Goal: Task Accomplishment & Management: Complete application form

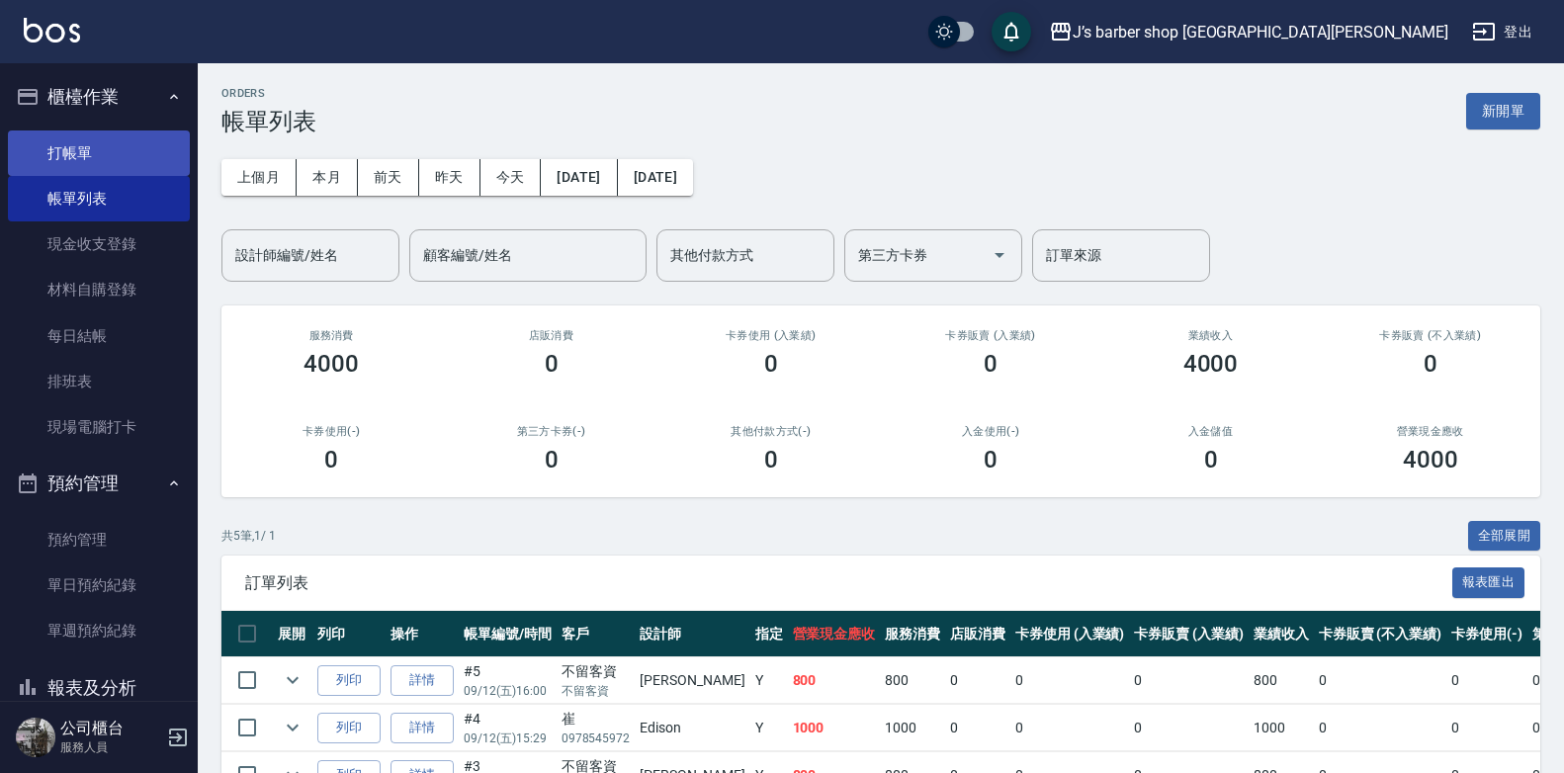
click at [78, 135] on link "打帳單" at bounding box center [99, 153] width 182 height 45
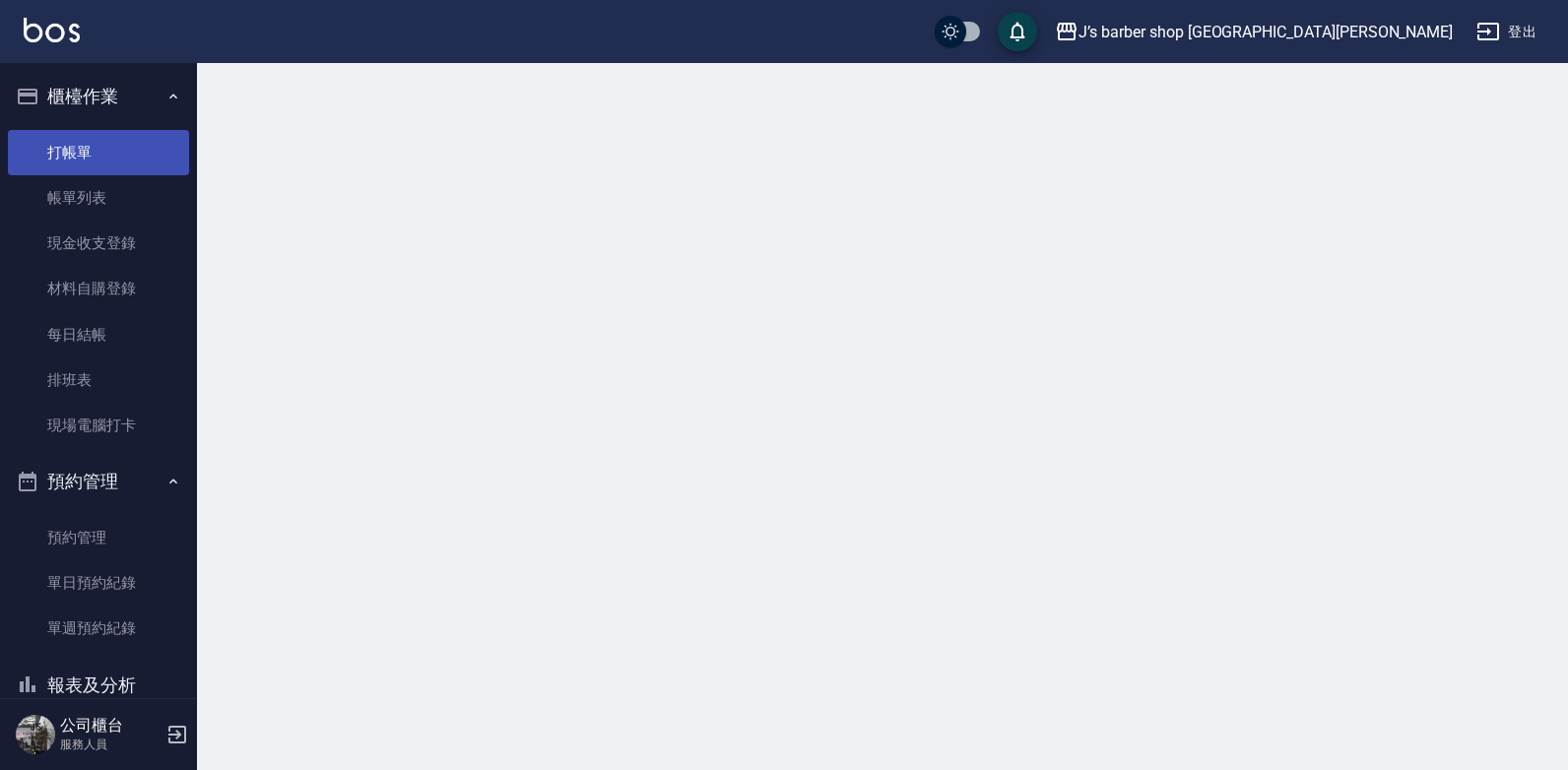
click at [78, 134] on link "打帳單" at bounding box center [99, 152] width 181 height 45
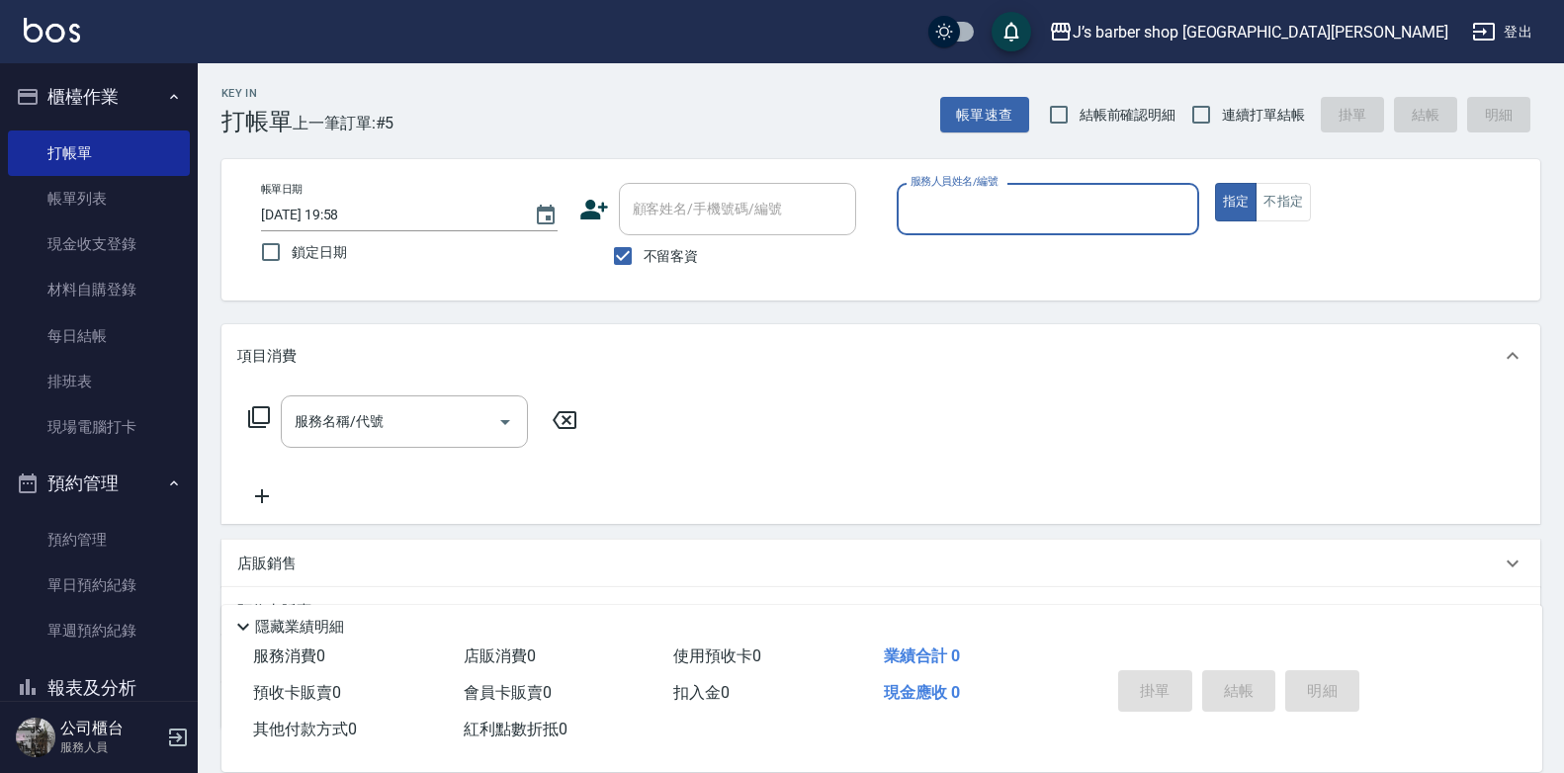
click at [351, 226] on input "[DATE] 19:58" at bounding box center [387, 215] width 253 height 33
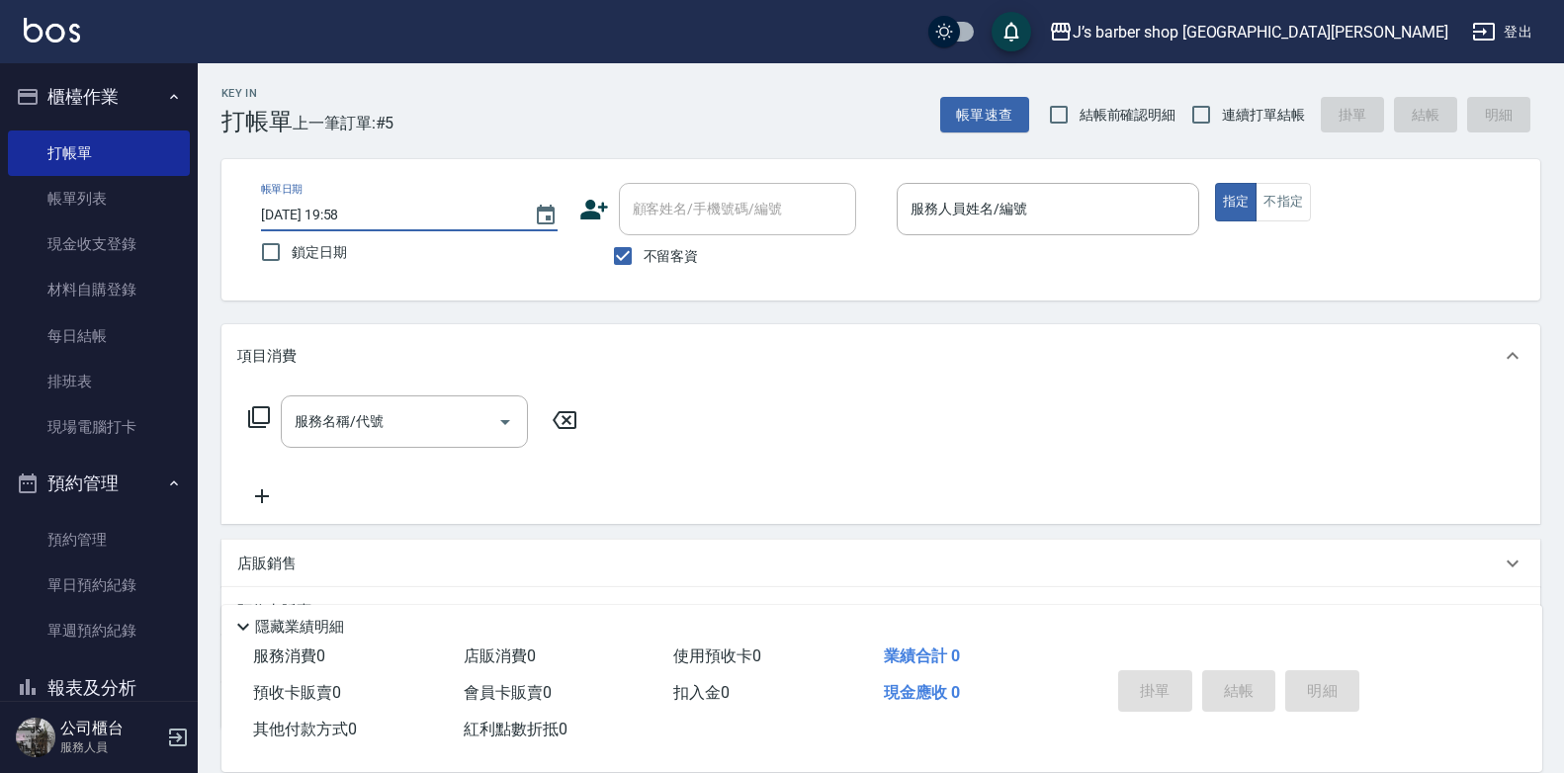
type input "[DATE] 19:58"
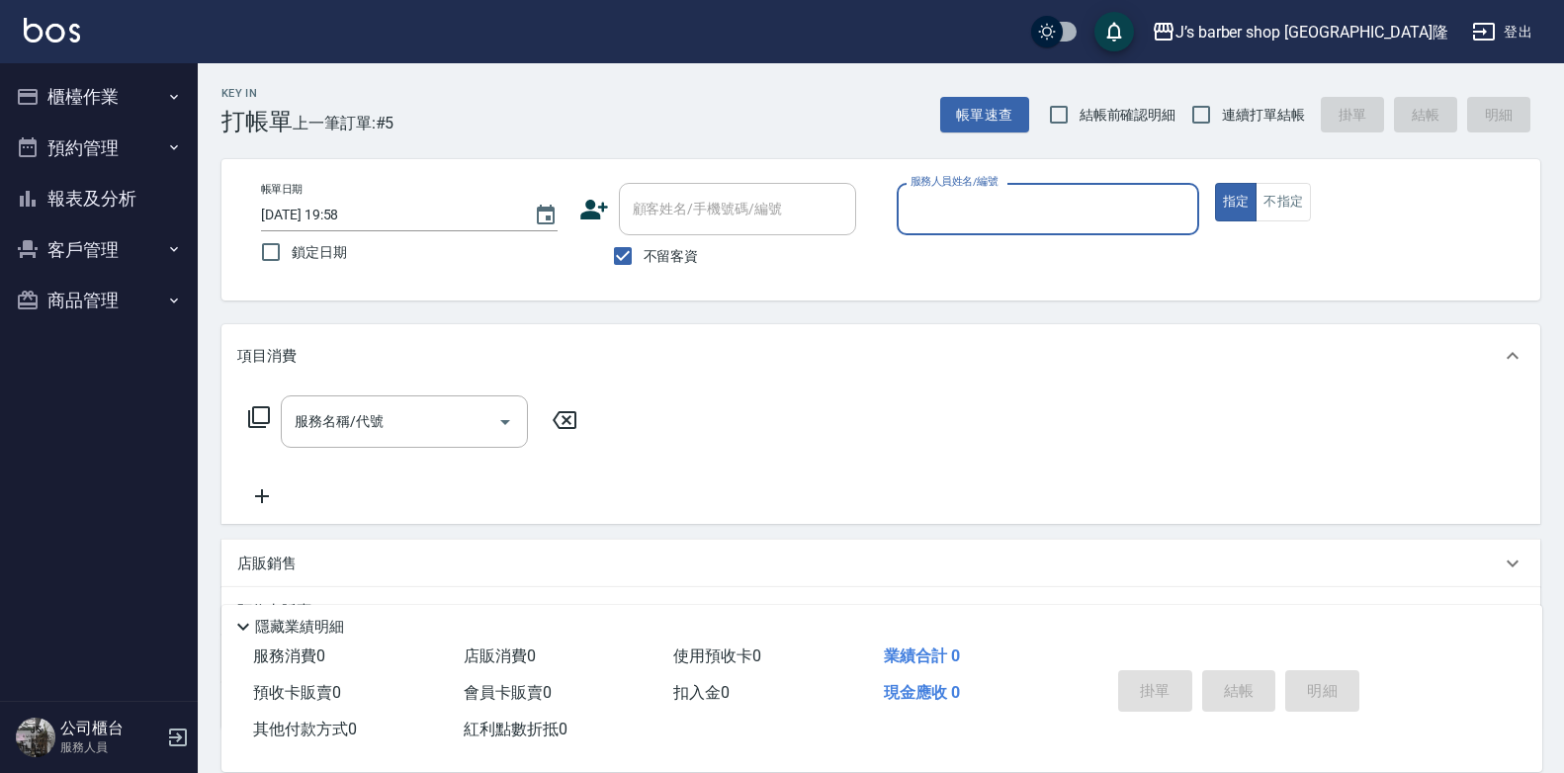
click at [351, 208] on input "[DATE] 19:58" at bounding box center [387, 215] width 253 height 33
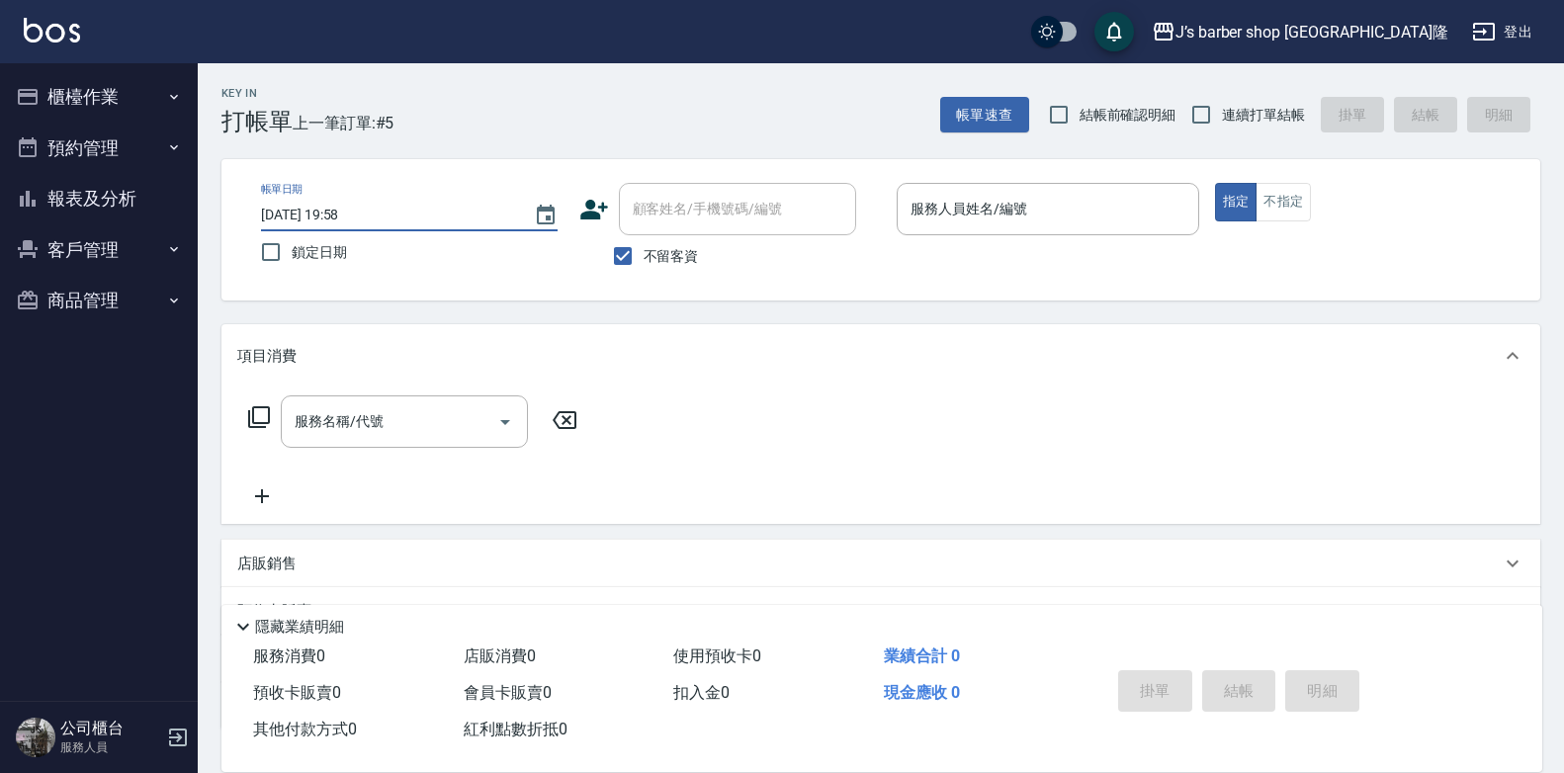
type input "[DATE] 01:58"
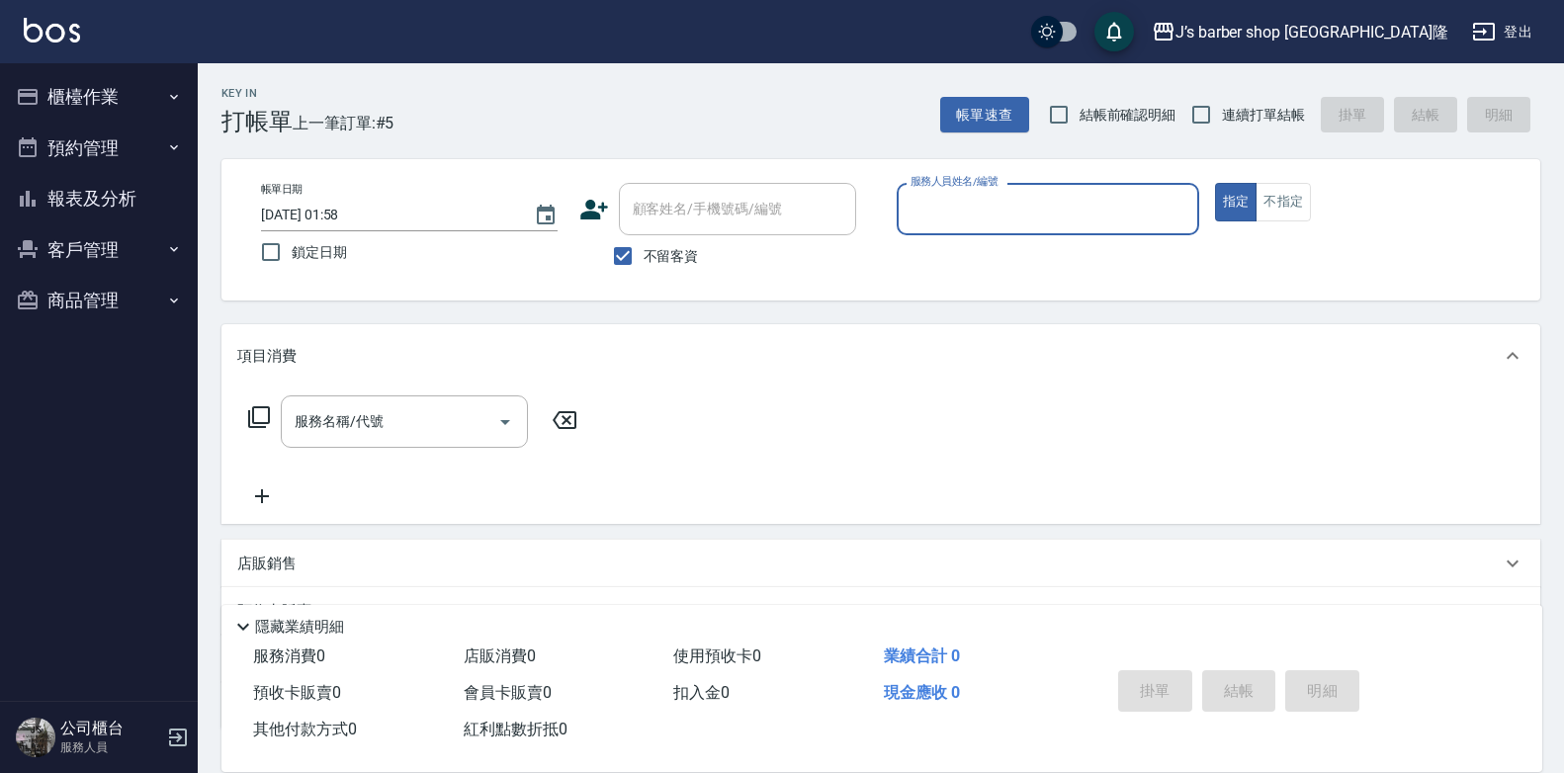
click at [1017, 187] on div "服務人員姓名/編號" at bounding box center [1048, 209] width 303 height 52
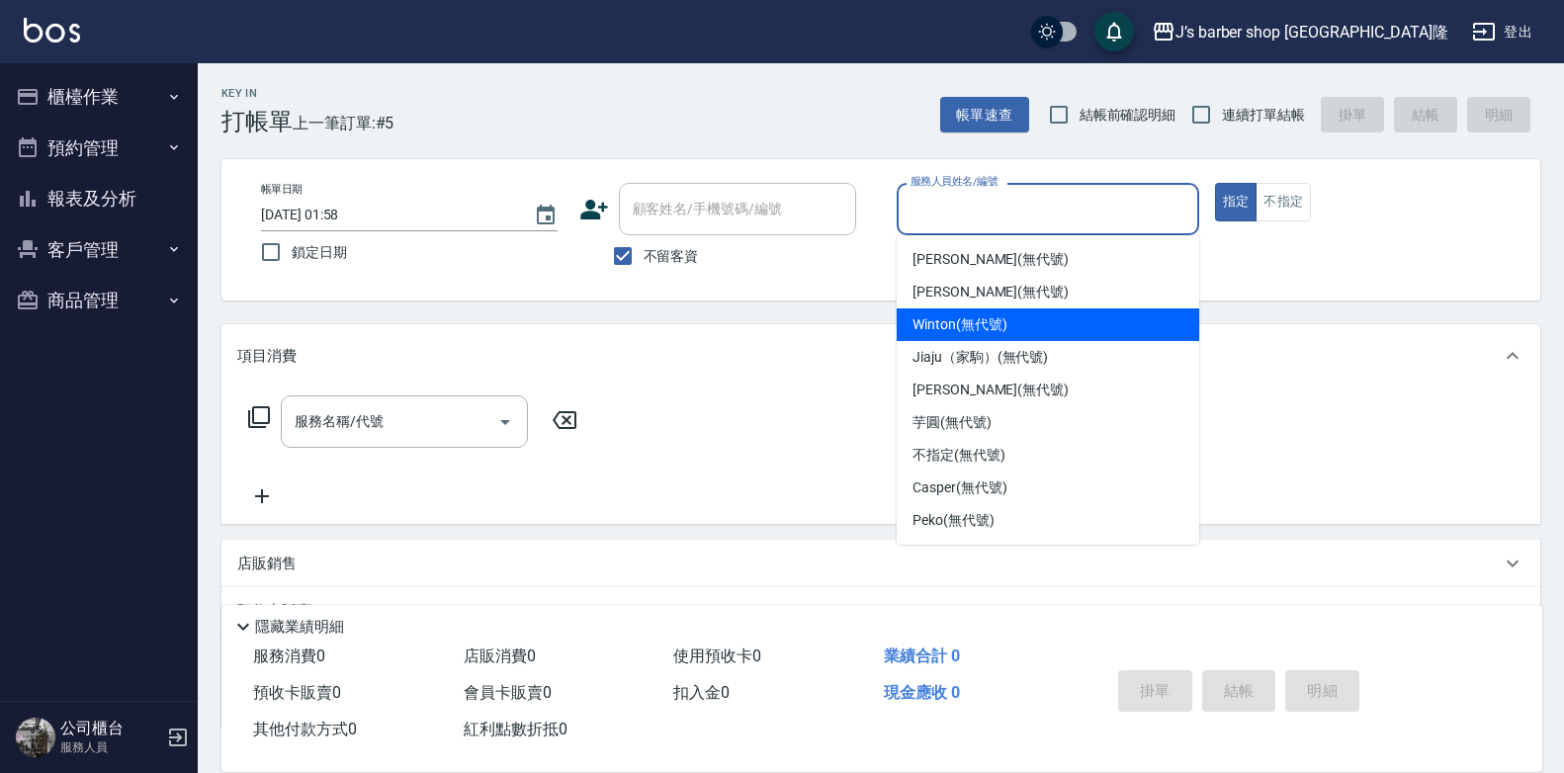
click at [969, 320] on span "Winton (無代號)" at bounding box center [960, 324] width 94 height 21
type input "Winton(無代號)"
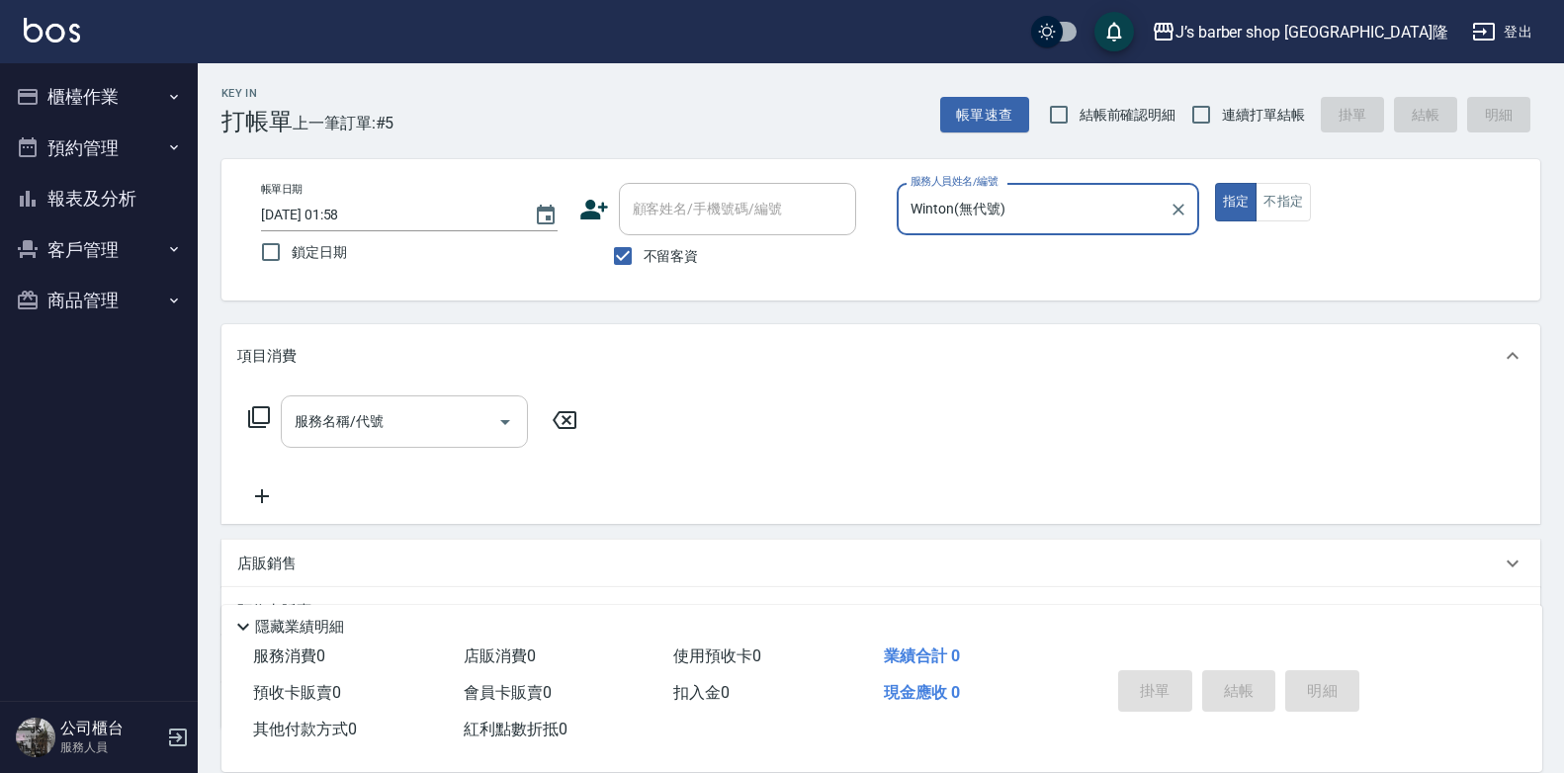
drag, startPoint x: 458, startPoint y: 451, endPoint x: 474, endPoint y: 435, distance: 22.4
click at [472, 436] on div "服務名稱/代號 服務名稱/代號" at bounding box center [413, 452] width 352 height 113
click at [474, 435] on input "服務名稱/代號" at bounding box center [390, 421] width 200 height 35
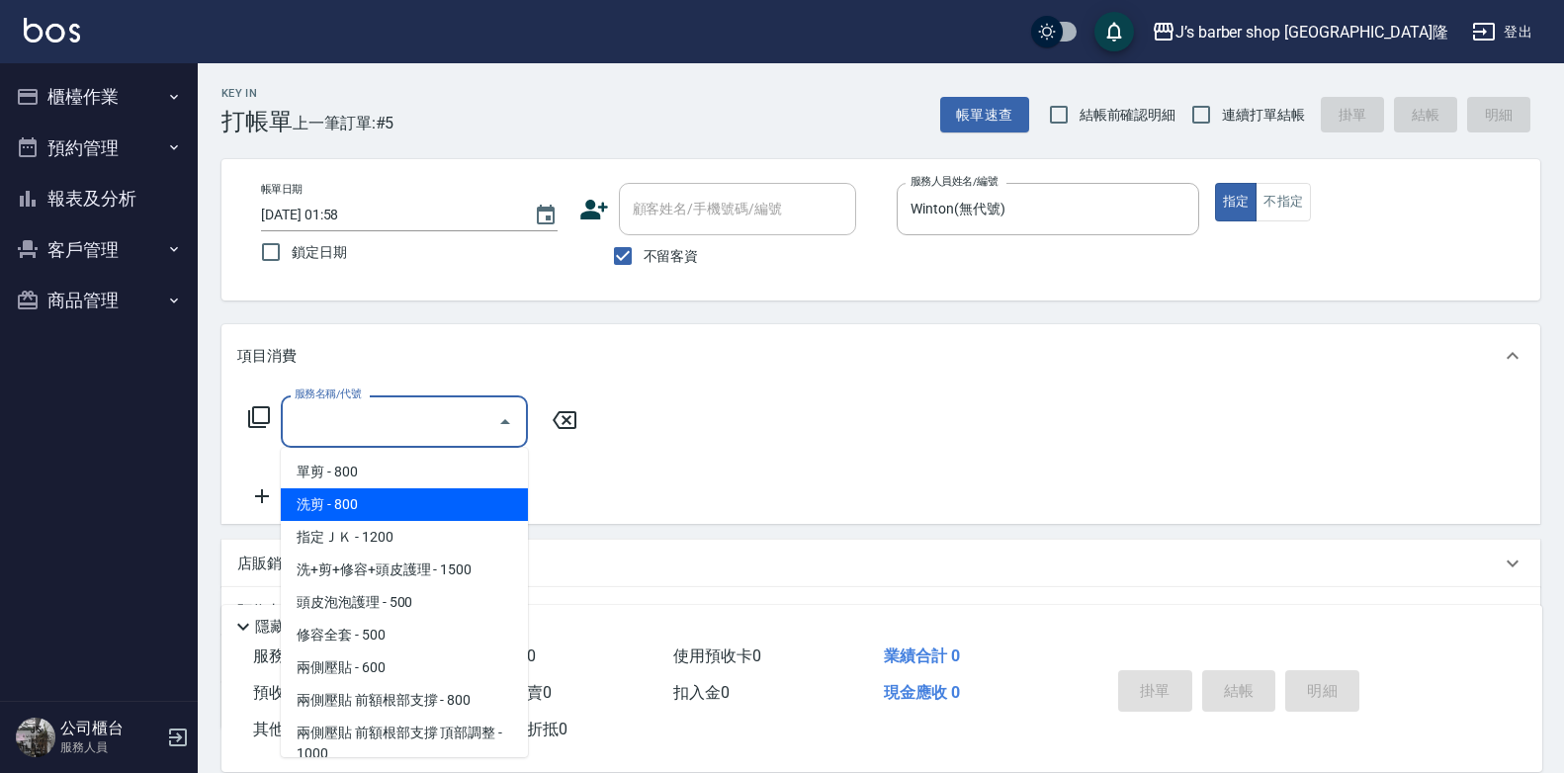
click at [457, 514] on span "洗剪 - 800" at bounding box center [404, 504] width 247 height 33
type input "洗剪(101)"
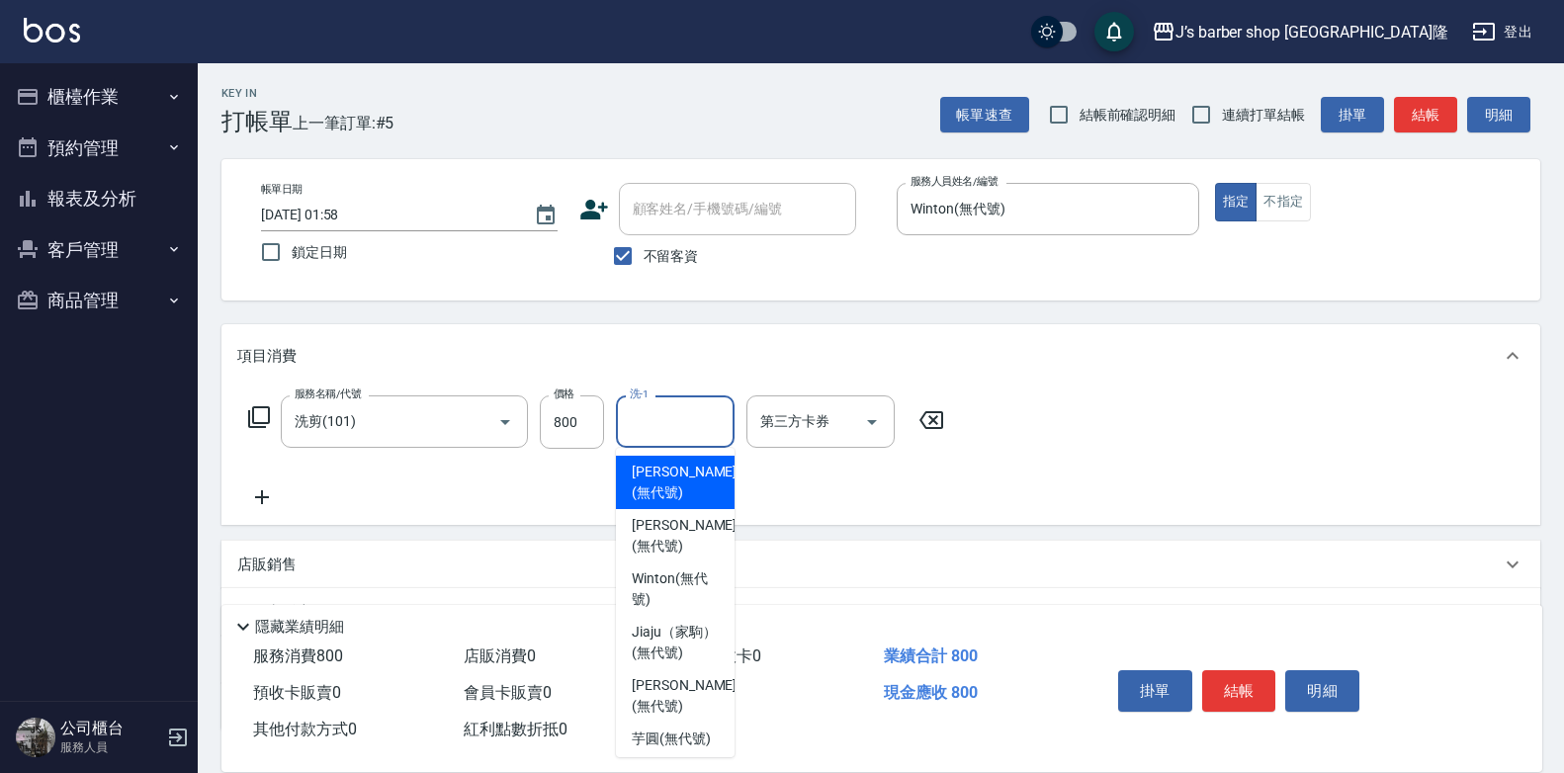
click at [648, 425] on input "洗-1" at bounding box center [675, 421] width 101 height 35
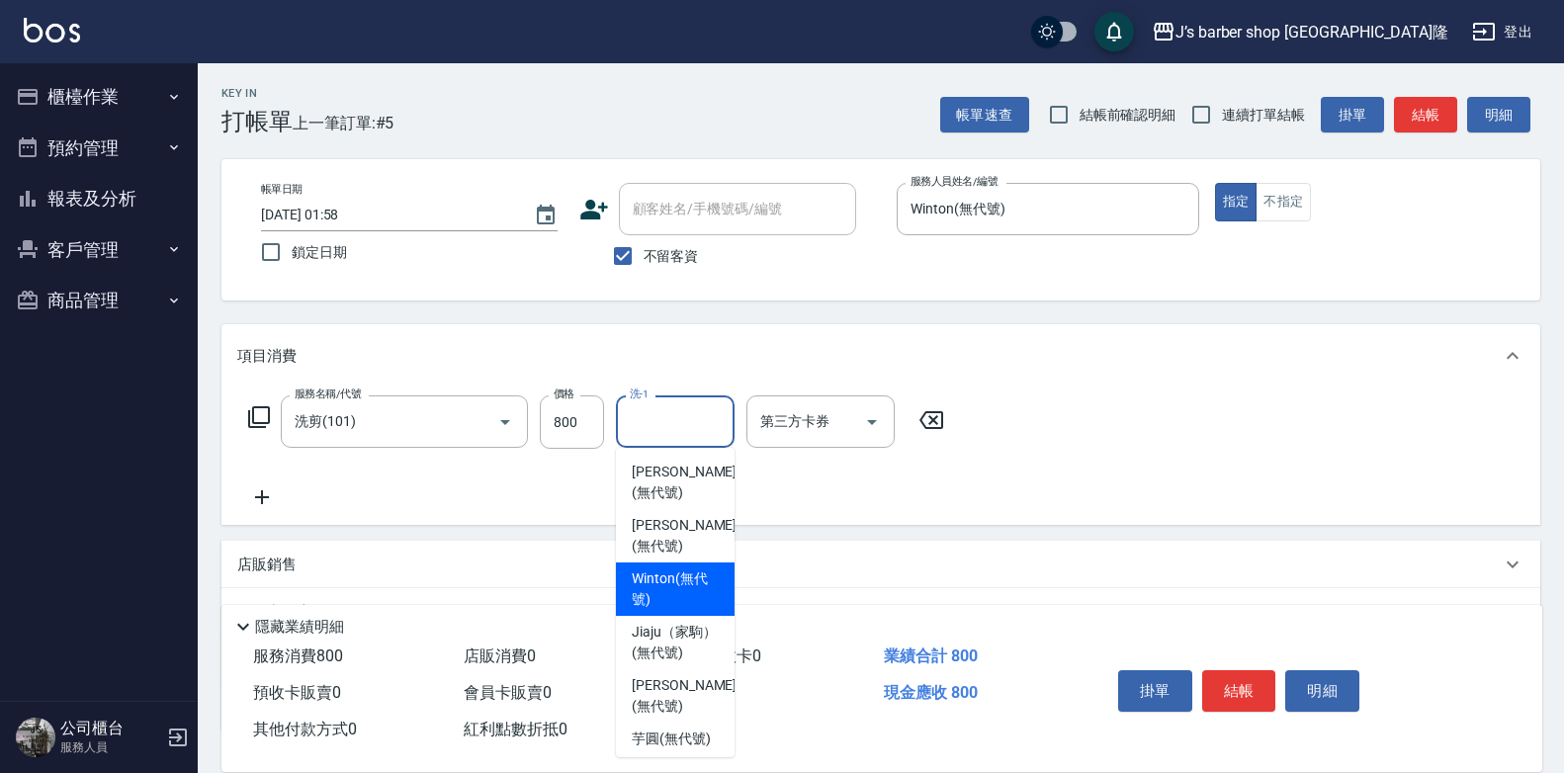
click at [678, 579] on span "Winton (無代號)" at bounding box center [675, 590] width 87 height 42
type input "Winton(無代號)"
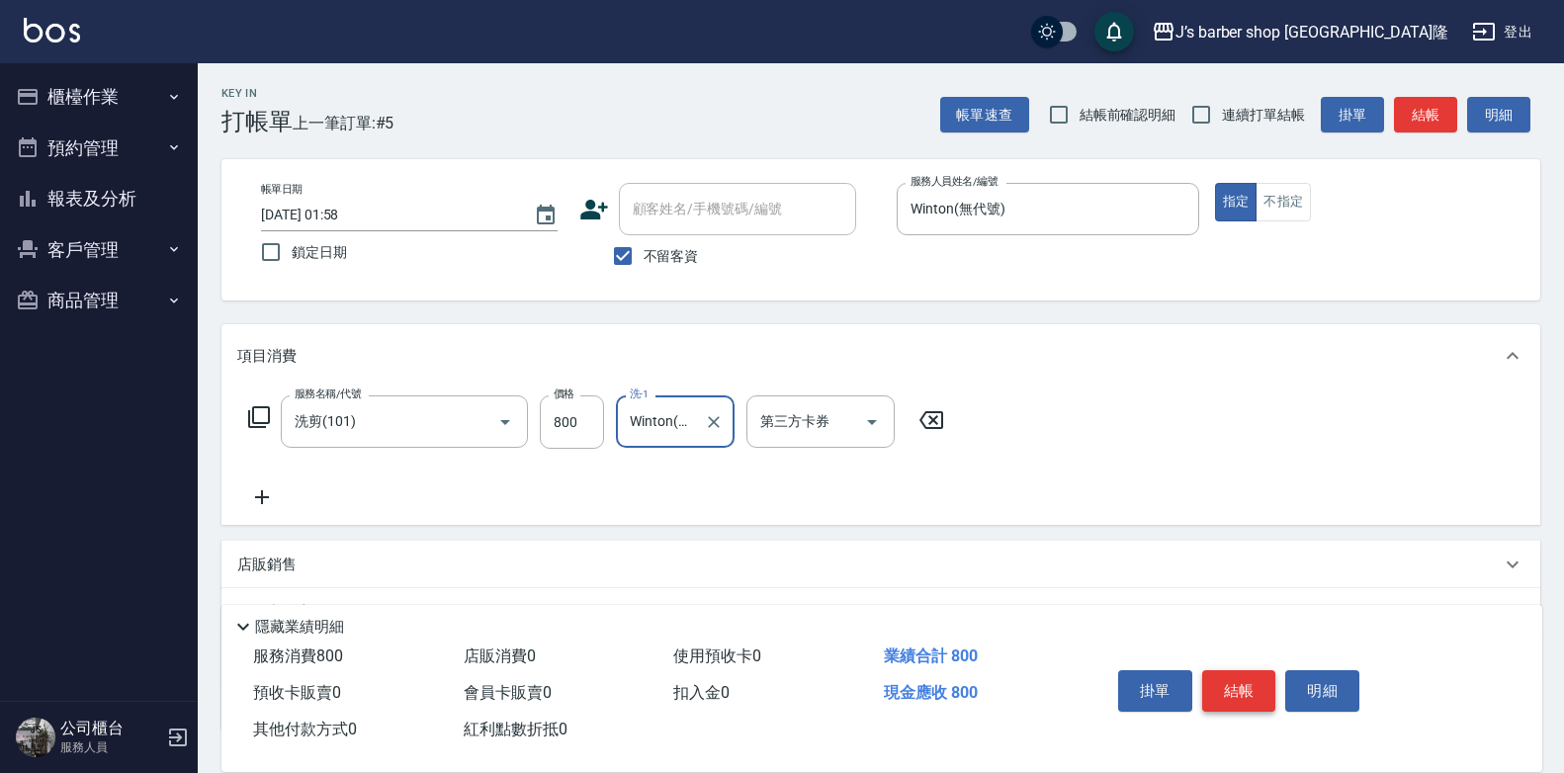
click at [1249, 694] on button "結帳" at bounding box center [1239, 691] width 74 height 42
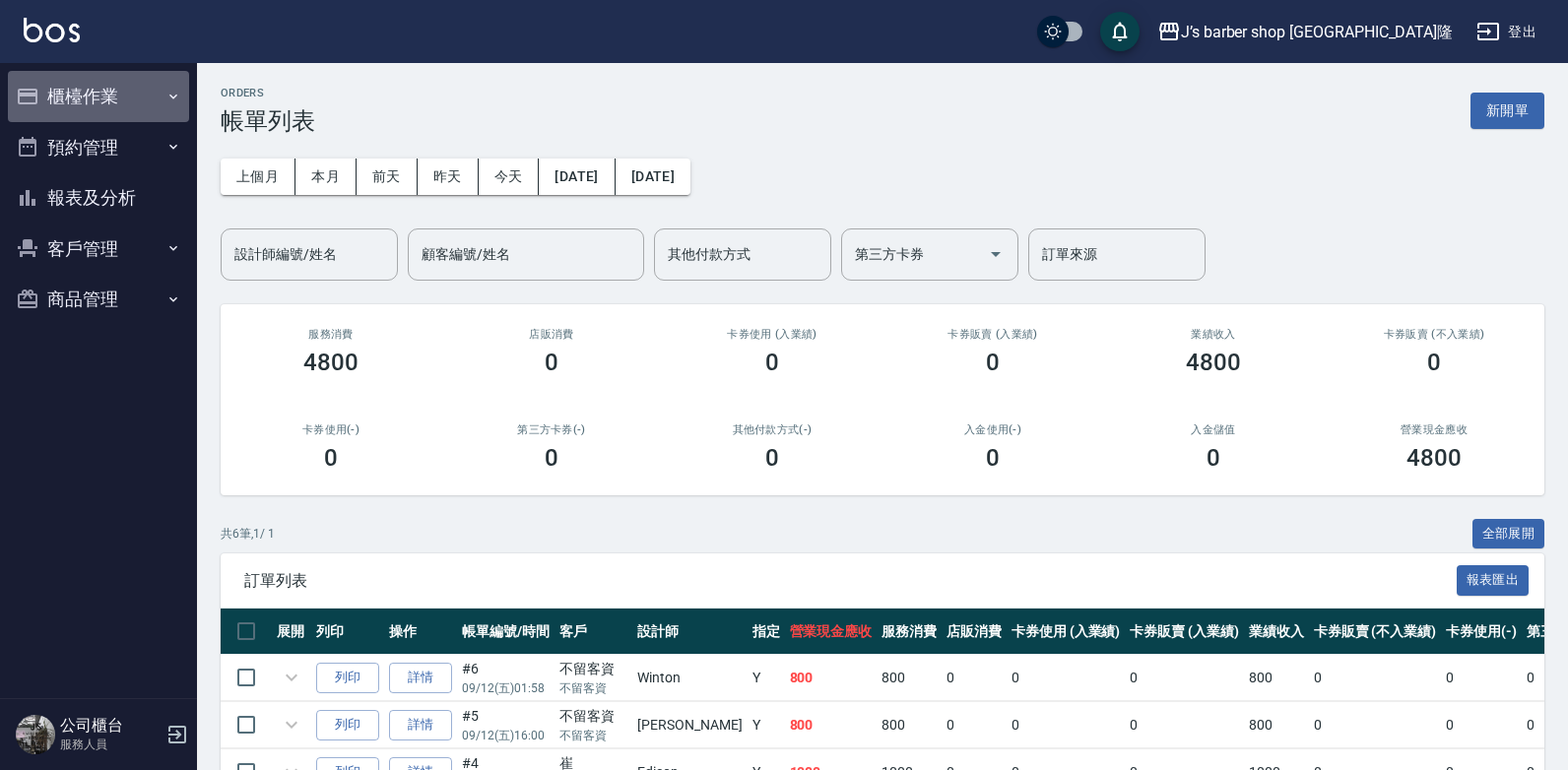
click at [143, 84] on button "櫃檯作業" at bounding box center [99, 96] width 181 height 51
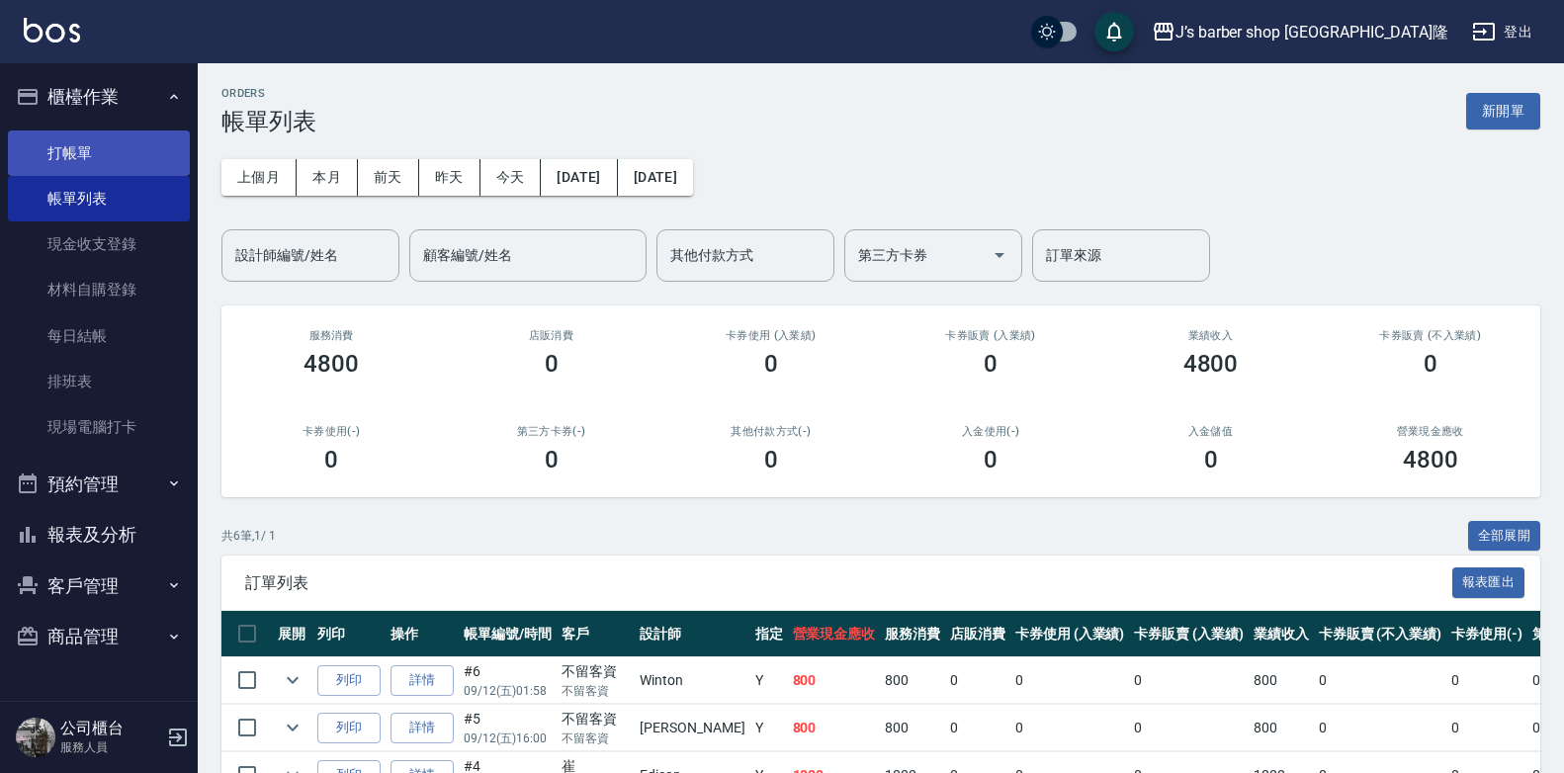
click at [141, 155] on link "打帳單" at bounding box center [99, 153] width 182 height 45
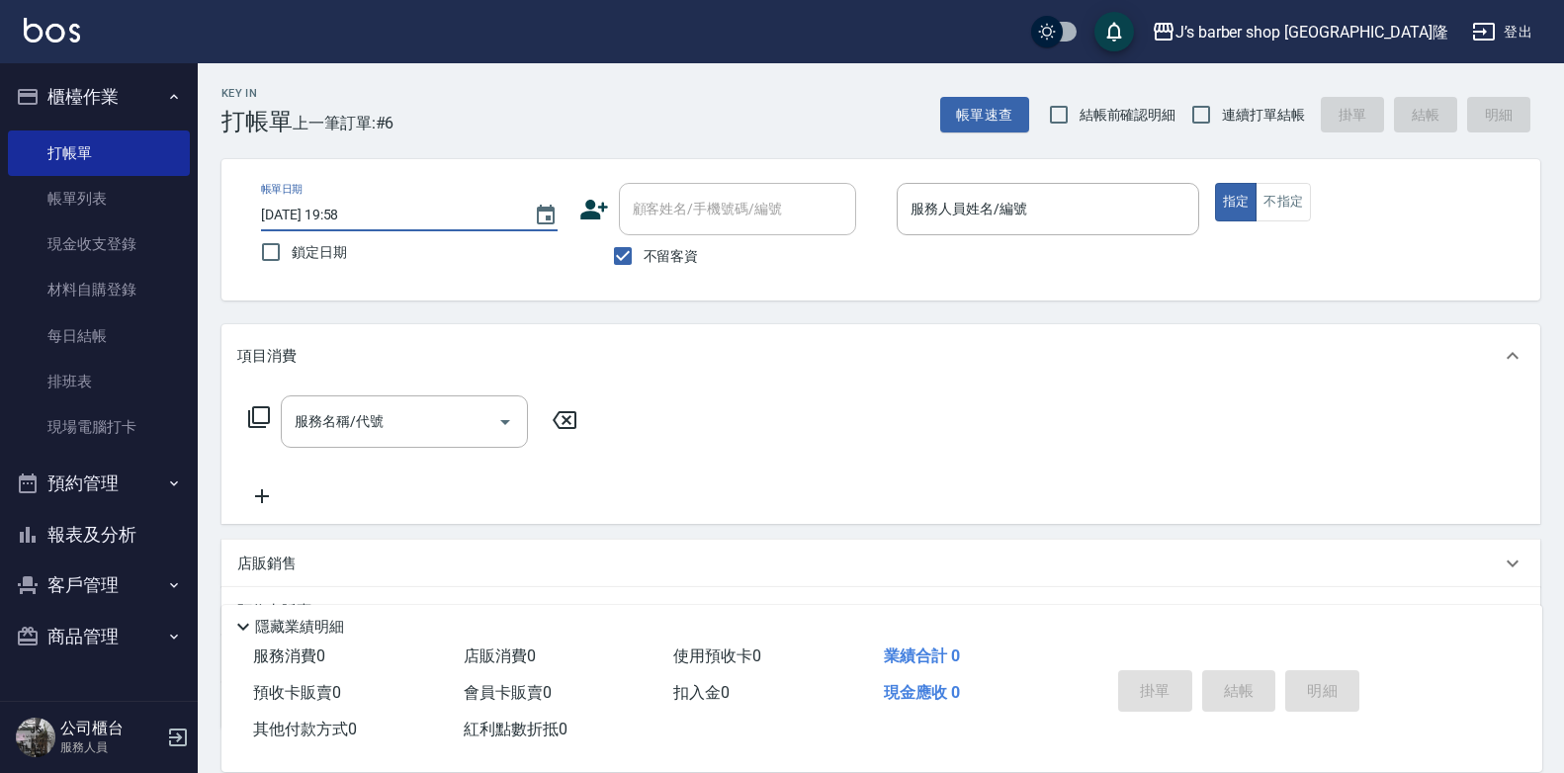
click at [341, 212] on input "[DATE] 19:58" at bounding box center [387, 215] width 253 height 33
type input "[DATE] 02:58"
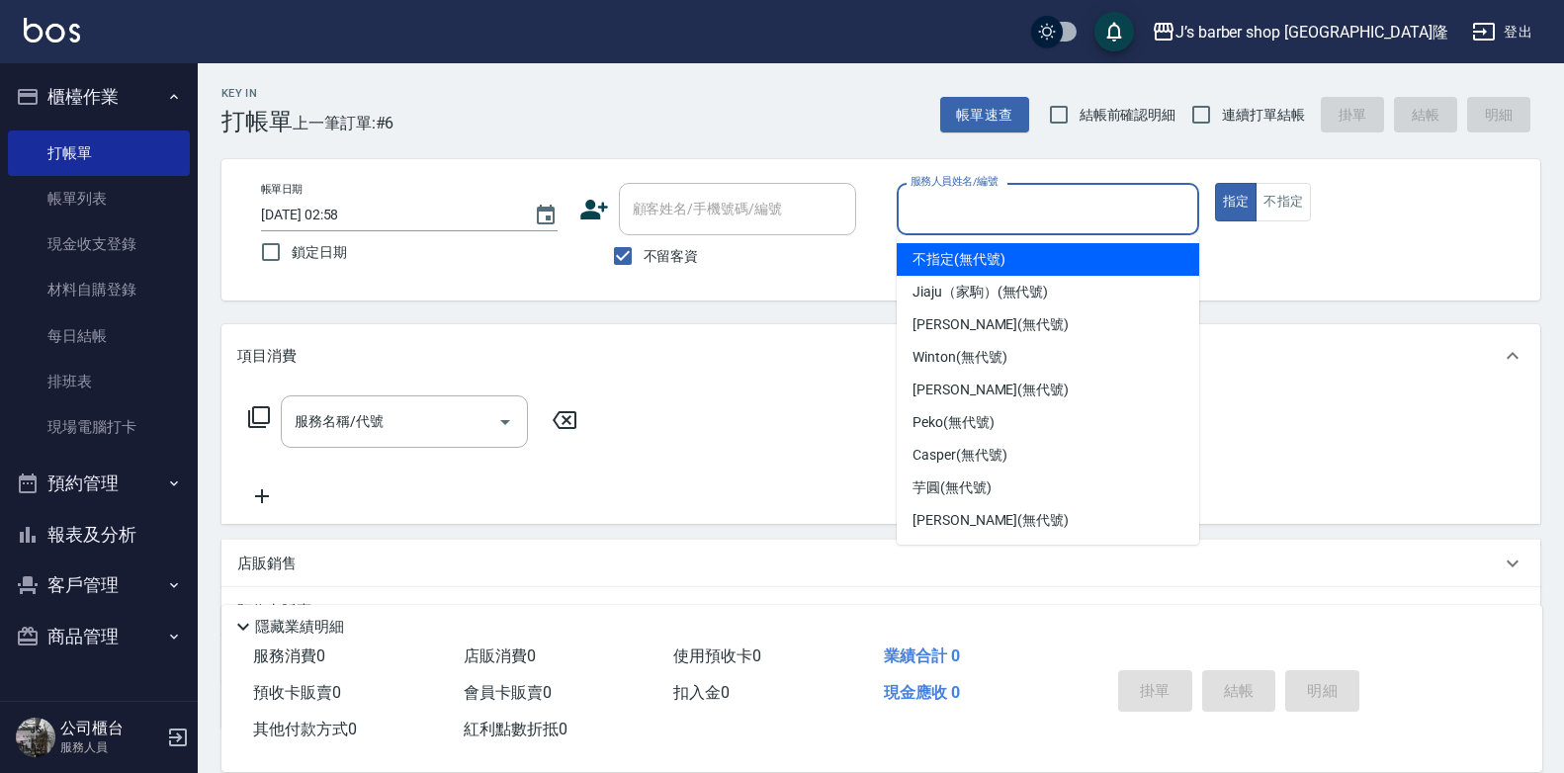
click at [954, 208] on input "服務人員姓名/編號" at bounding box center [1048, 209] width 285 height 35
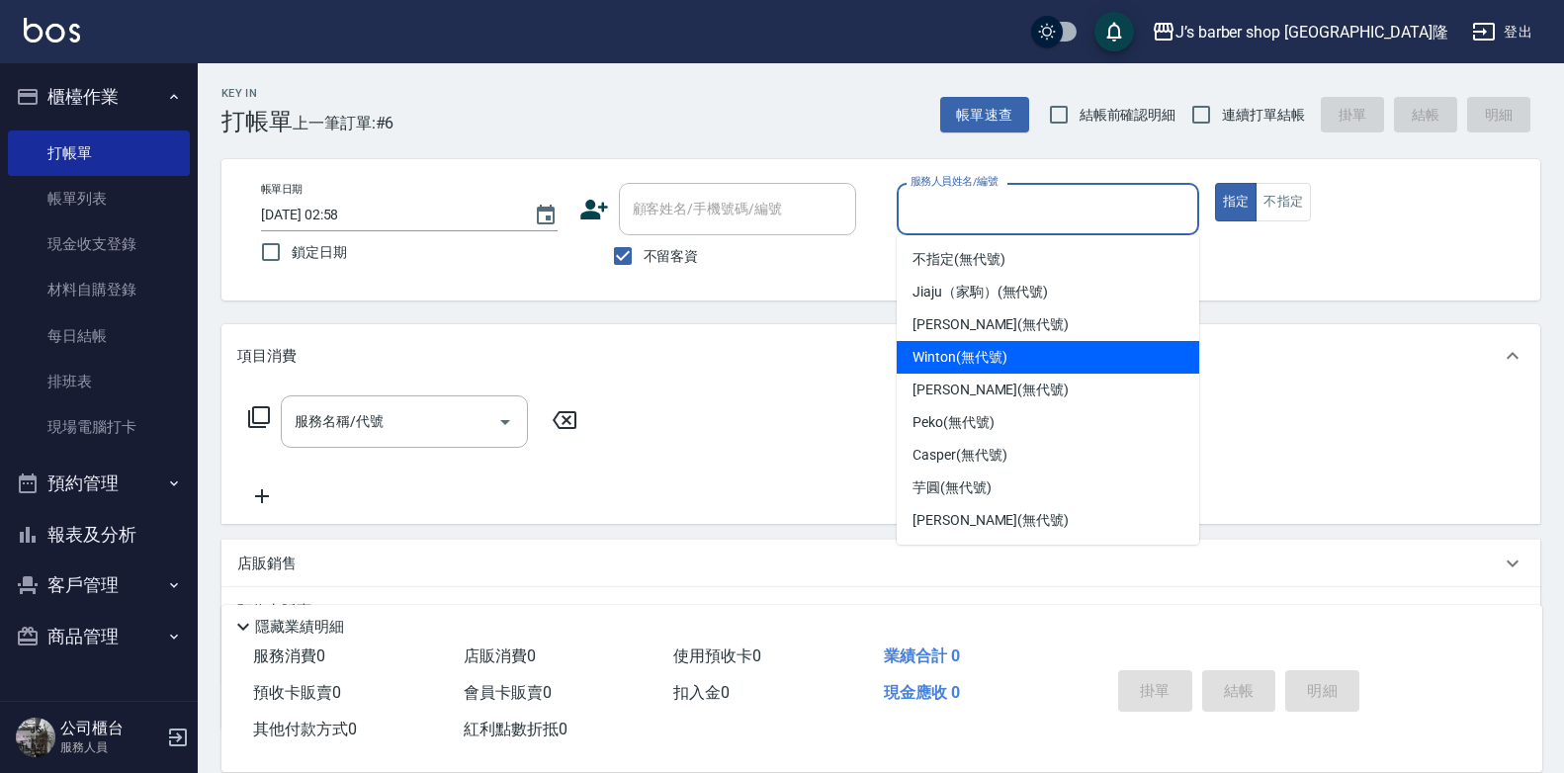
click at [955, 354] on span "Winton (無代號)" at bounding box center [960, 357] width 94 height 21
type input "Winton(無代號)"
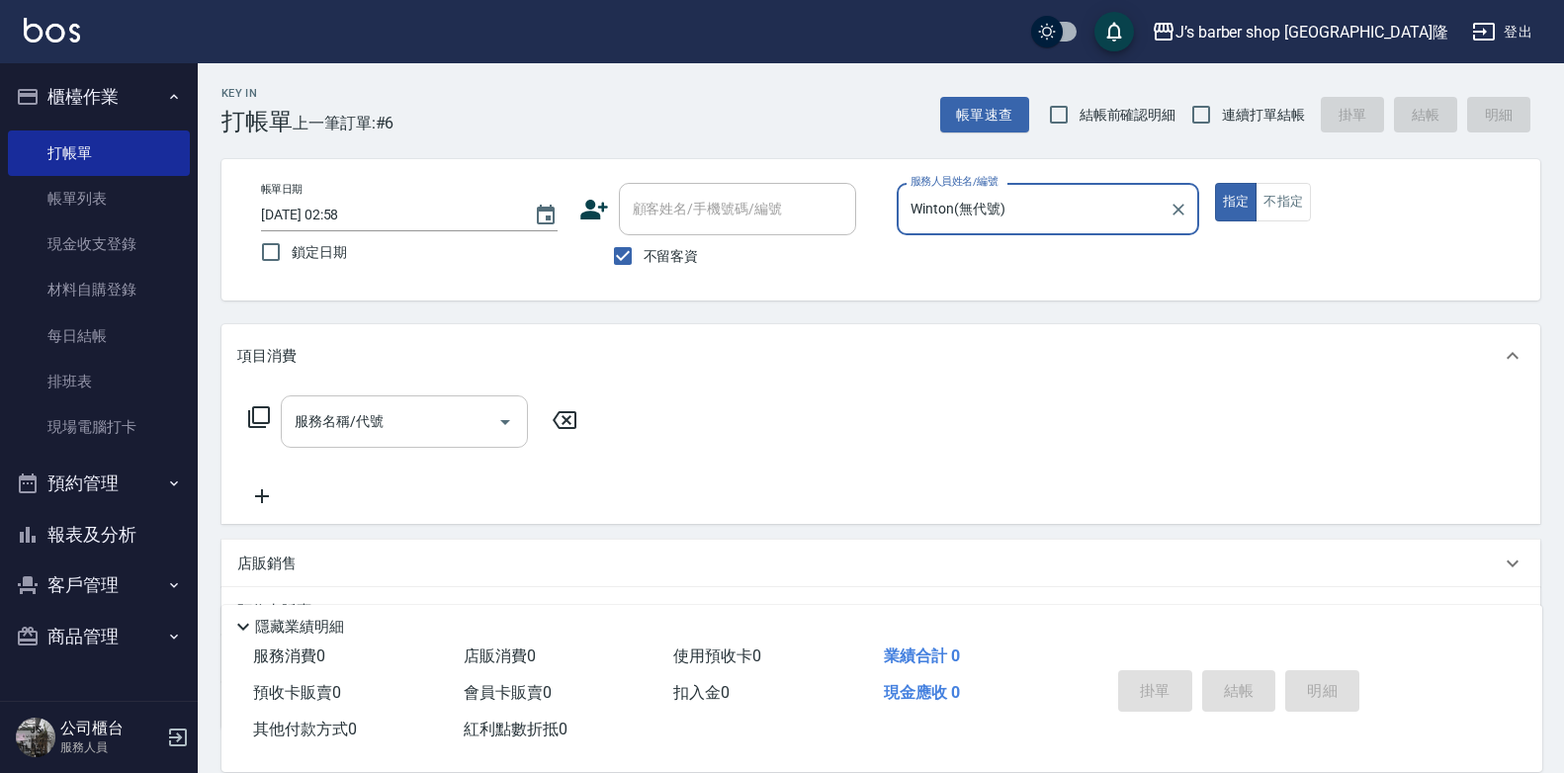
click at [492, 405] on div at bounding box center [504, 422] width 30 height 52
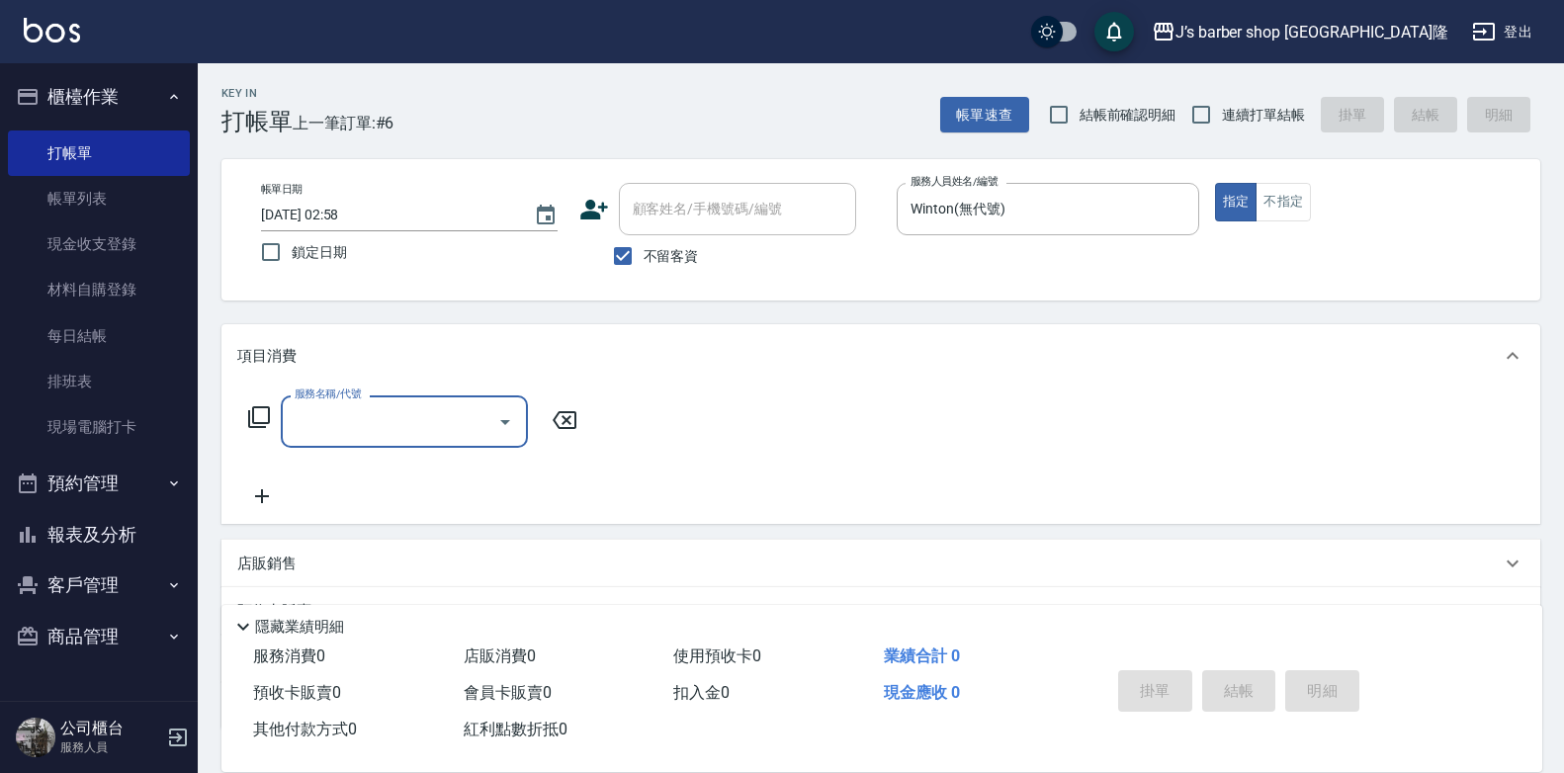
click at [459, 432] on input "服務名稱/代號" at bounding box center [390, 421] width 200 height 35
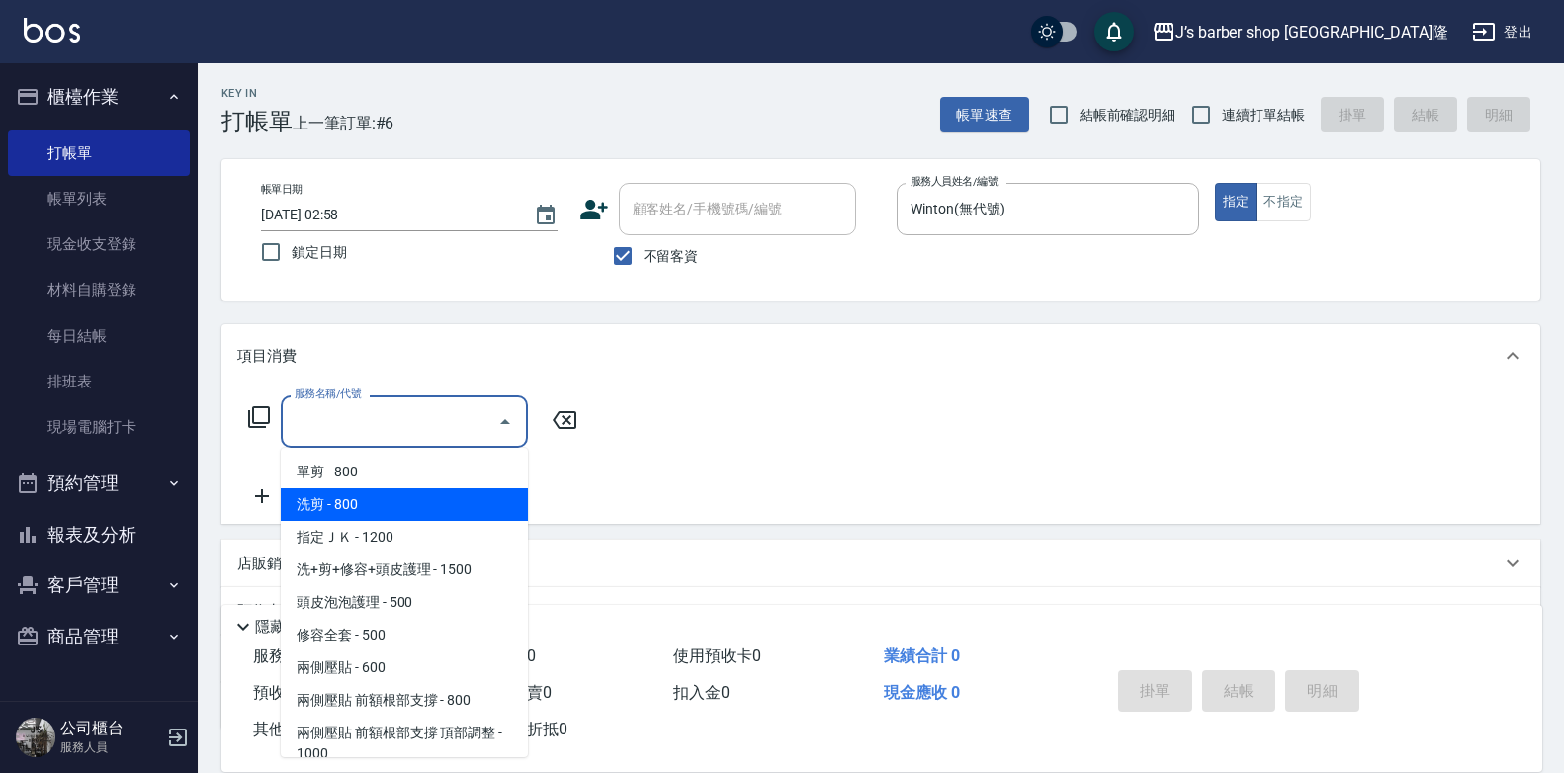
click at [431, 495] on span "洗剪 - 800" at bounding box center [404, 504] width 247 height 33
type input "洗剪(101)"
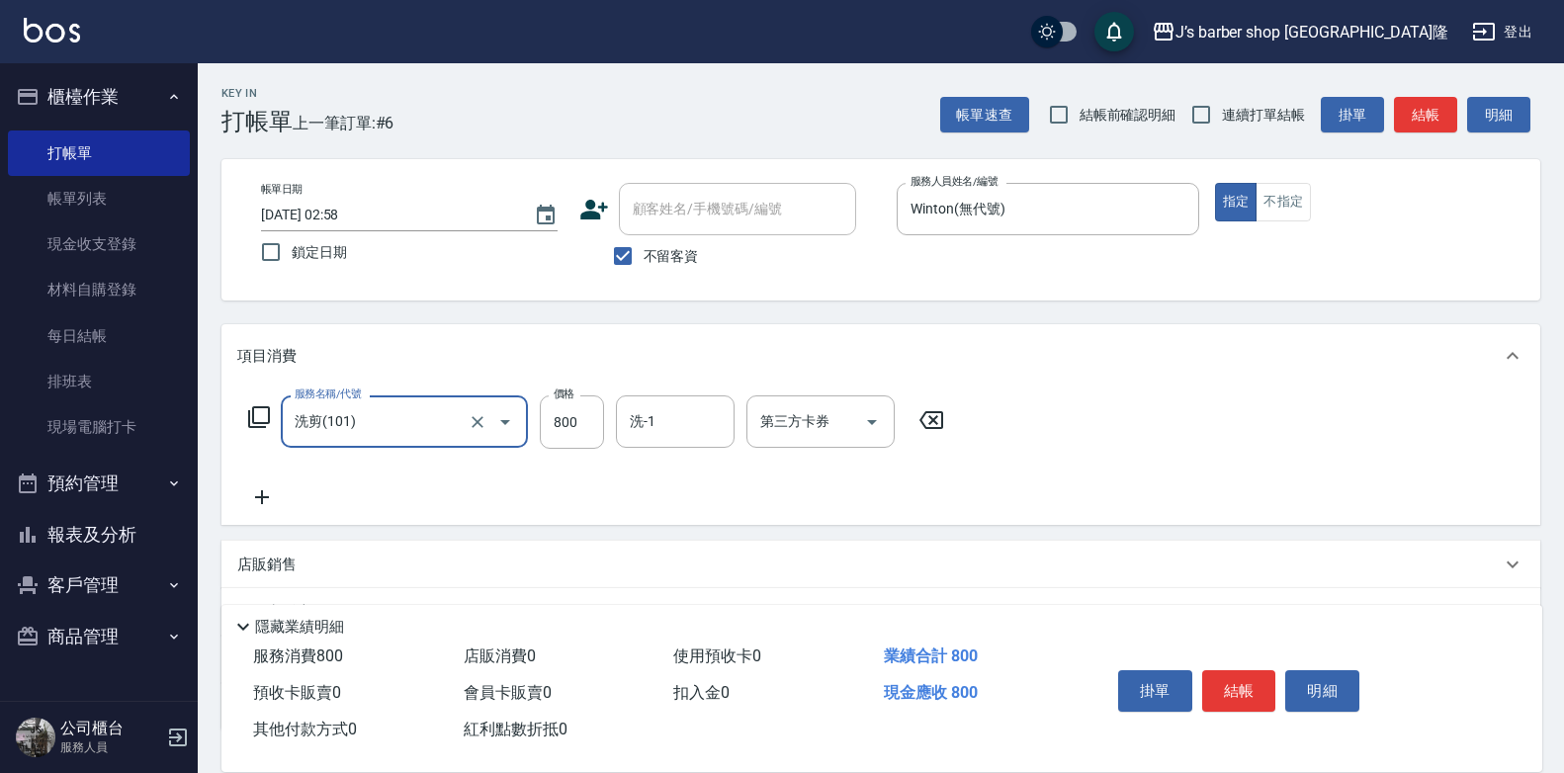
click at [633, 429] on input "洗-1" at bounding box center [675, 421] width 101 height 35
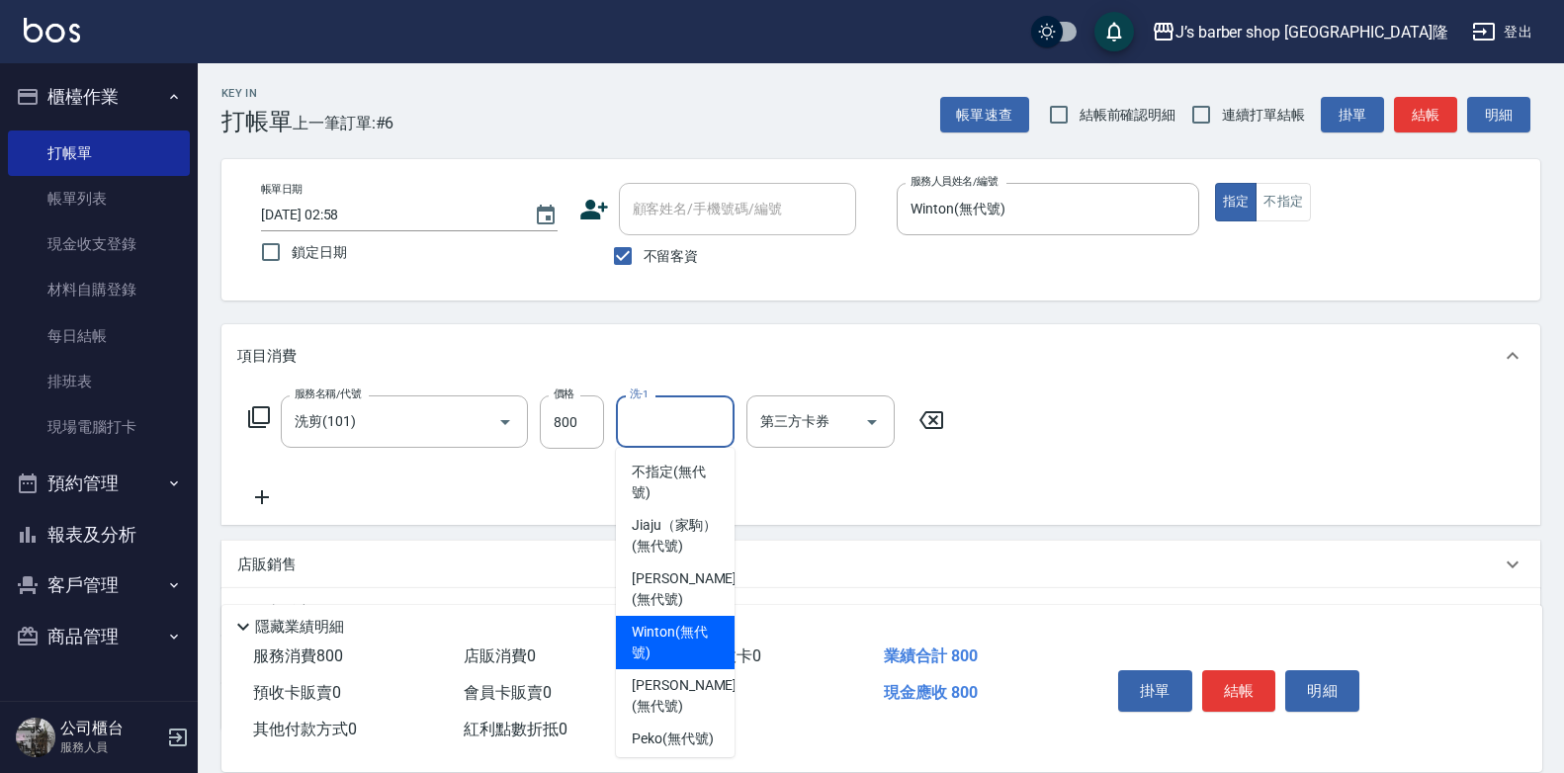
click at [687, 648] on span "Winton (無代號)" at bounding box center [675, 643] width 87 height 42
type input "Winton(無代號)"
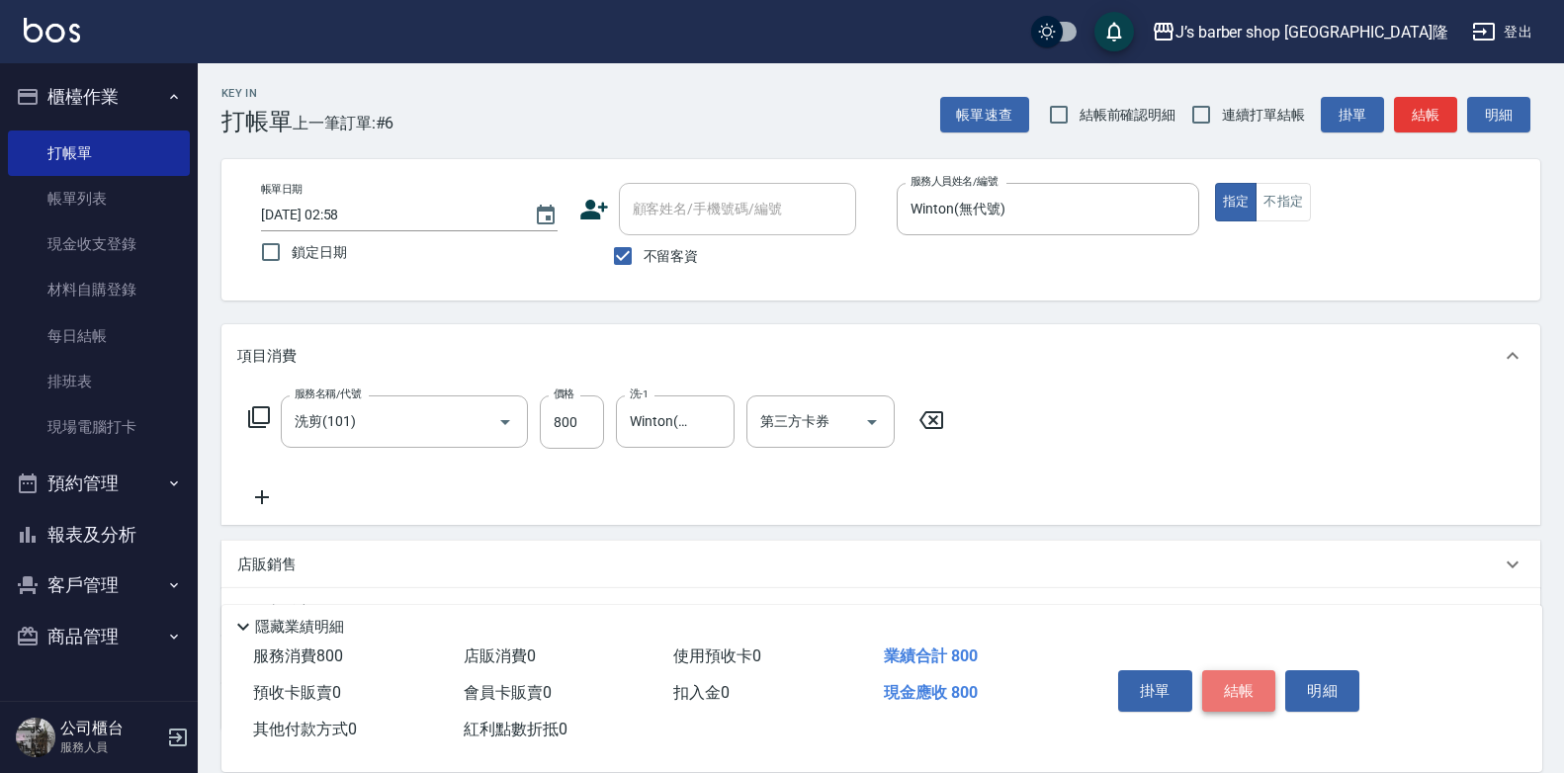
click at [1238, 683] on button "結帳" at bounding box center [1239, 691] width 74 height 42
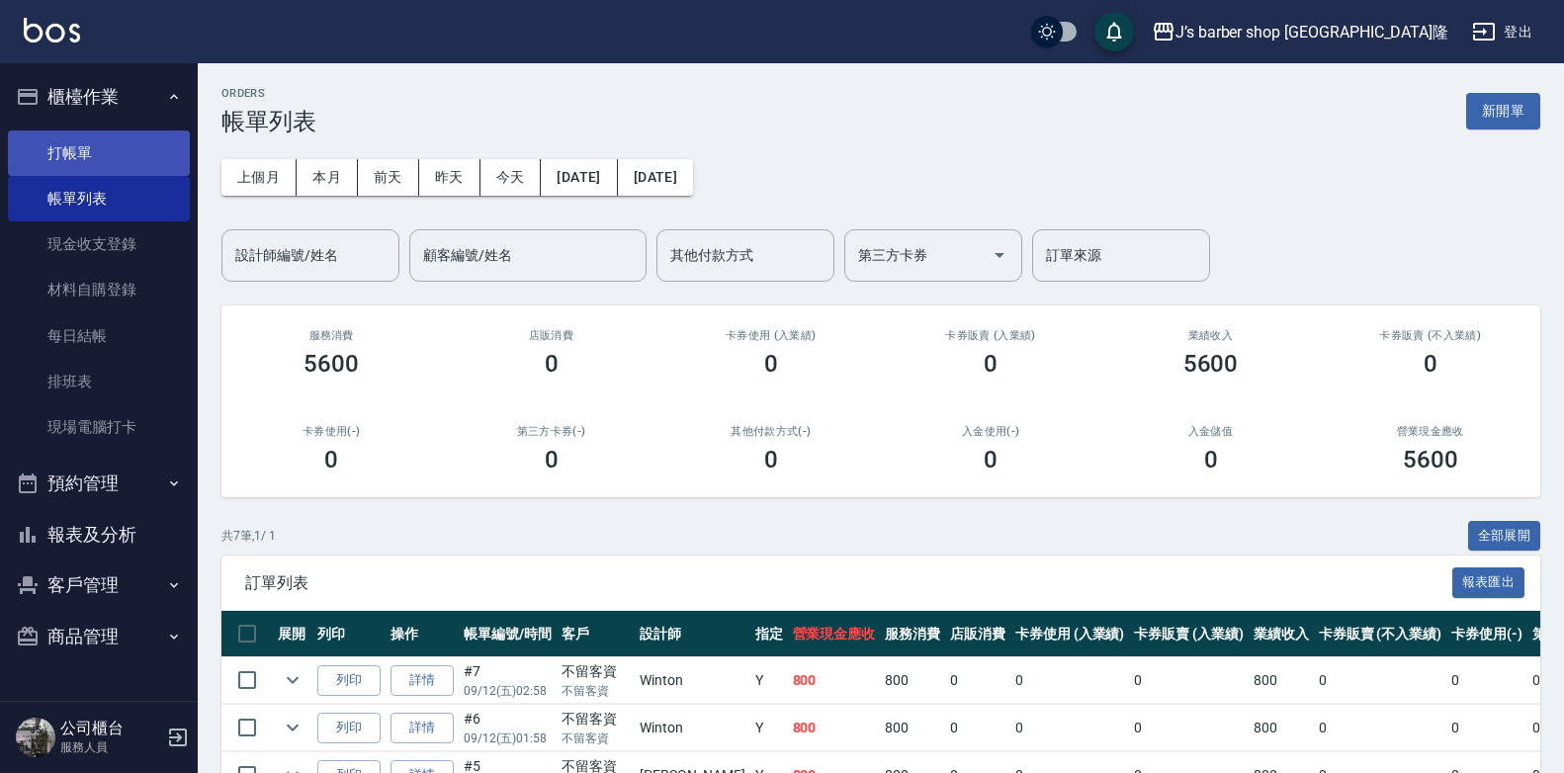
click at [100, 158] on link "打帳單" at bounding box center [99, 153] width 182 height 45
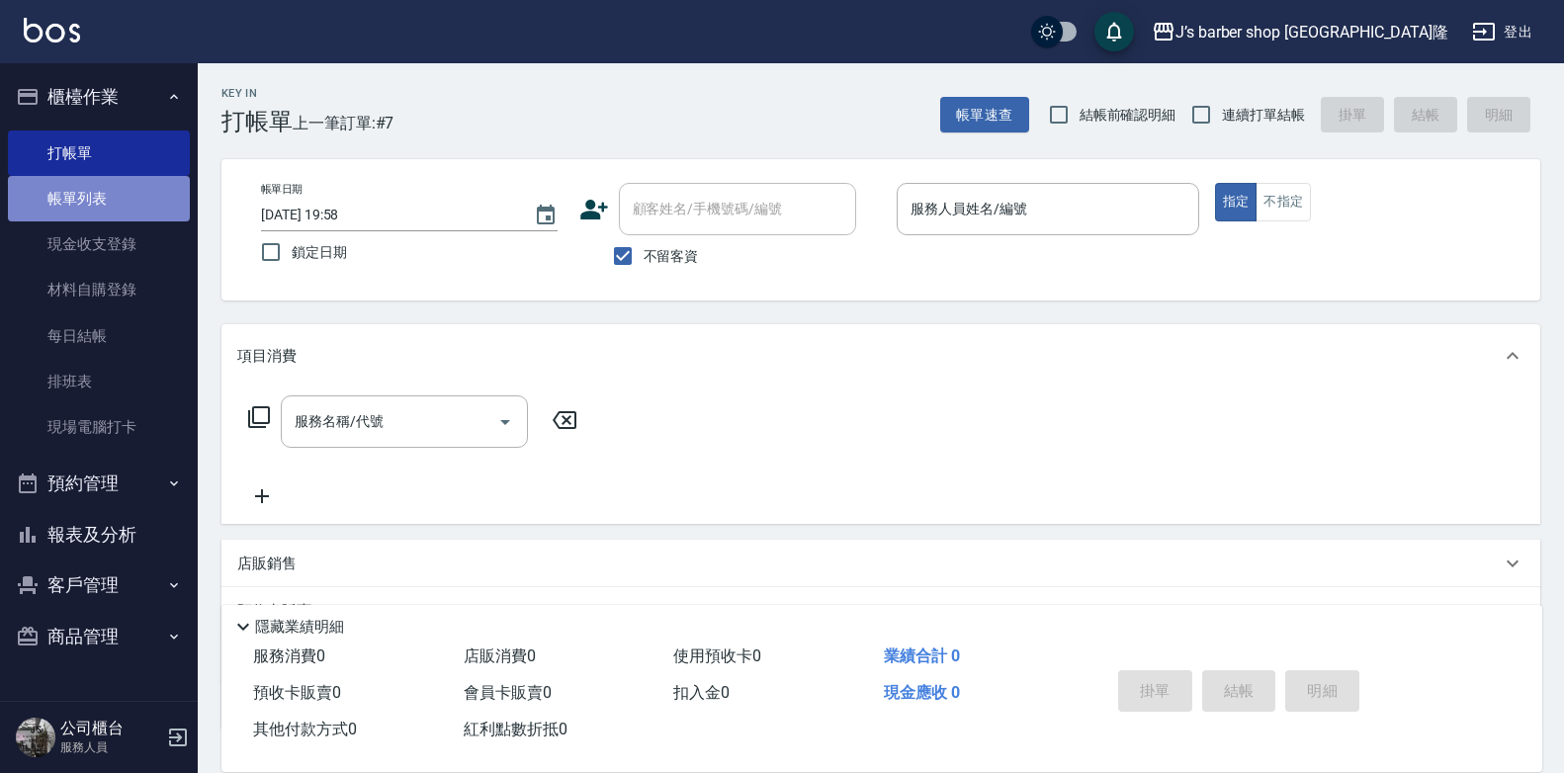
click at [68, 201] on link "帳單列表" at bounding box center [99, 198] width 182 height 45
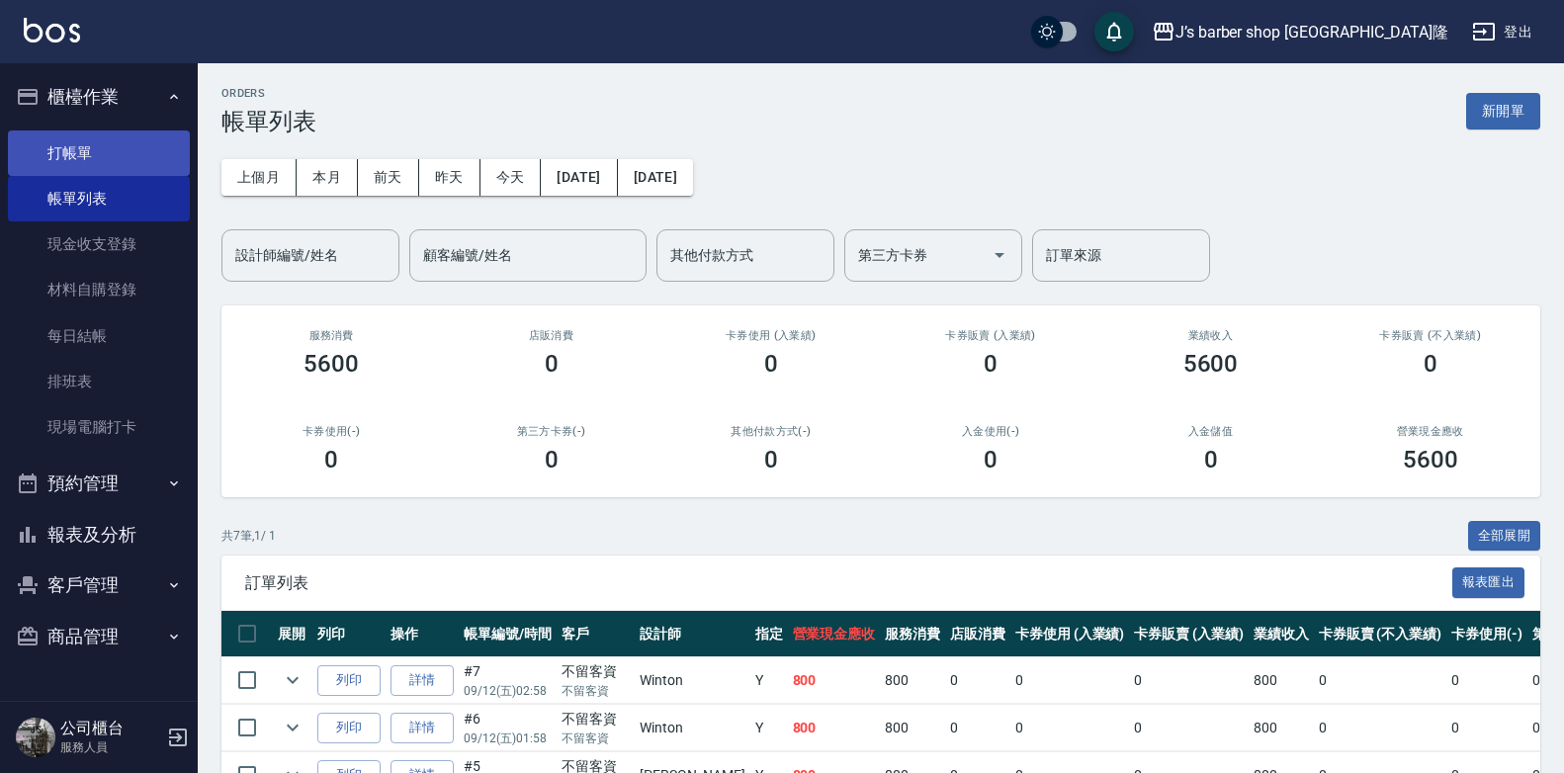
click at [79, 148] on link "打帳單" at bounding box center [99, 153] width 182 height 45
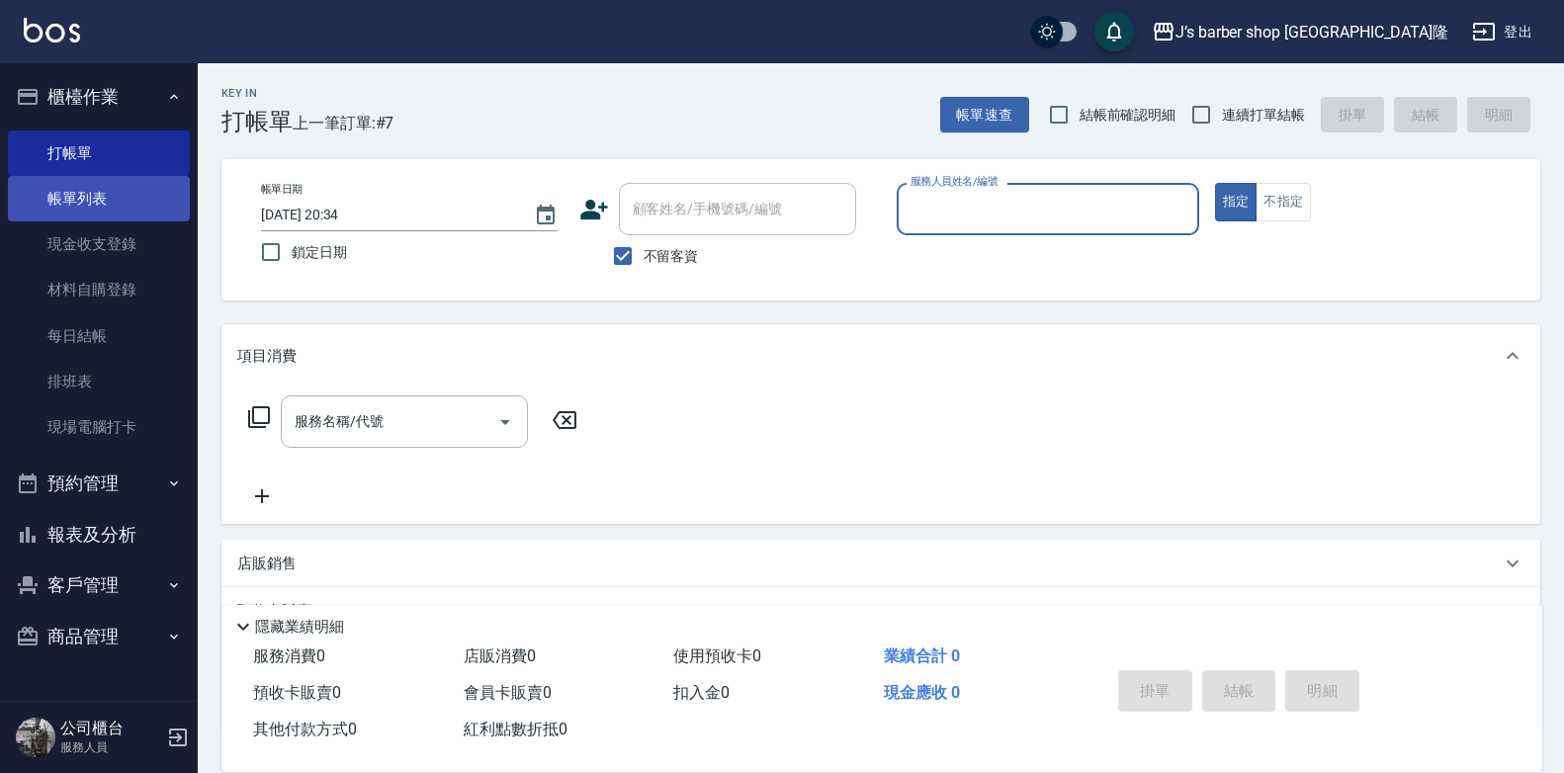
click at [72, 205] on link "帳單列表" at bounding box center [99, 198] width 182 height 45
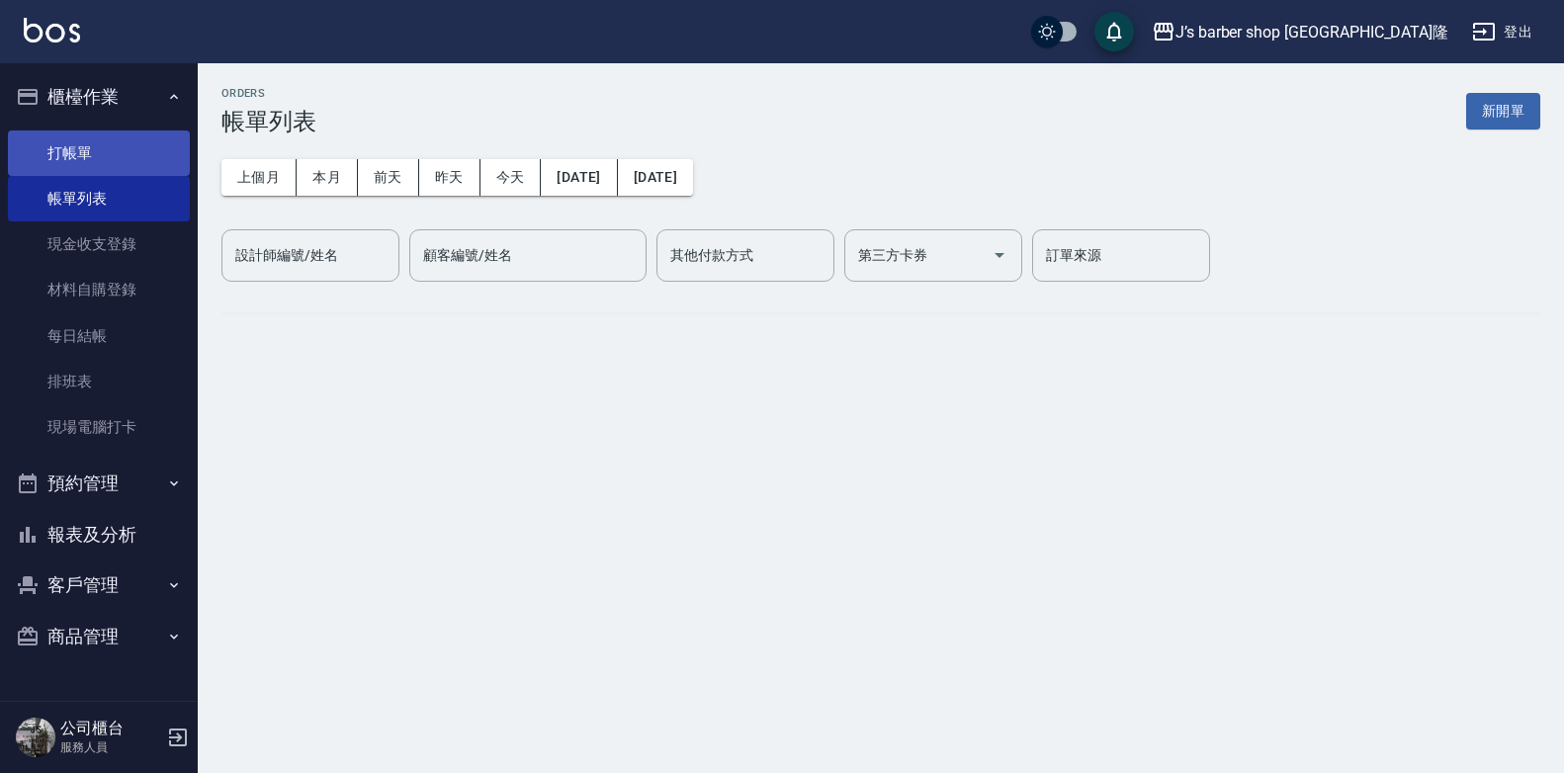
click at [99, 163] on link "打帳單" at bounding box center [99, 153] width 182 height 45
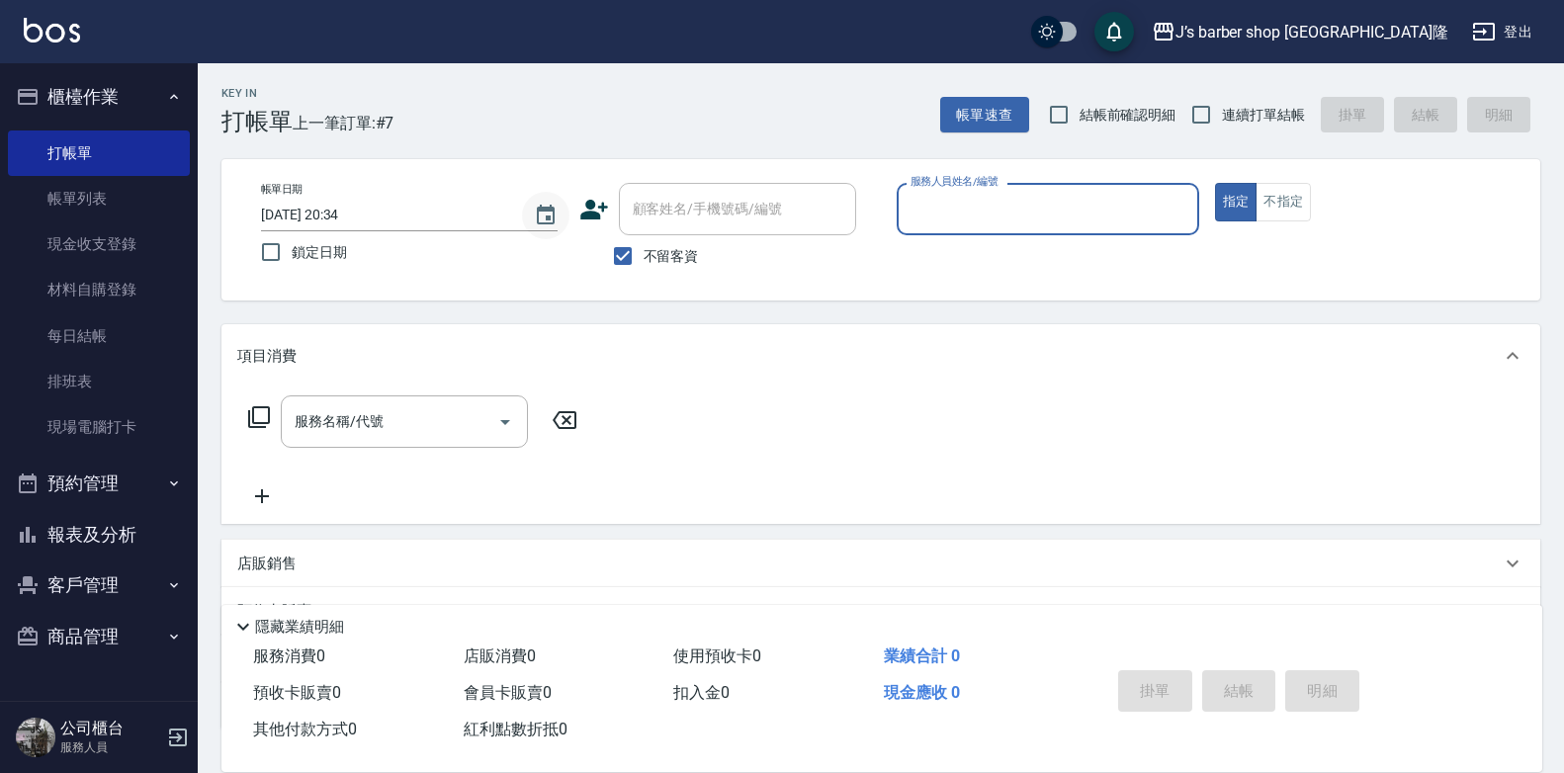
click at [546, 208] on icon "Choose date, selected date is 2025-09-12" at bounding box center [546, 215] width 18 height 20
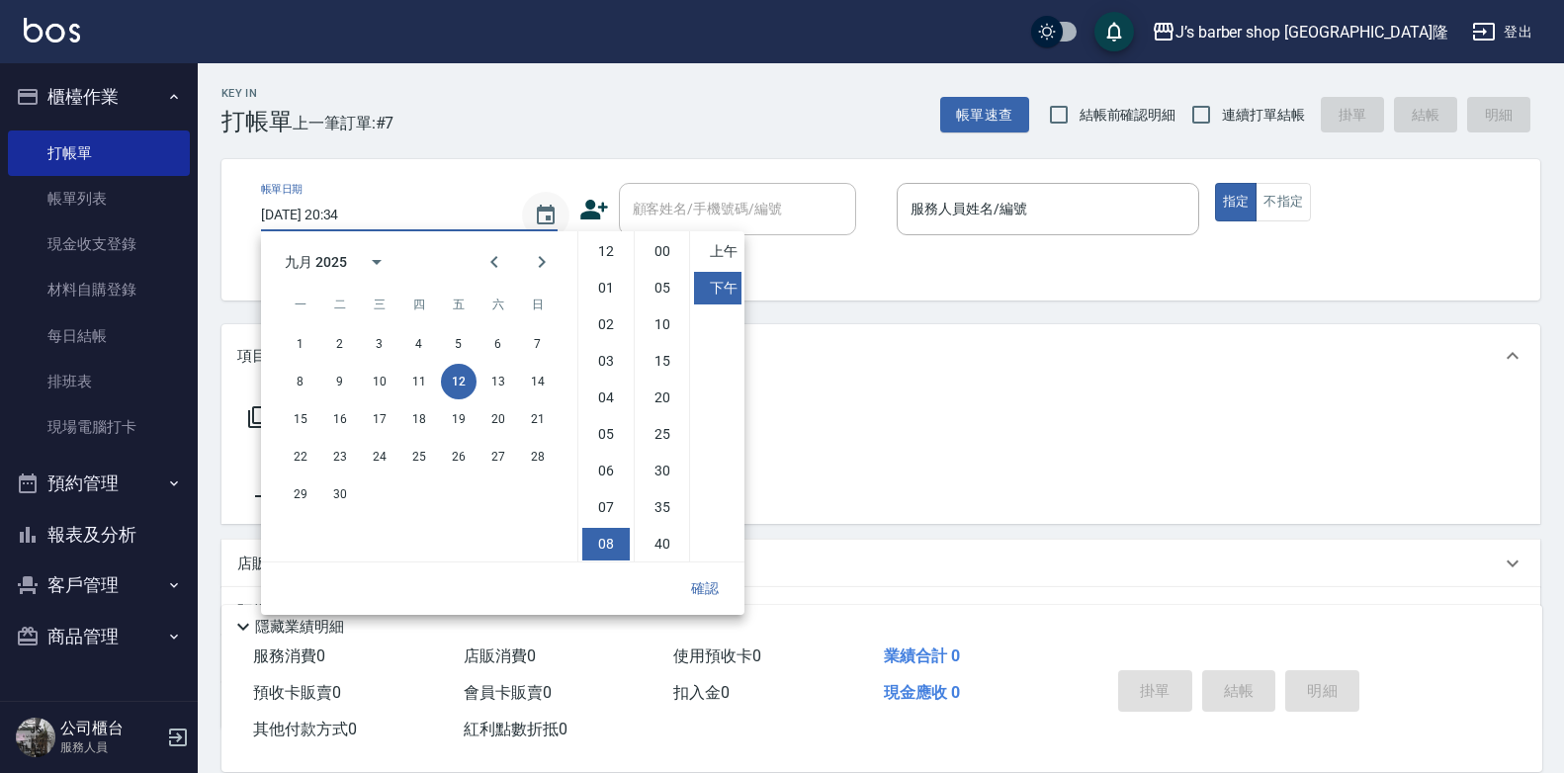
scroll to position [111, 0]
click at [611, 355] on li "06" at bounding box center [605, 360] width 47 height 33
click at [655, 250] on li "00" at bounding box center [662, 251] width 47 height 33
type input "[DATE] 18:00"
drag, startPoint x: 700, startPoint y: 598, endPoint x: 714, endPoint y: 567, distance: 34.5
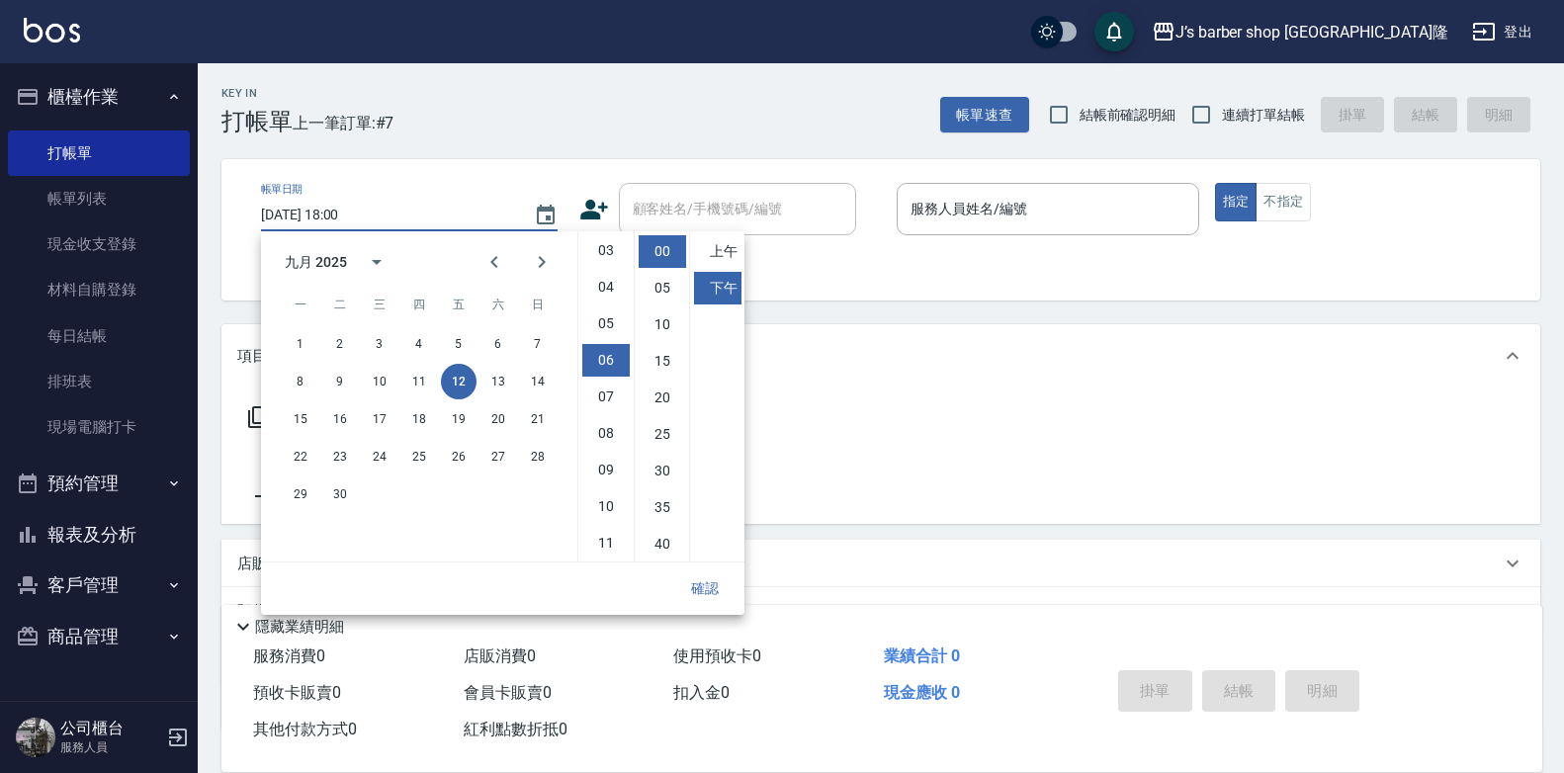
click at [701, 598] on button "確認" at bounding box center [704, 589] width 63 height 37
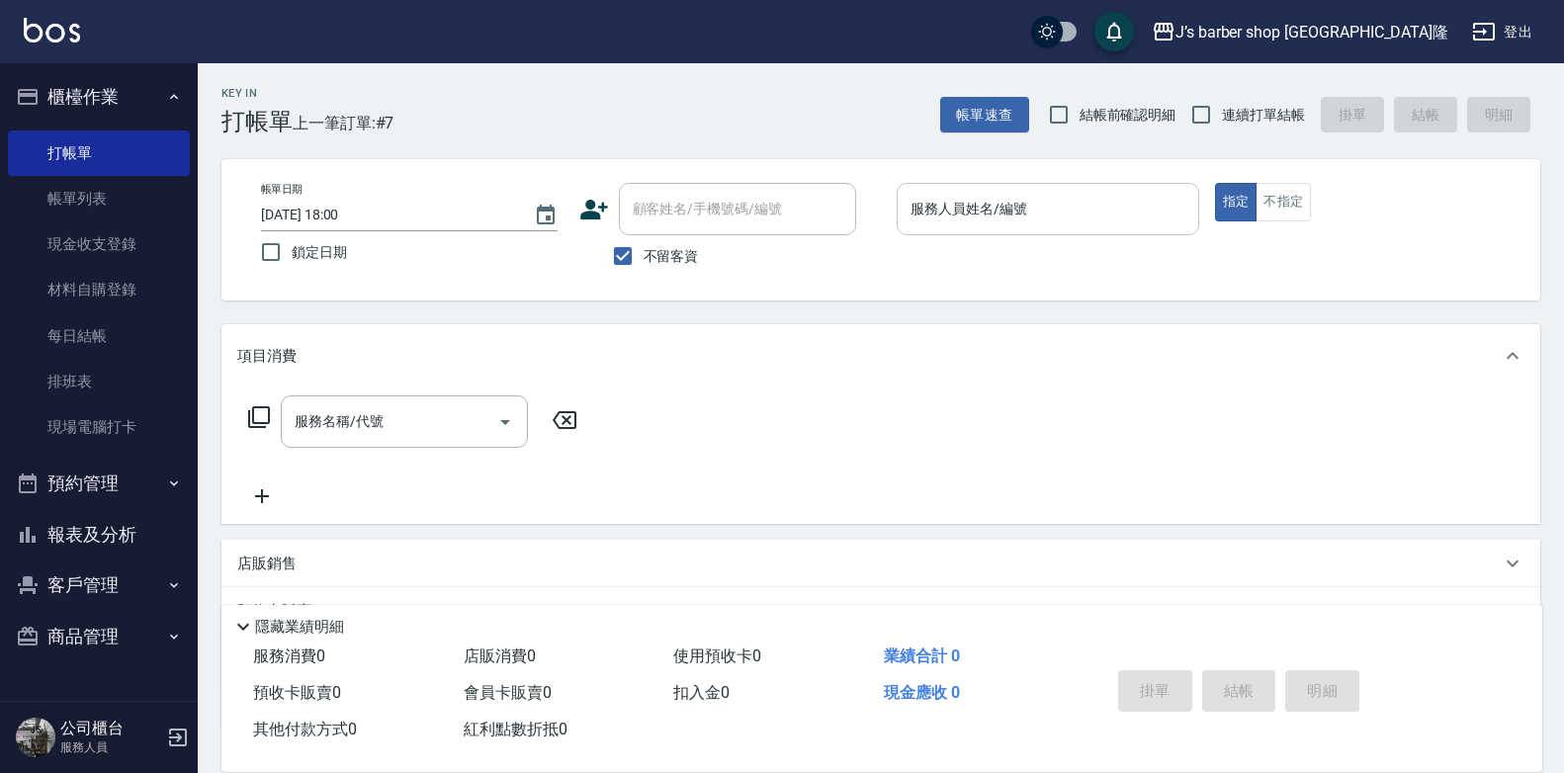
click at [957, 212] on input "服務人員姓名/編號" at bounding box center [1048, 209] width 285 height 35
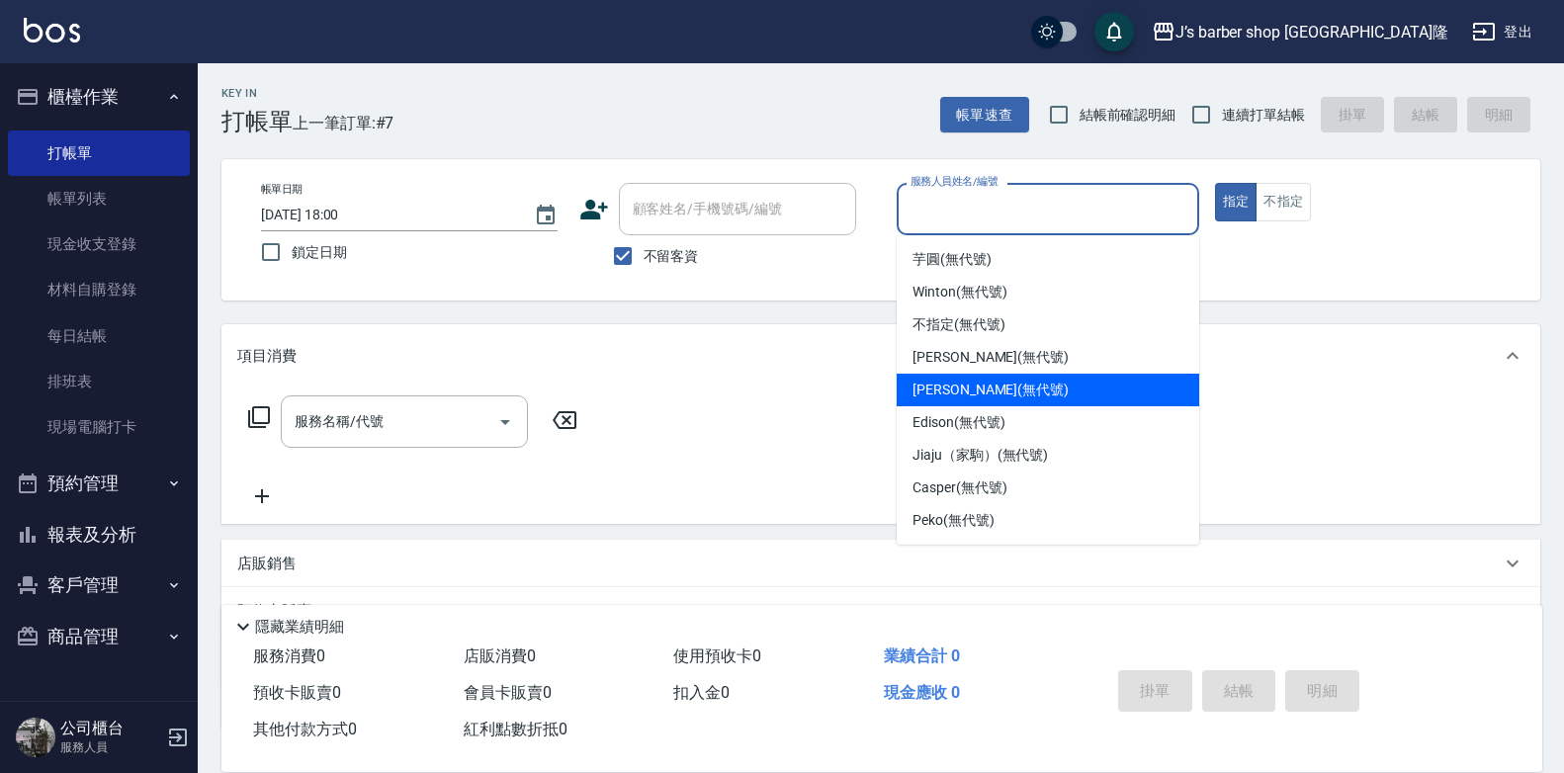
click at [955, 387] on span "[PERSON_NAME] (無代號)" at bounding box center [991, 390] width 156 height 21
type input "[PERSON_NAME](無代號)"
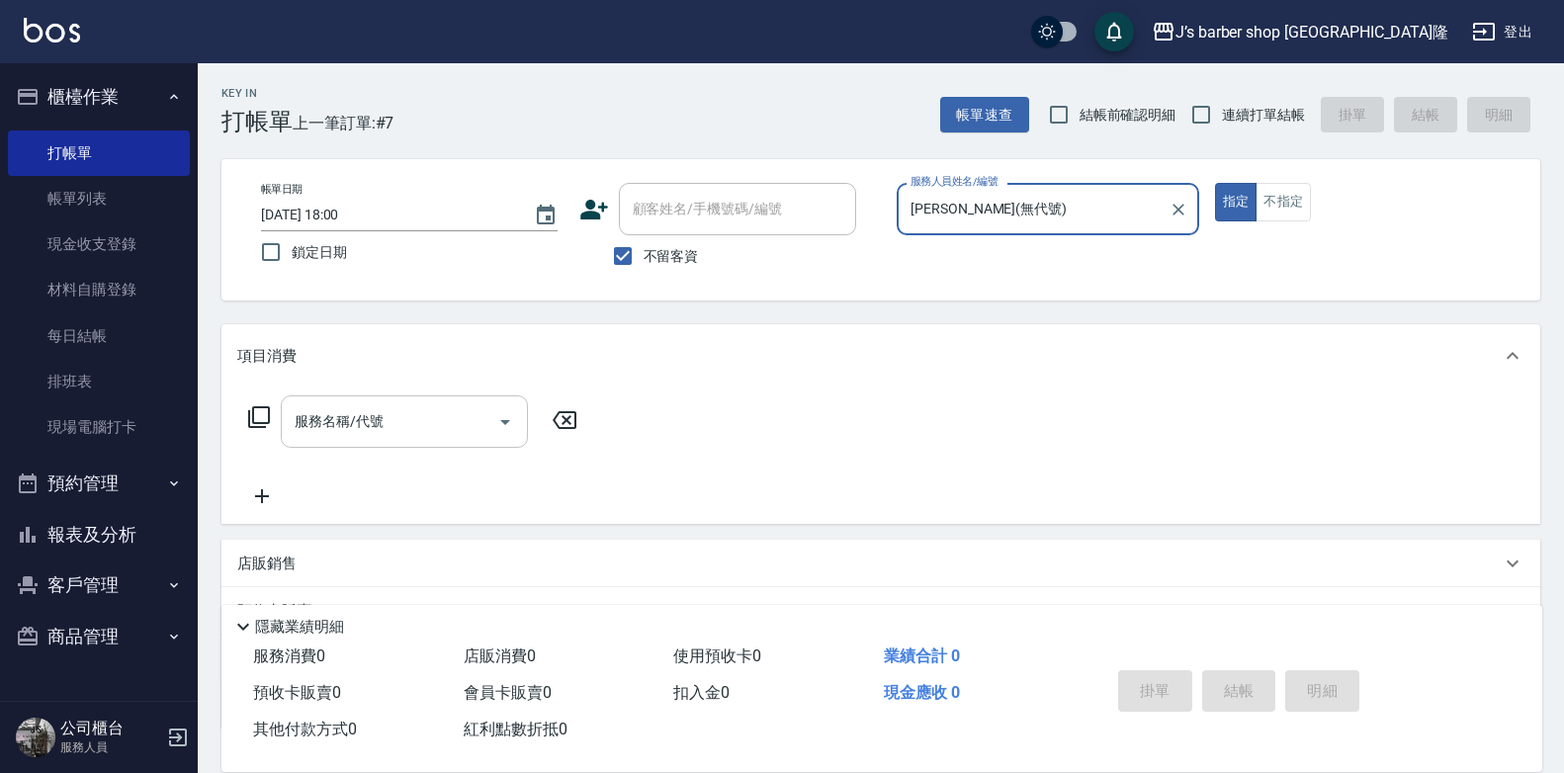
click at [445, 423] on input "服務名稱/代號" at bounding box center [390, 421] width 200 height 35
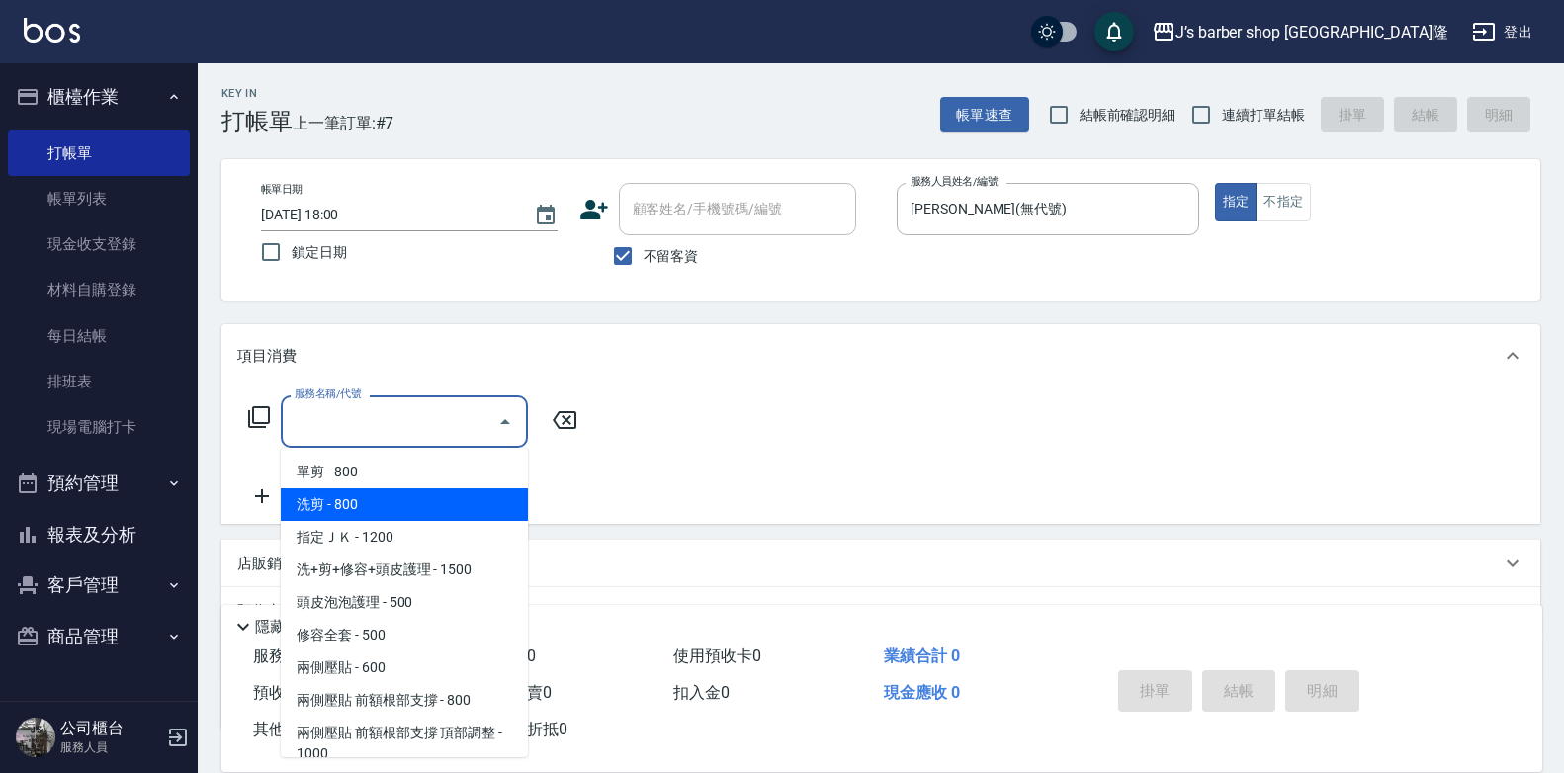
click at [369, 504] on span "洗剪 - 800" at bounding box center [404, 504] width 247 height 33
type input "洗剪(101)"
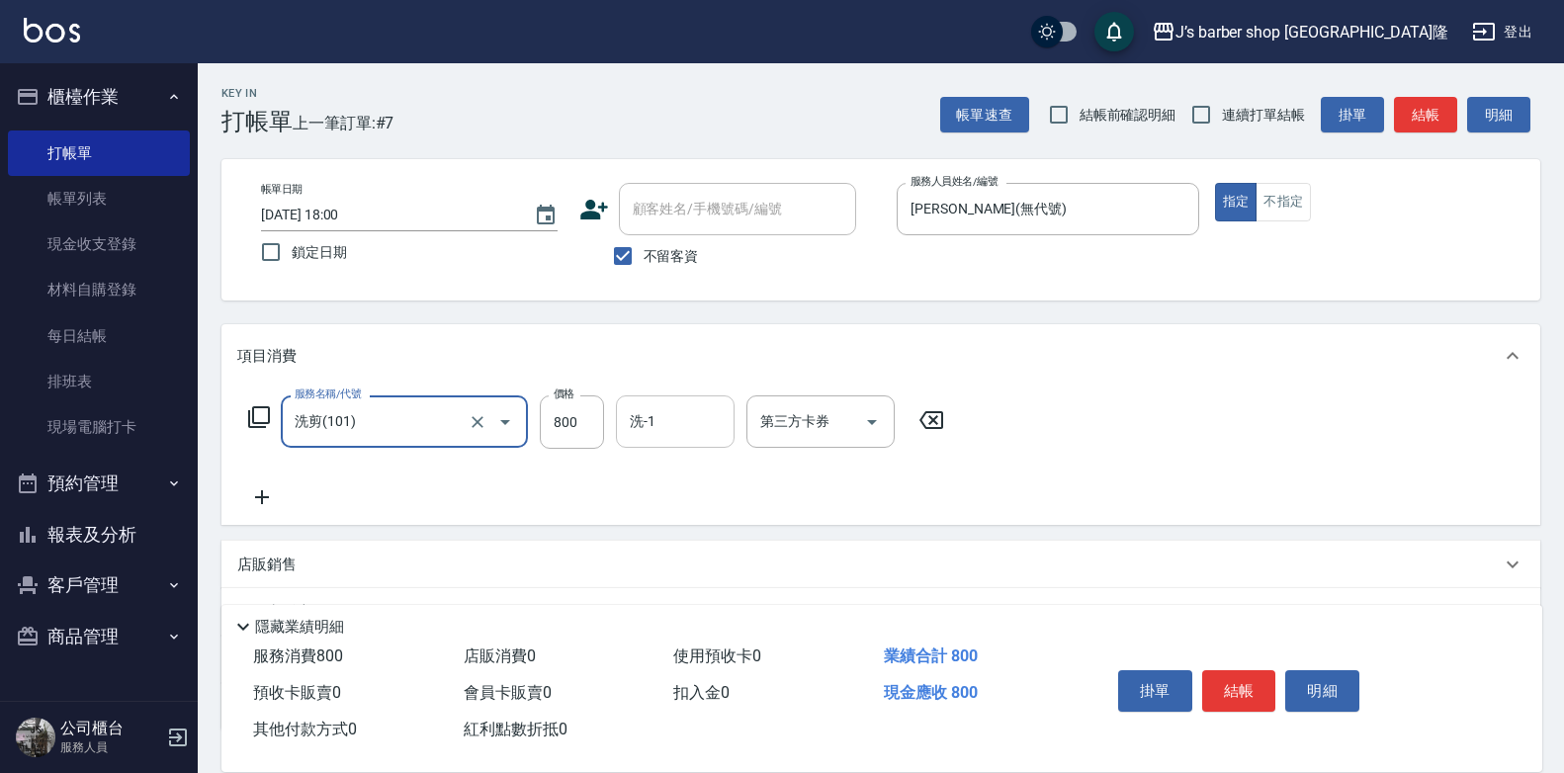
click at [689, 413] on input "洗-1" at bounding box center [675, 421] width 101 height 35
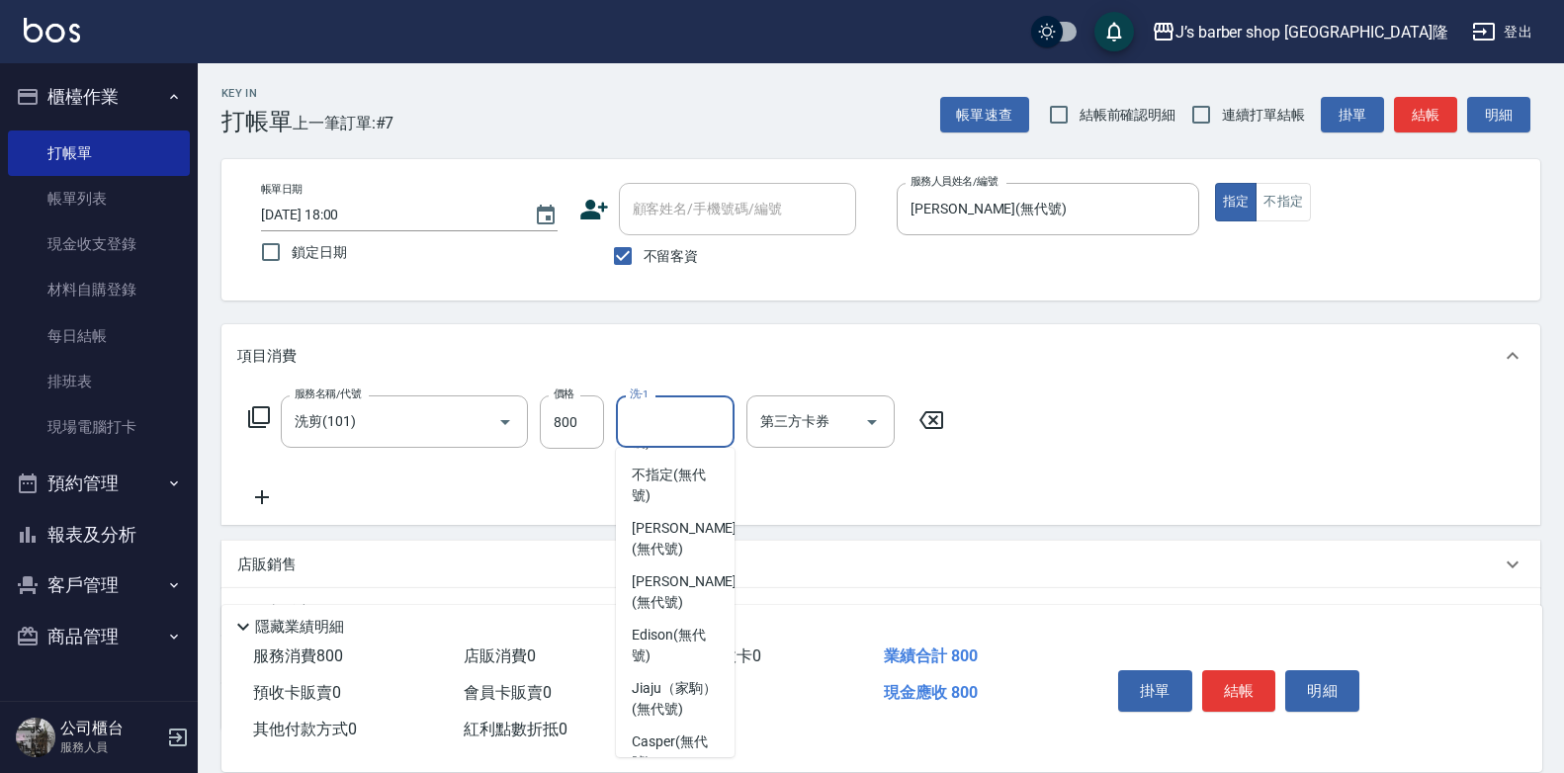
scroll to position [198, 0]
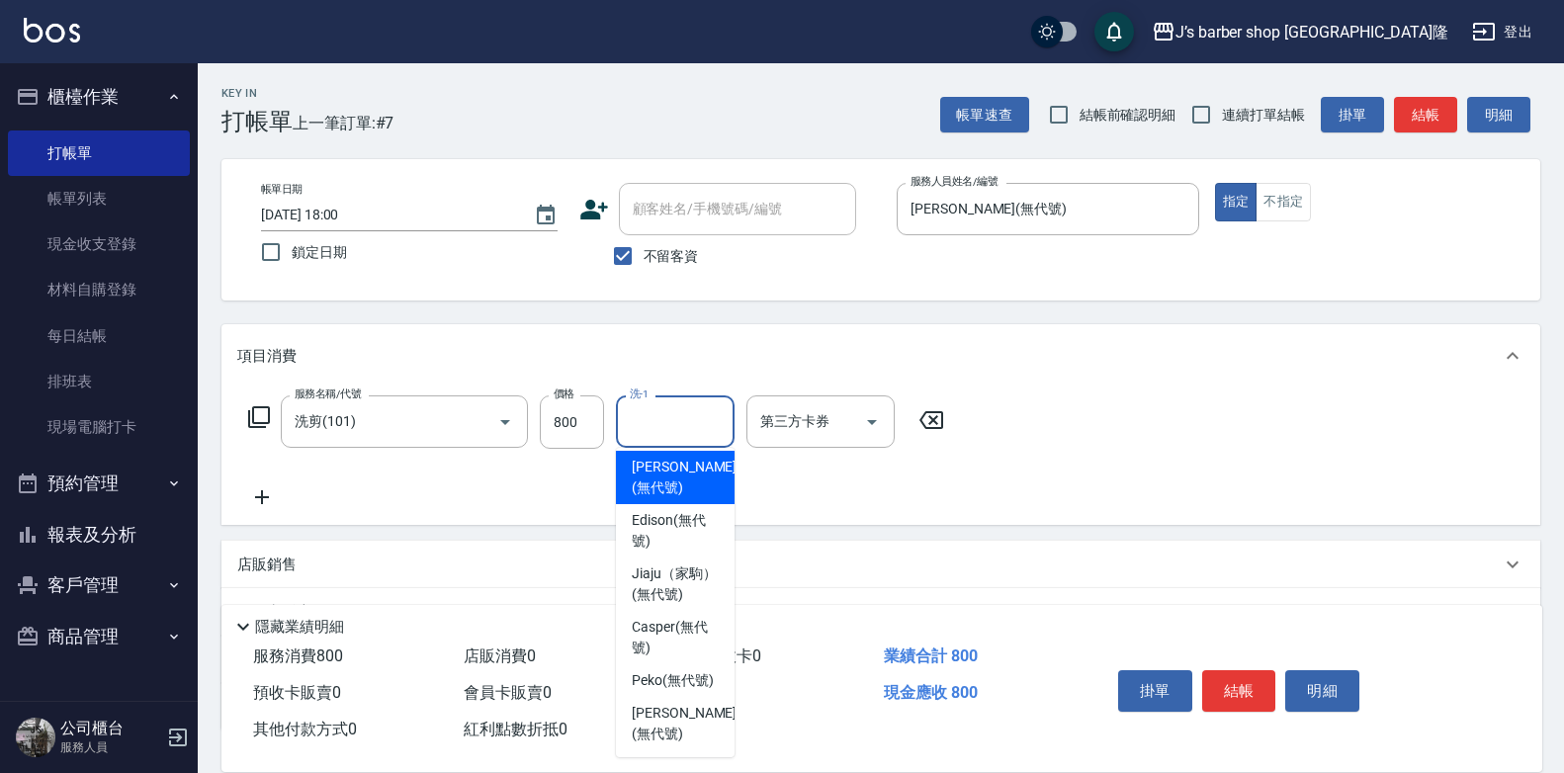
click at [682, 477] on div "[PERSON_NAME] (無代號)" at bounding box center [675, 477] width 119 height 53
type input "[PERSON_NAME](無代號)"
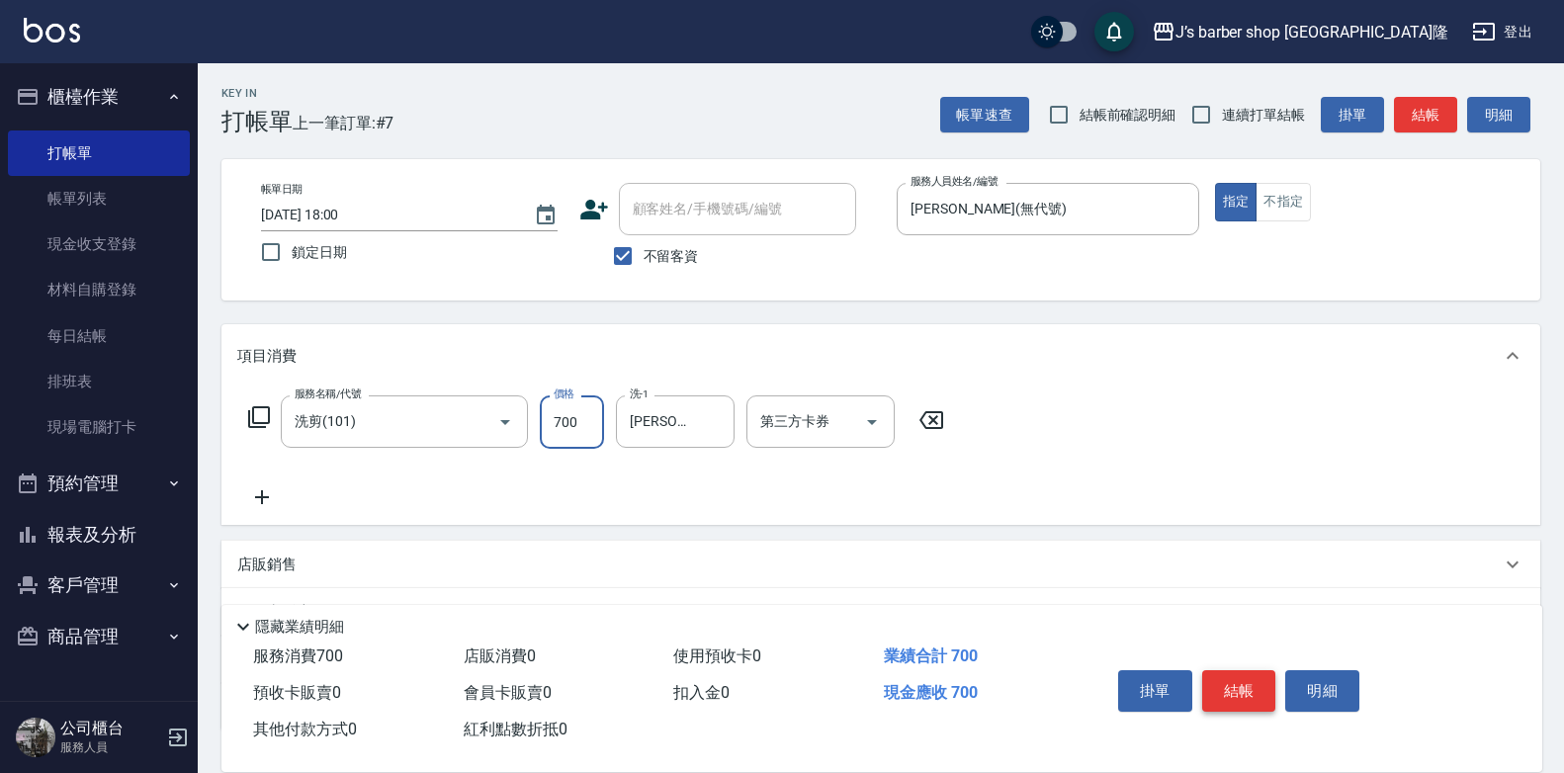
type input "700"
click at [1250, 670] on button "結帳" at bounding box center [1239, 691] width 74 height 42
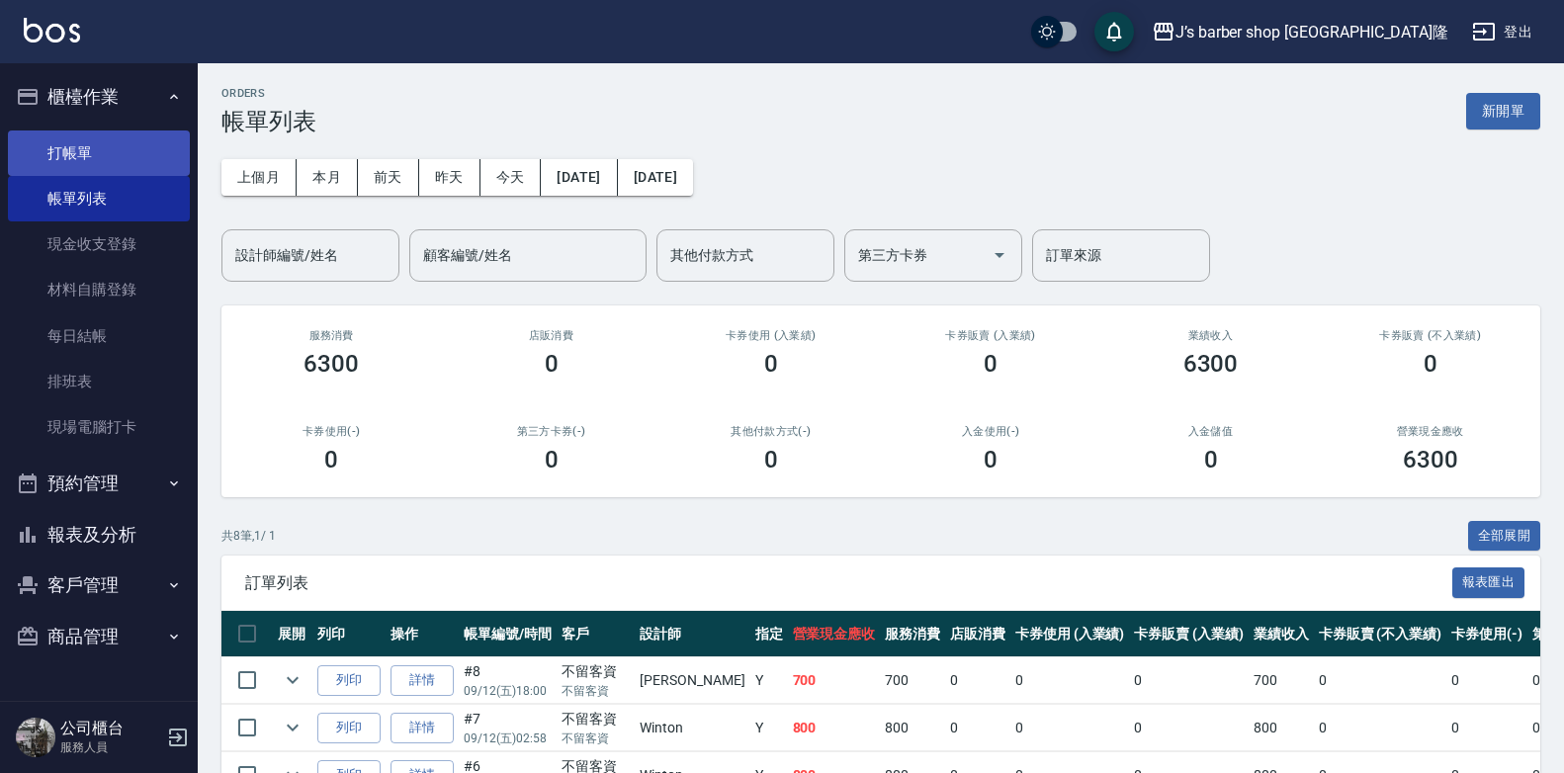
drag, startPoint x: 107, startPoint y: 163, endPoint x: 129, endPoint y: 168, distance: 22.3
click at [107, 163] on link "打帳單" at bounding box center [99, 153] width 182 height 45
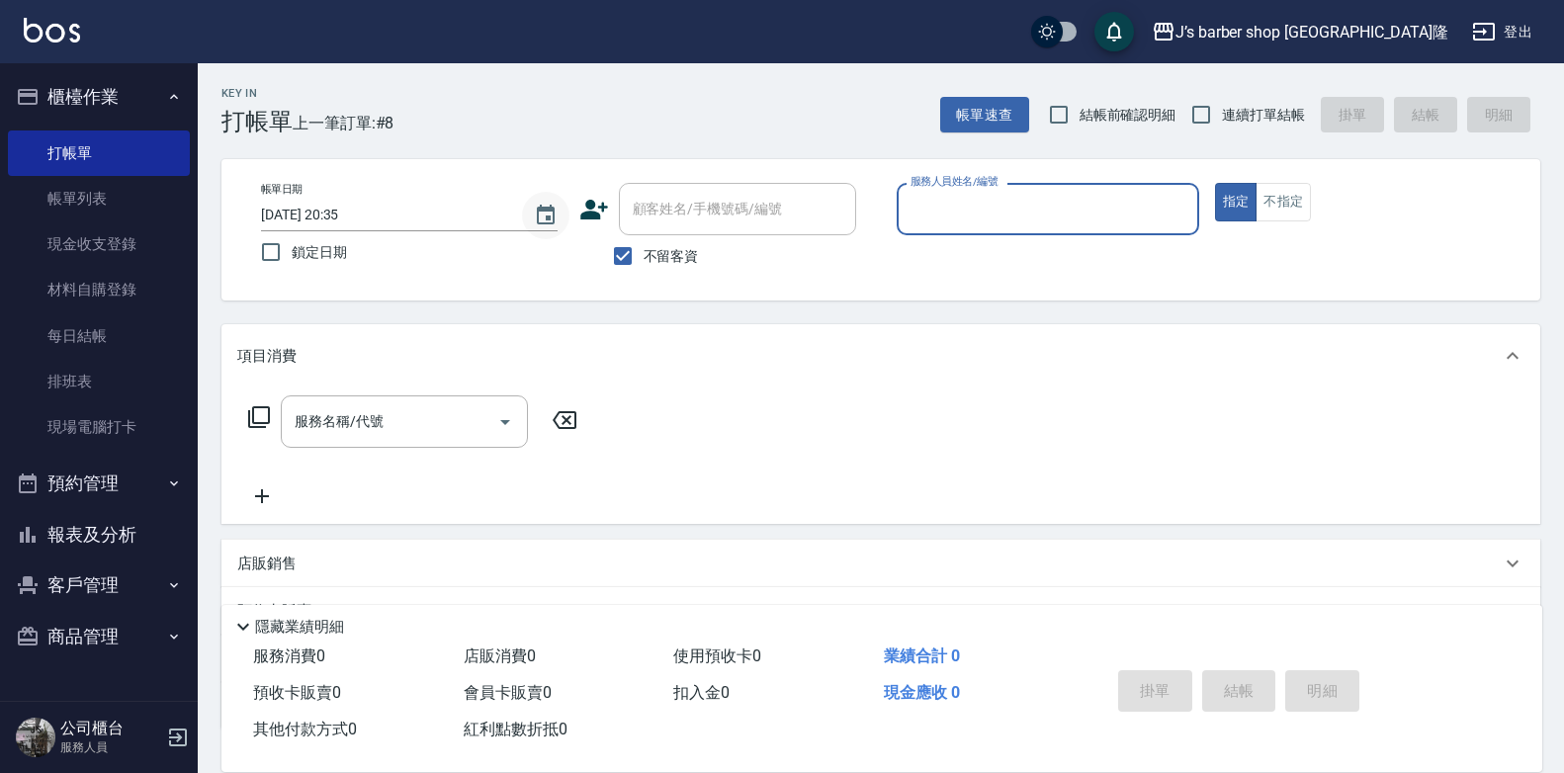
click at [540, 207] on icon "Choose date, selected date is 2025-09-12" at bounding box center [546, 215] width 18 height 20
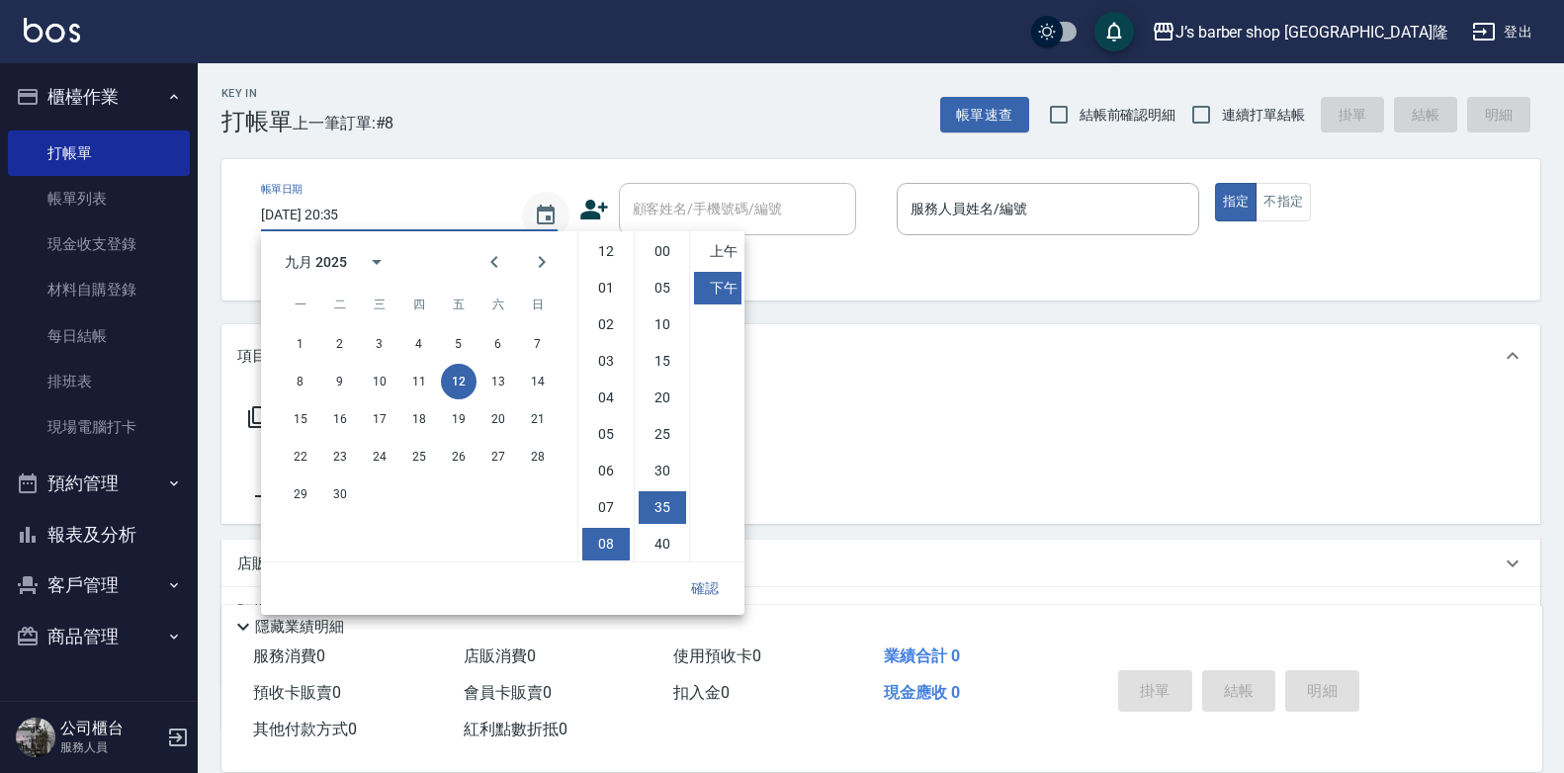
scroll to position [111, 0]
drag, startPoint x: 608, startPoint y: 473, endPoint x: 617, endPoint y: 417, distance: 56.1
click at [608, 472] on li "09" at bounding box center [605, 470] width 47 height 33
click at [666, 255] on li "00" at bounding box center [662, 251] width 47 height 33
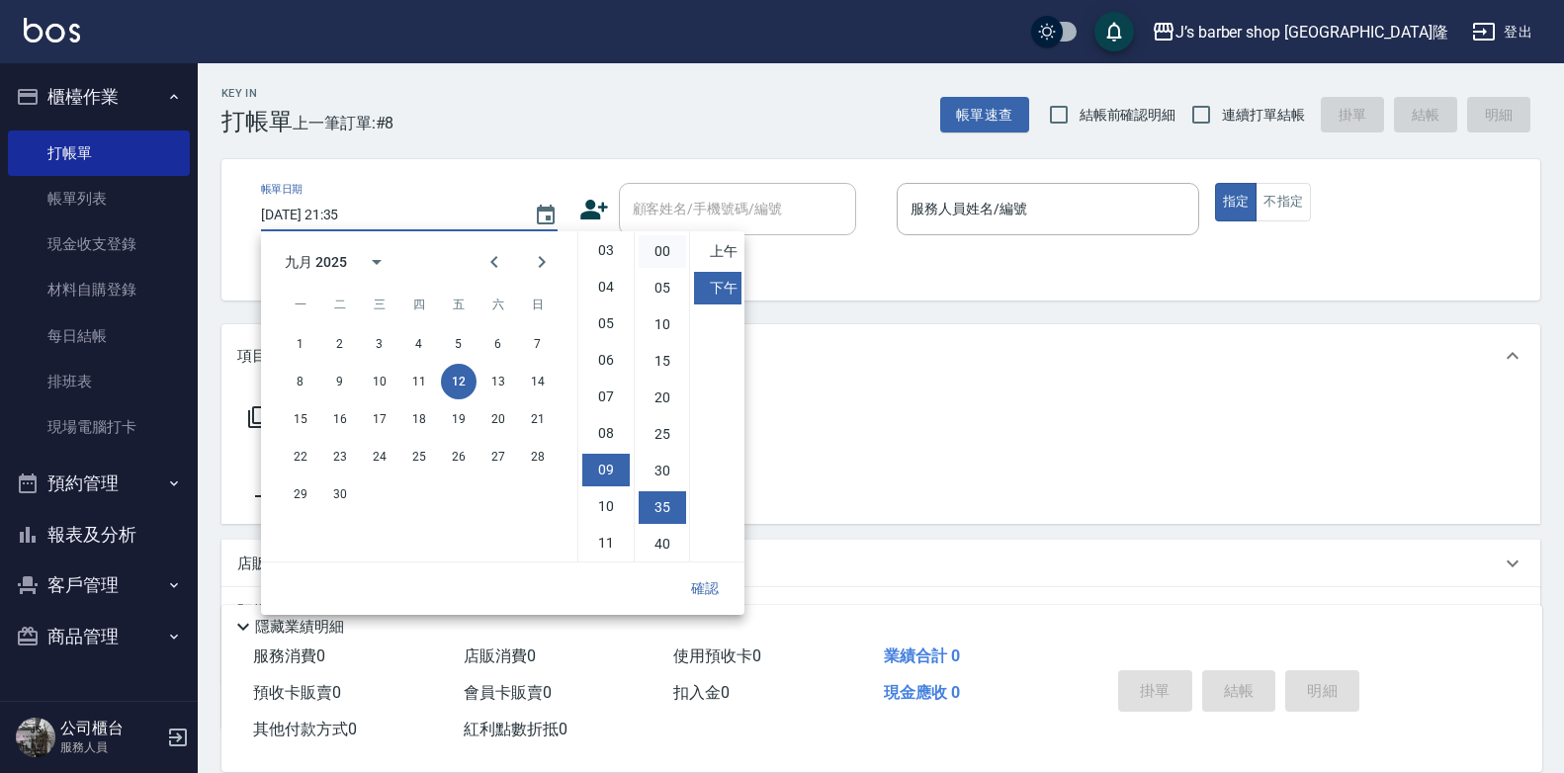
type input "[DATE] 21:00"
click at [713, 587] on button "確認" at bounding box center [704, 589] width 63 height 37
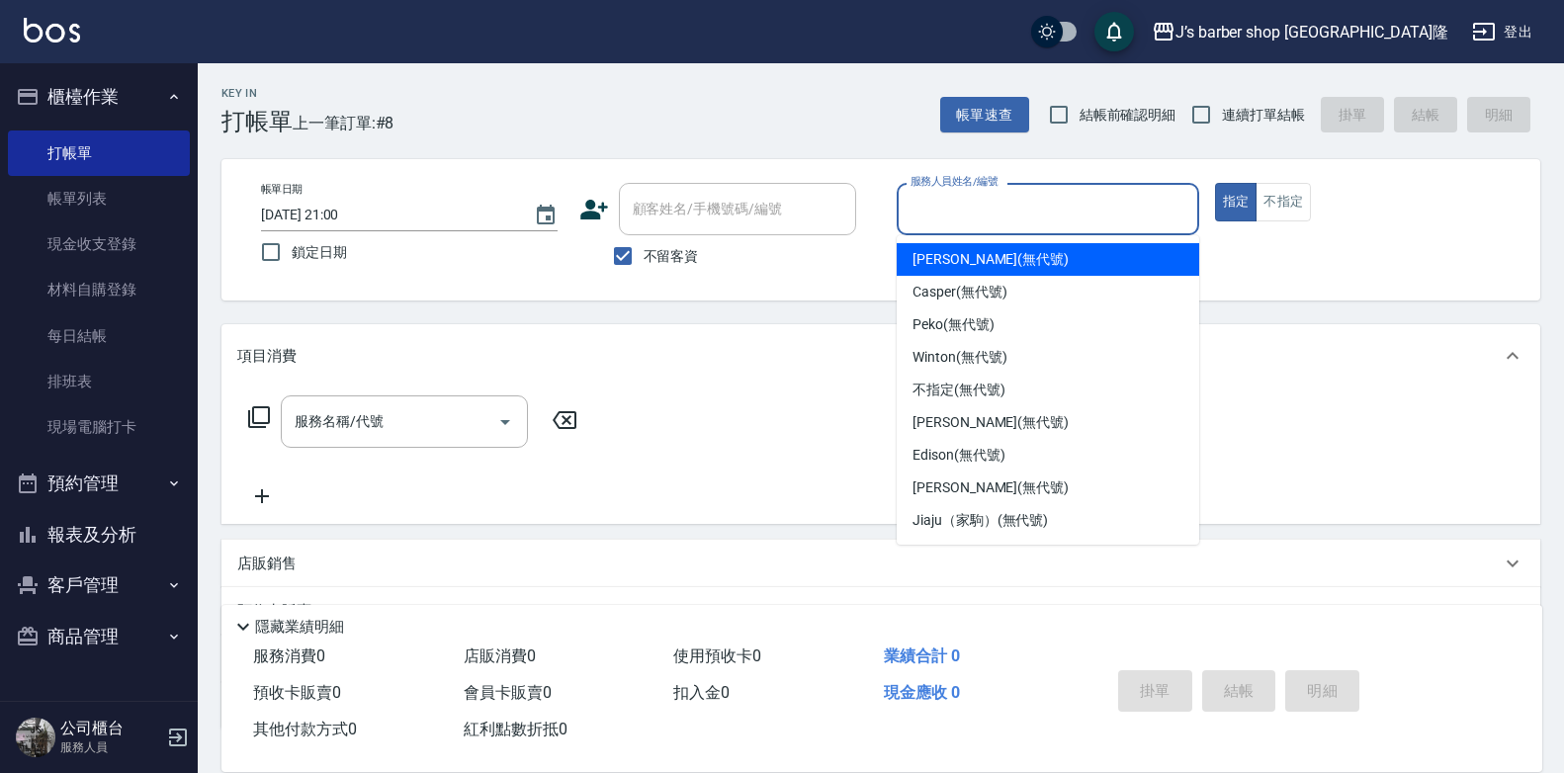
click at [998, 211] on input "服務人員姓名/編號" at bounding box center [1048, 209] width 285 height 35
click at [981, 265] on span "[PERSON_NAME] (無代號)" at bounding box center [991, 259] width 156 height 21
type input "[PERSON_NAME](無代號)"
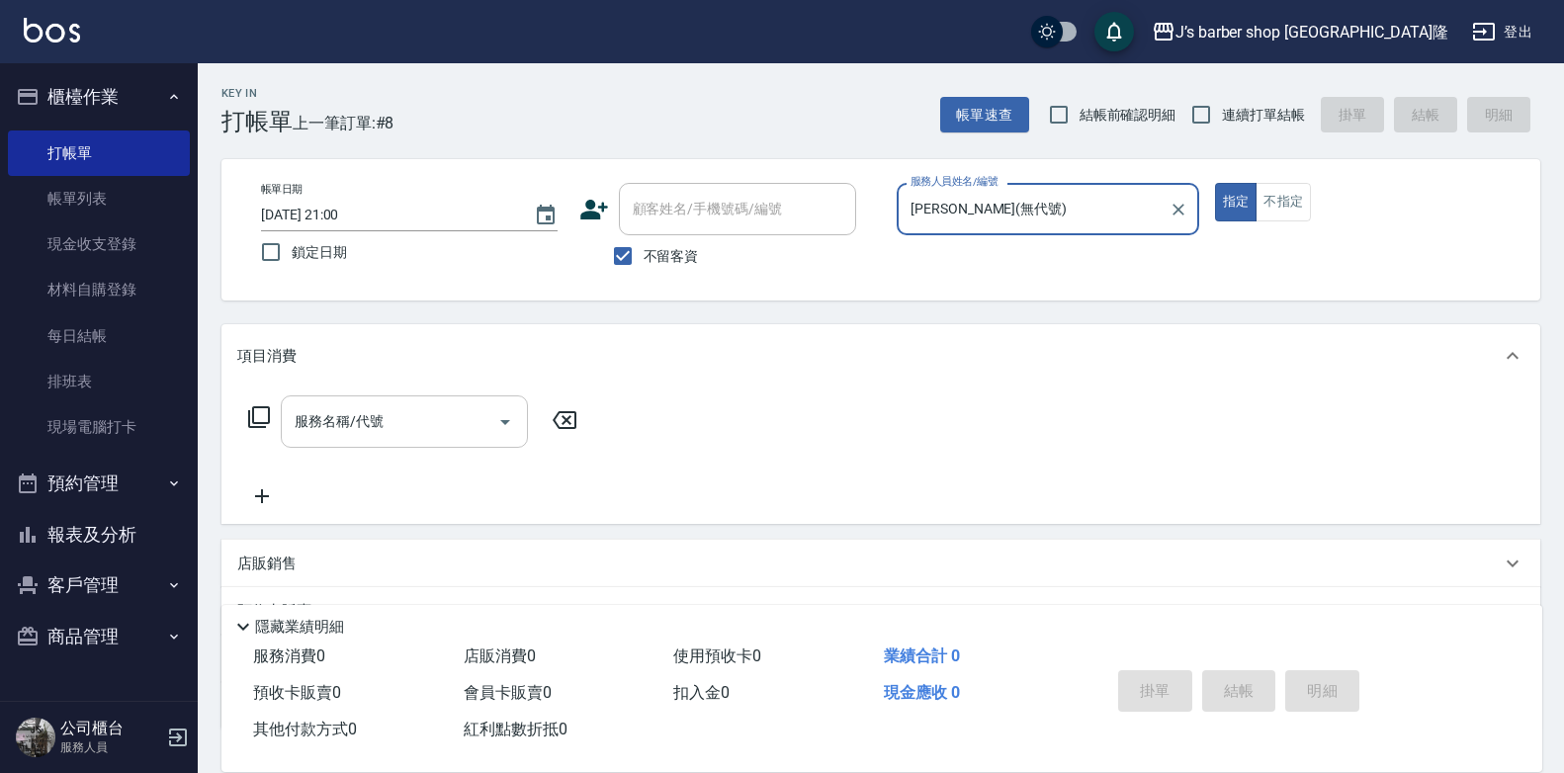
click at [475, 411] on input "服務名稱/代號" at bounding box center [390, 421] width 200 height 35
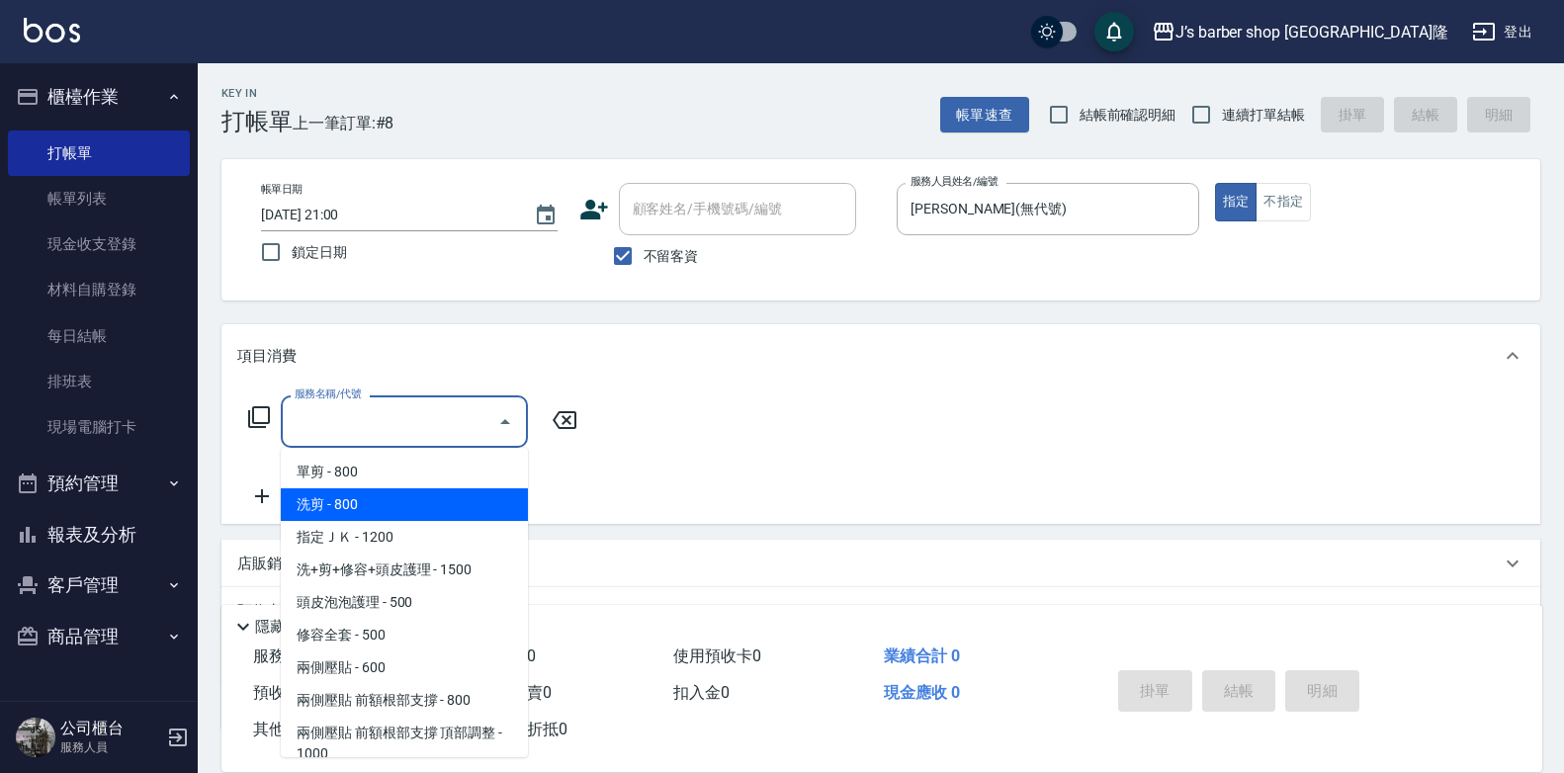
click at [359, 506] on span "洗剪 - 800" at bounding box center [404, 504] width 247 height 33
type input "洗剪(101)"
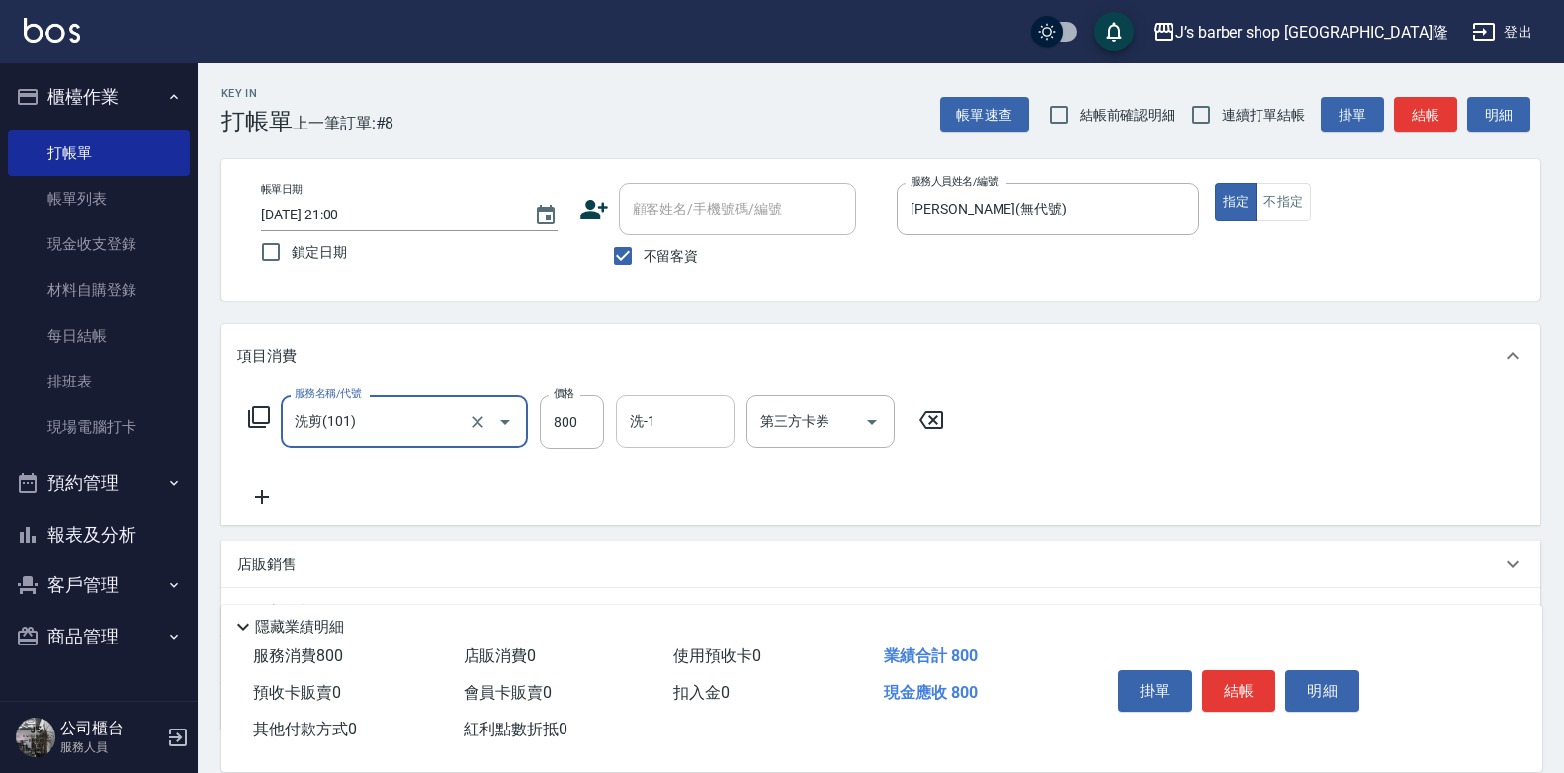
click at [676, 420] on input "洗-1" at bounding box center [675, 421] width 101 height 35
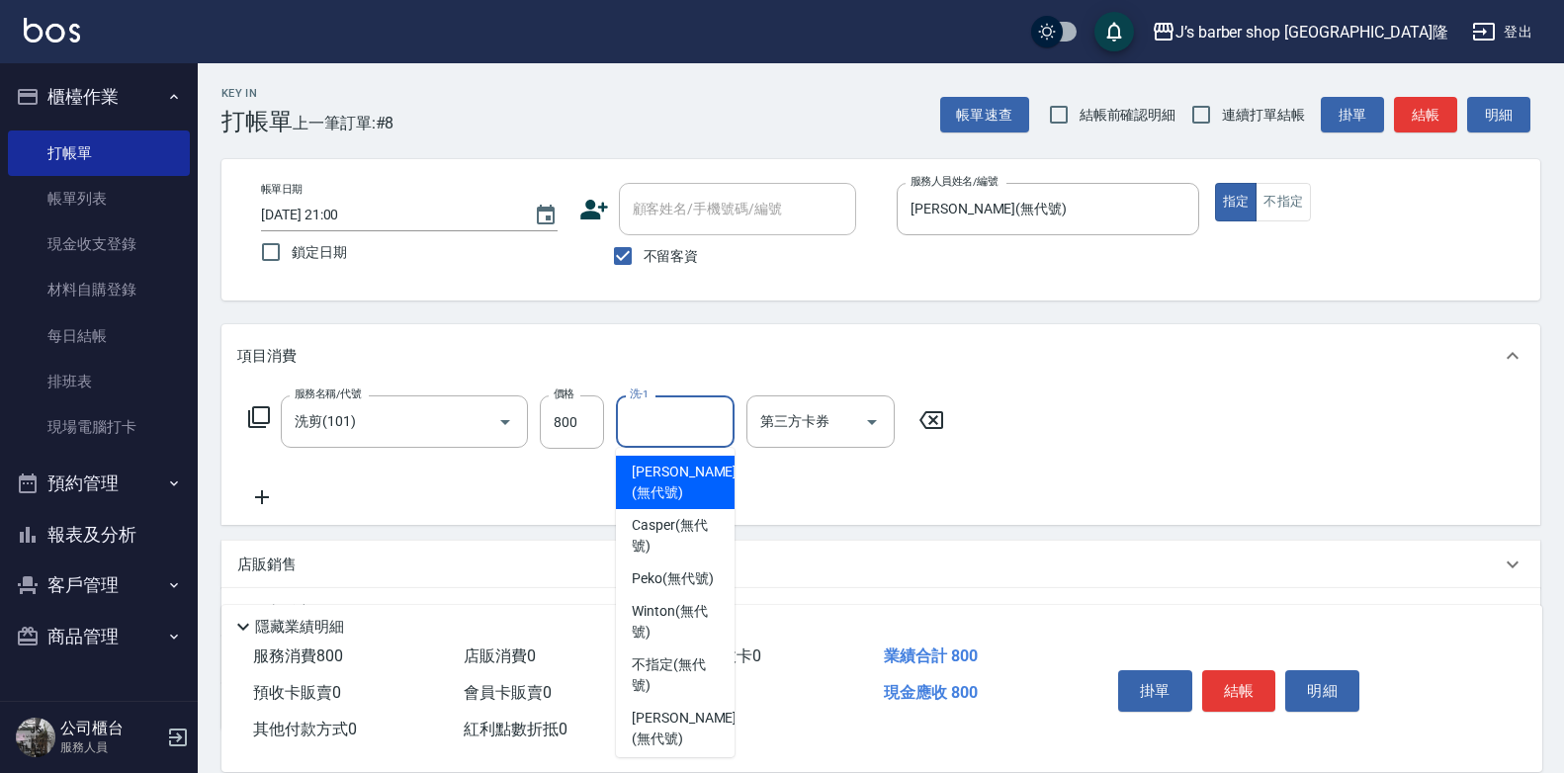
click at [692, 485] on span "[PERSON_NAME] (無代號)" at bounding box center [684, 483] width 105 height 42
type input "[PERSON_NAME](無代號)"
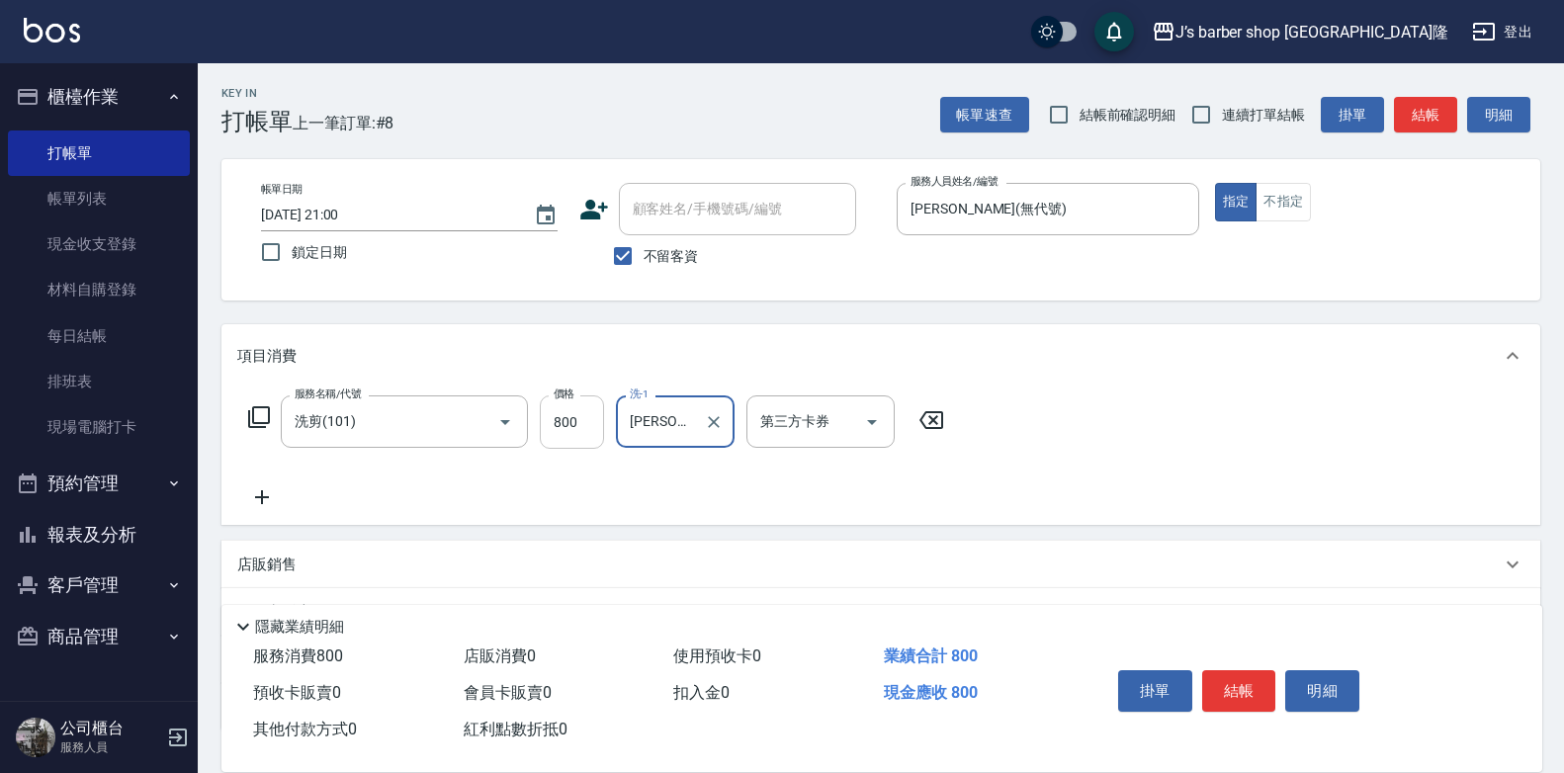
click at [594, 434] on input "800" at bounding box center [572, 422] width 64 height 53
type input "600"
click at [1236, 690] on button "結帳" at bounding box center [1239, 691] width 74 height 42
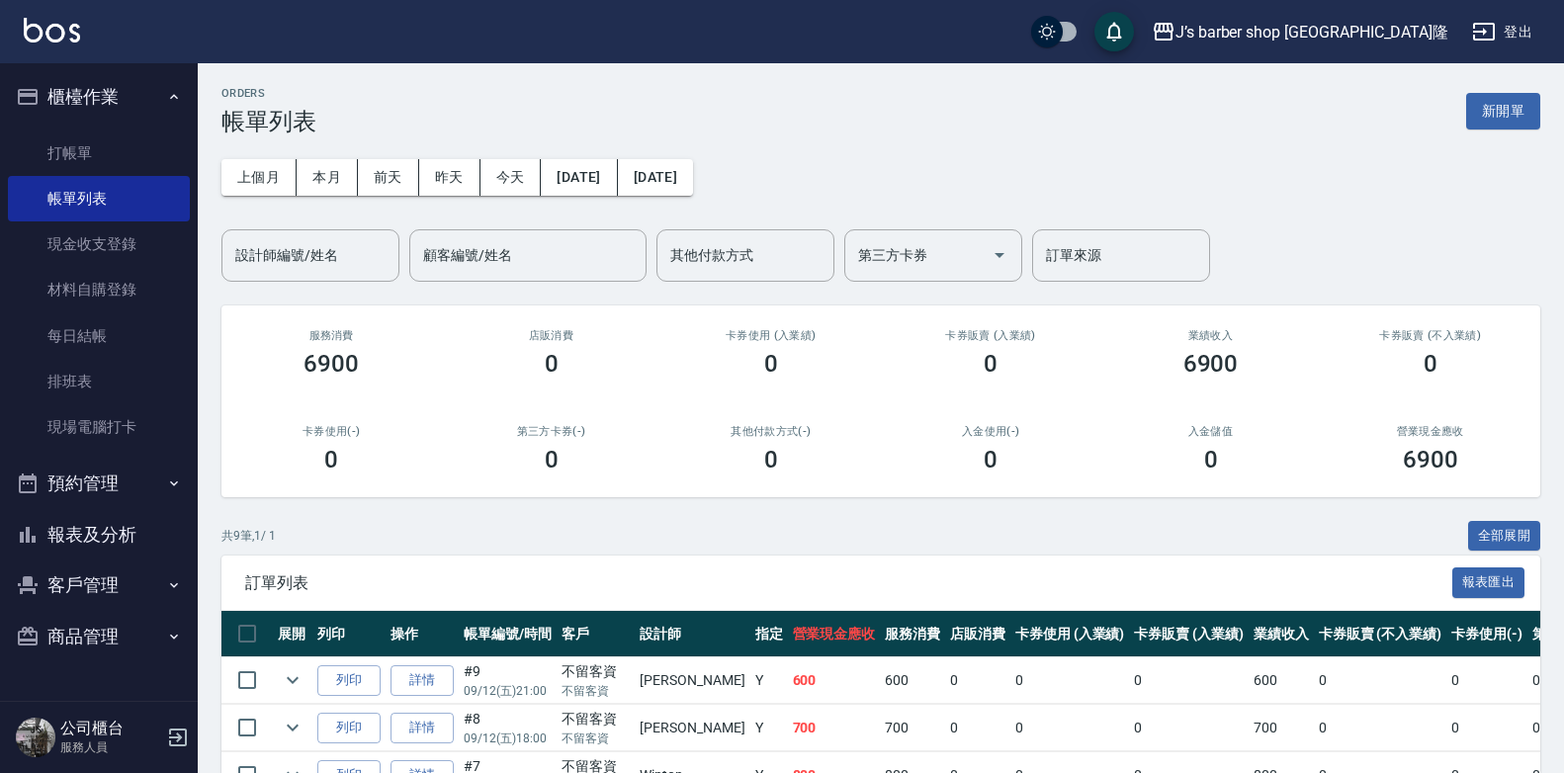
click at [85, 129] on ul "打帳單 帳單列表 現金收支登錄 材料自購登錄 每日結帳 排班表 現場電腦打卡" at bounding box center [99, 291] width 182 height 336
click at [90, 154] on link "打帳單" at bounding box center [99, 153] width 182 height 45
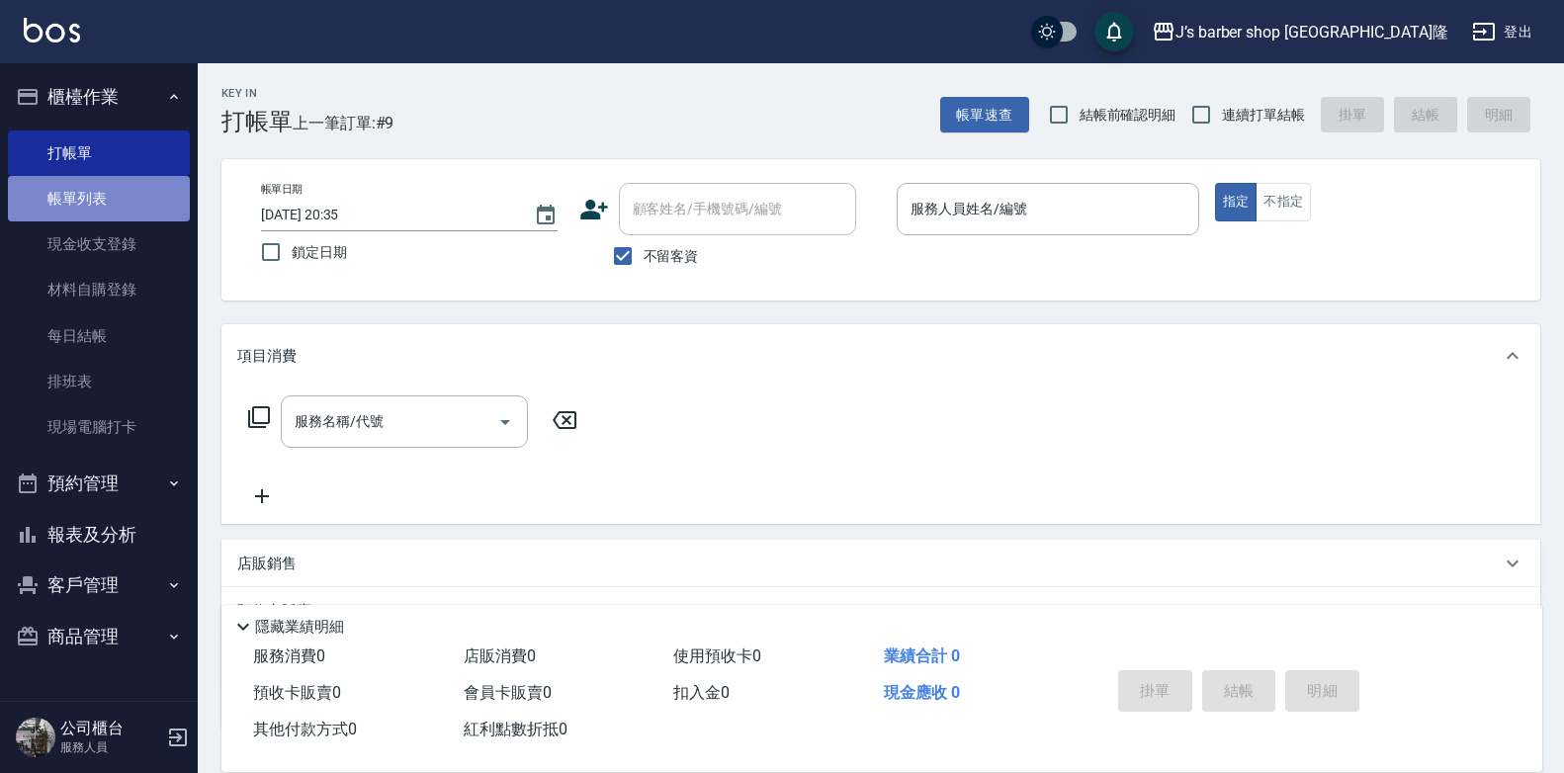
click at [91, 195] on link "帳單列表" at bounding box center [99, 198] width 182 height 45
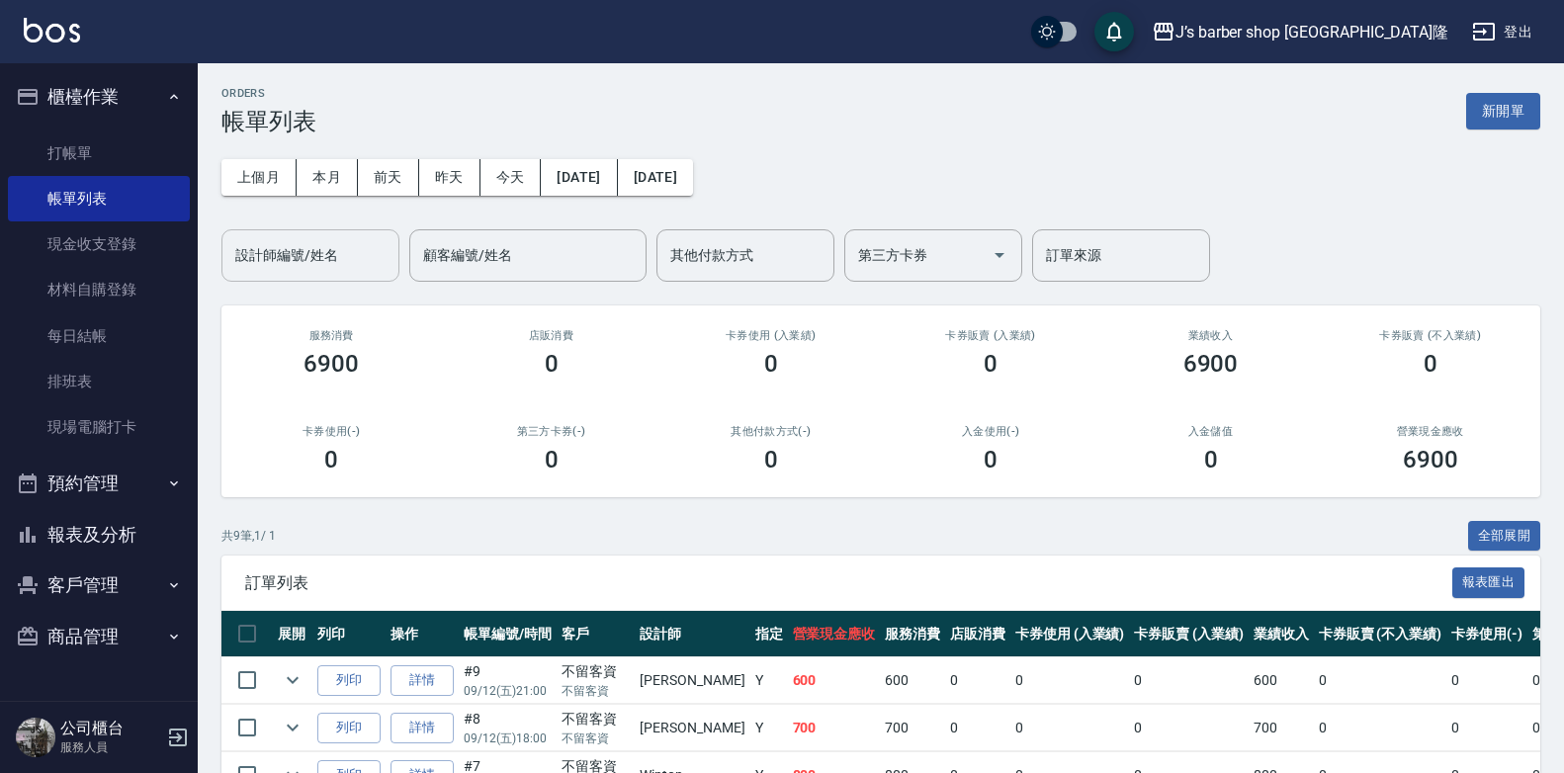
click at [344, 245] on input "設計師編號/姓名" at bounding box center [310, 255] width 160 height 35
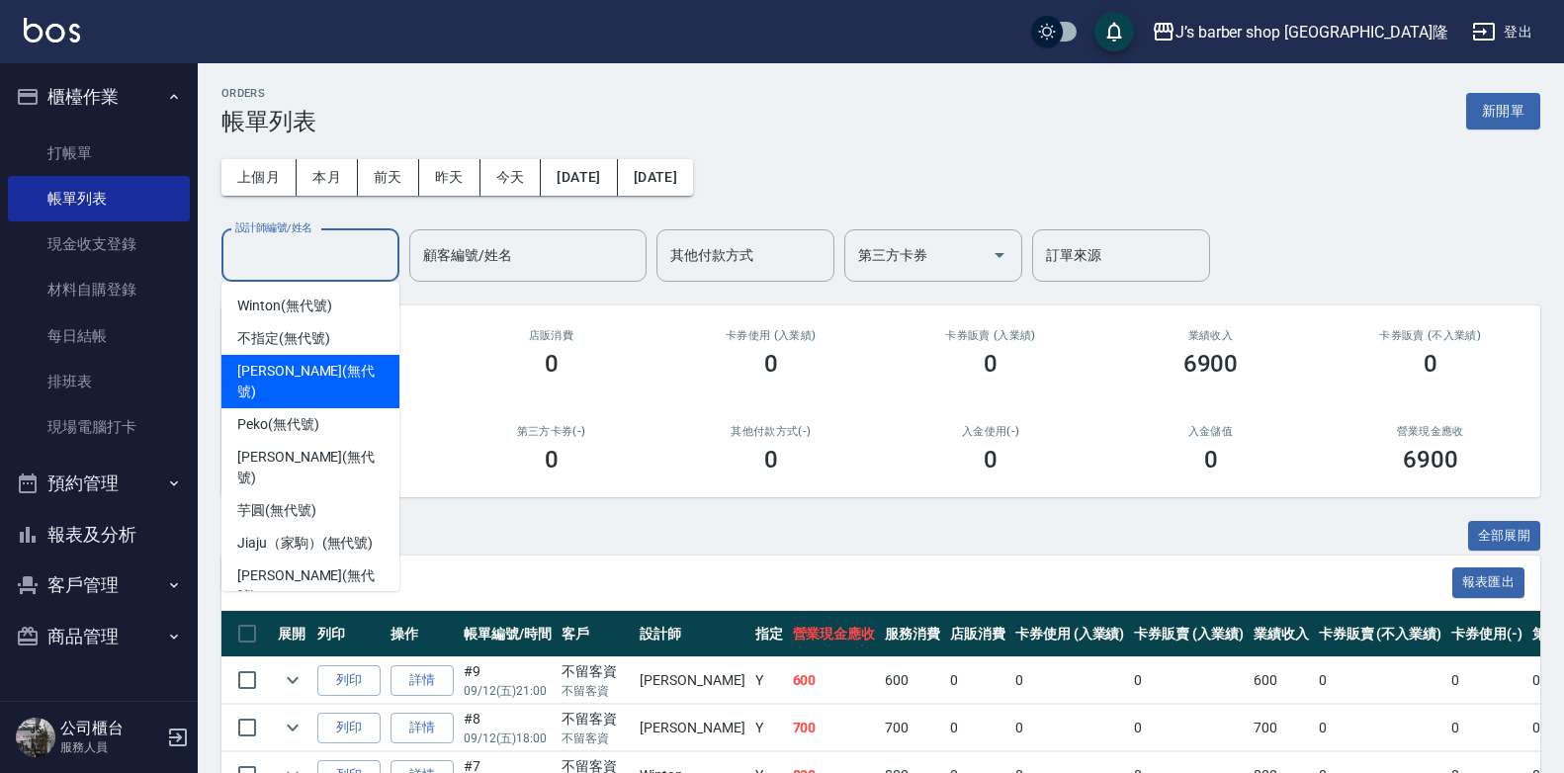
click at [296, 372] on span "[PERSON_NAME] (無代號)" at bounding box center [310, 382] width 146 height 42
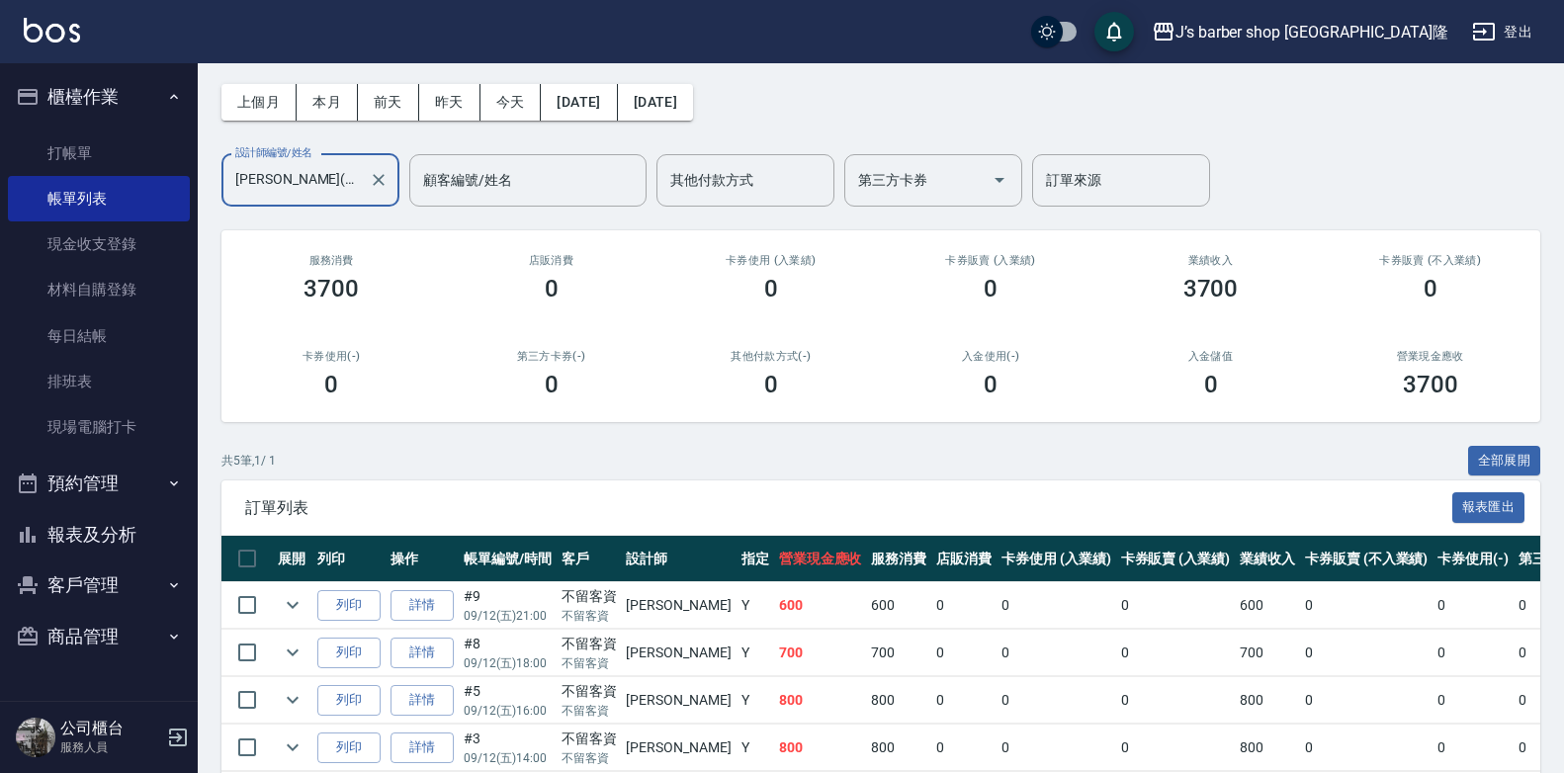
scroll to position [214, 0]
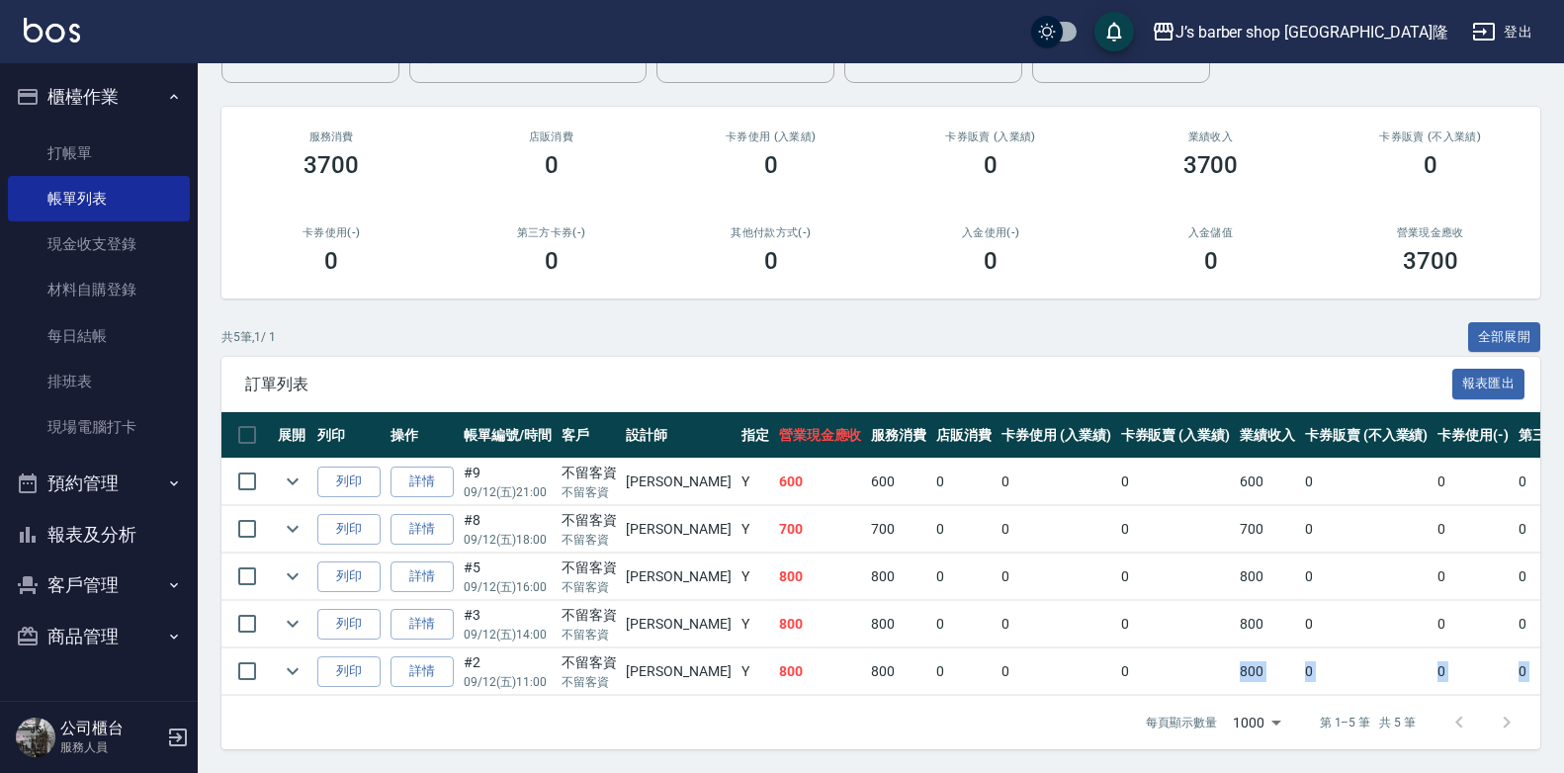
drag, startPoint x: 986, startPoint y: 680, endPoint x: 1152, endPoint y: 661, distance: 167.3
click at [1152, 661] on tbody "列印 詳情 #9 09/12 (五) 21:00 不留客資 不留客資 [PERSON_NAME] Y 600 600 0 0 0 600 0 0 0 0 0 …" at bounding box center [1061, 577] width 1679 height 237
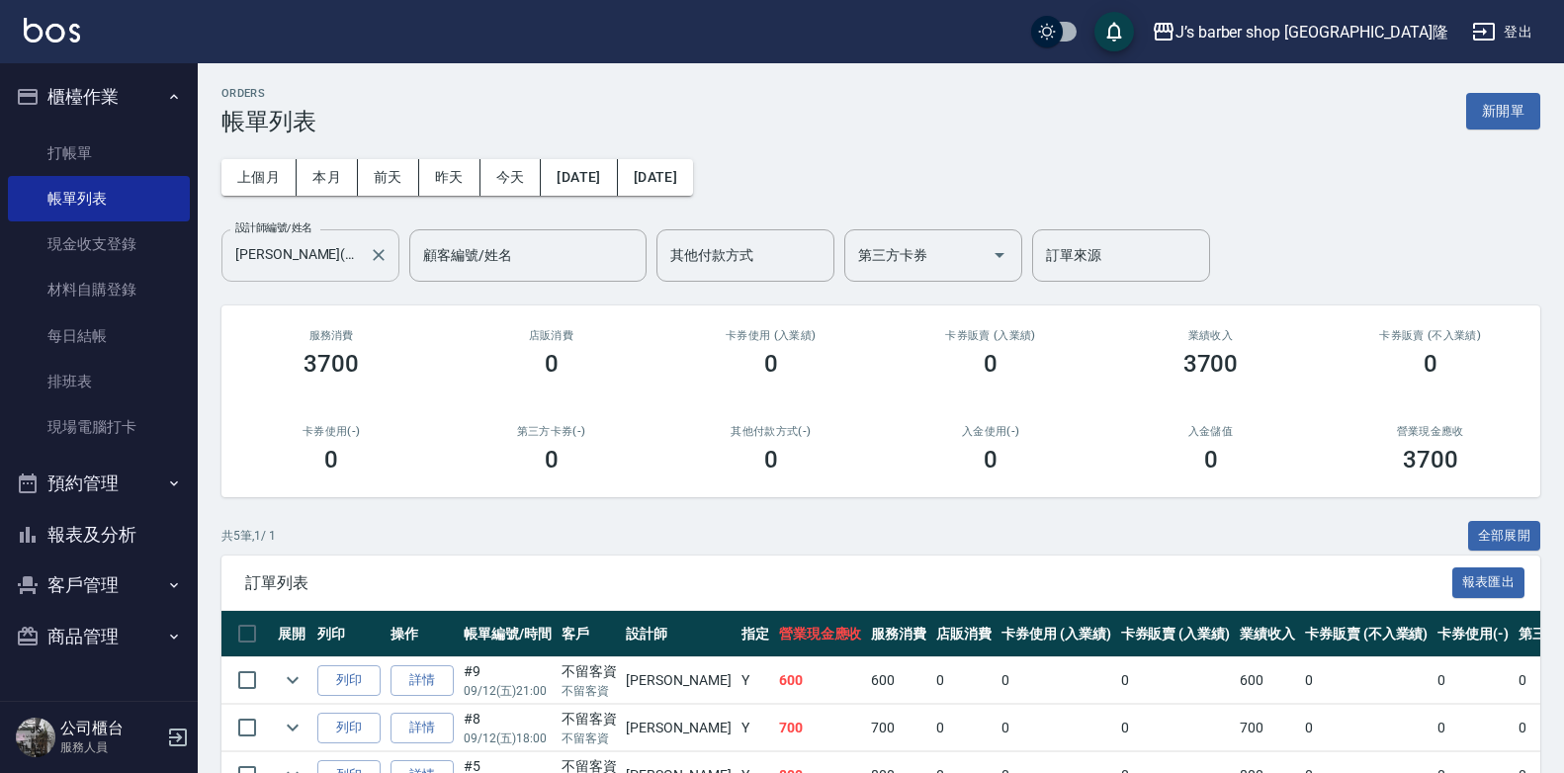
click at [288, 260] on input "[PERSON_NAME](無代號)" at bounding box center [295, 255] width 131 height 35
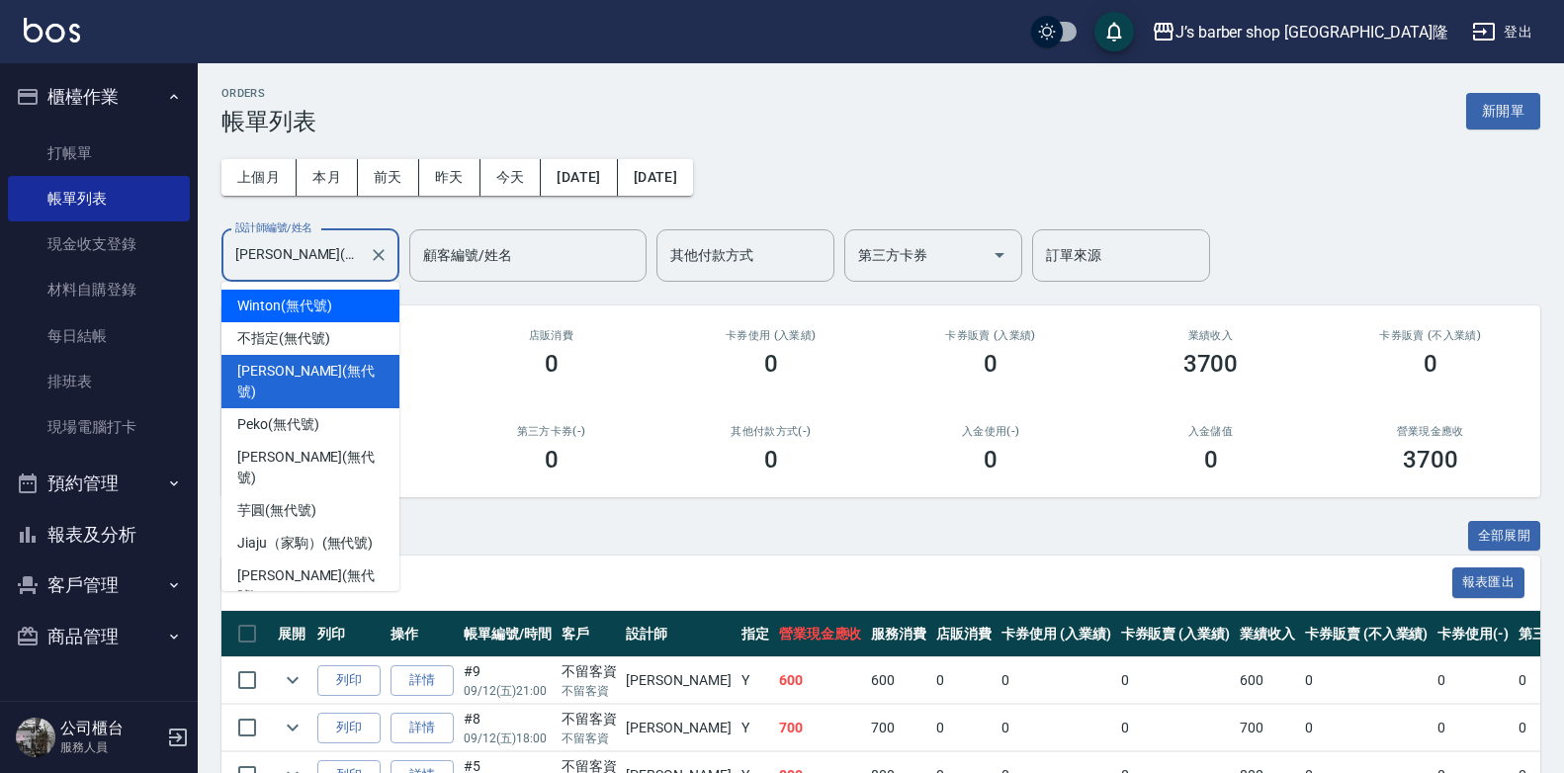
click at [306, 313] on span "Winton (無代號)" at bounding box center [284, 306] width 94 height 21
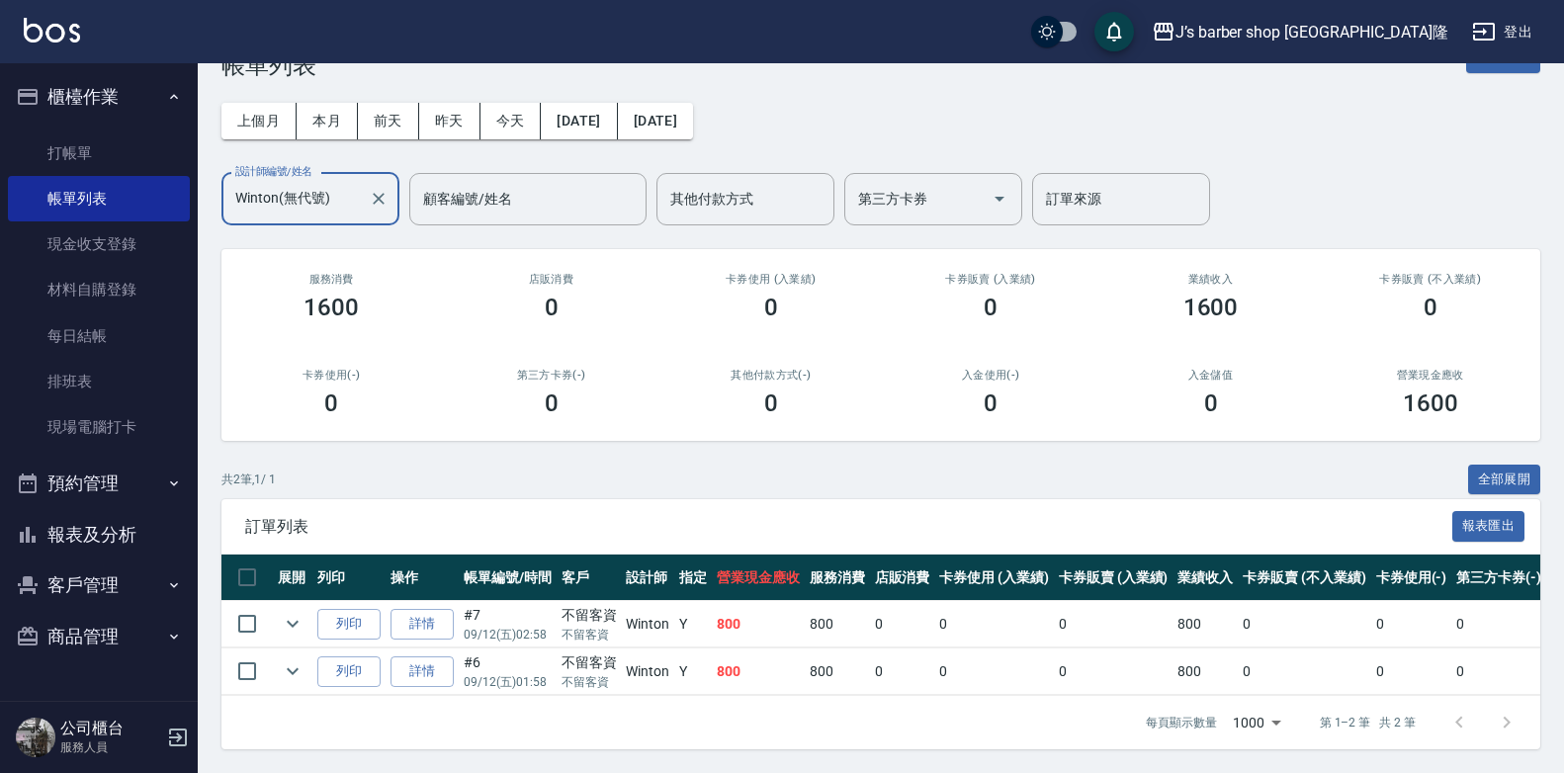
click at [348, 201] on input "Winton(無代號)" at bounding box center [295, 199] width 131 height 35
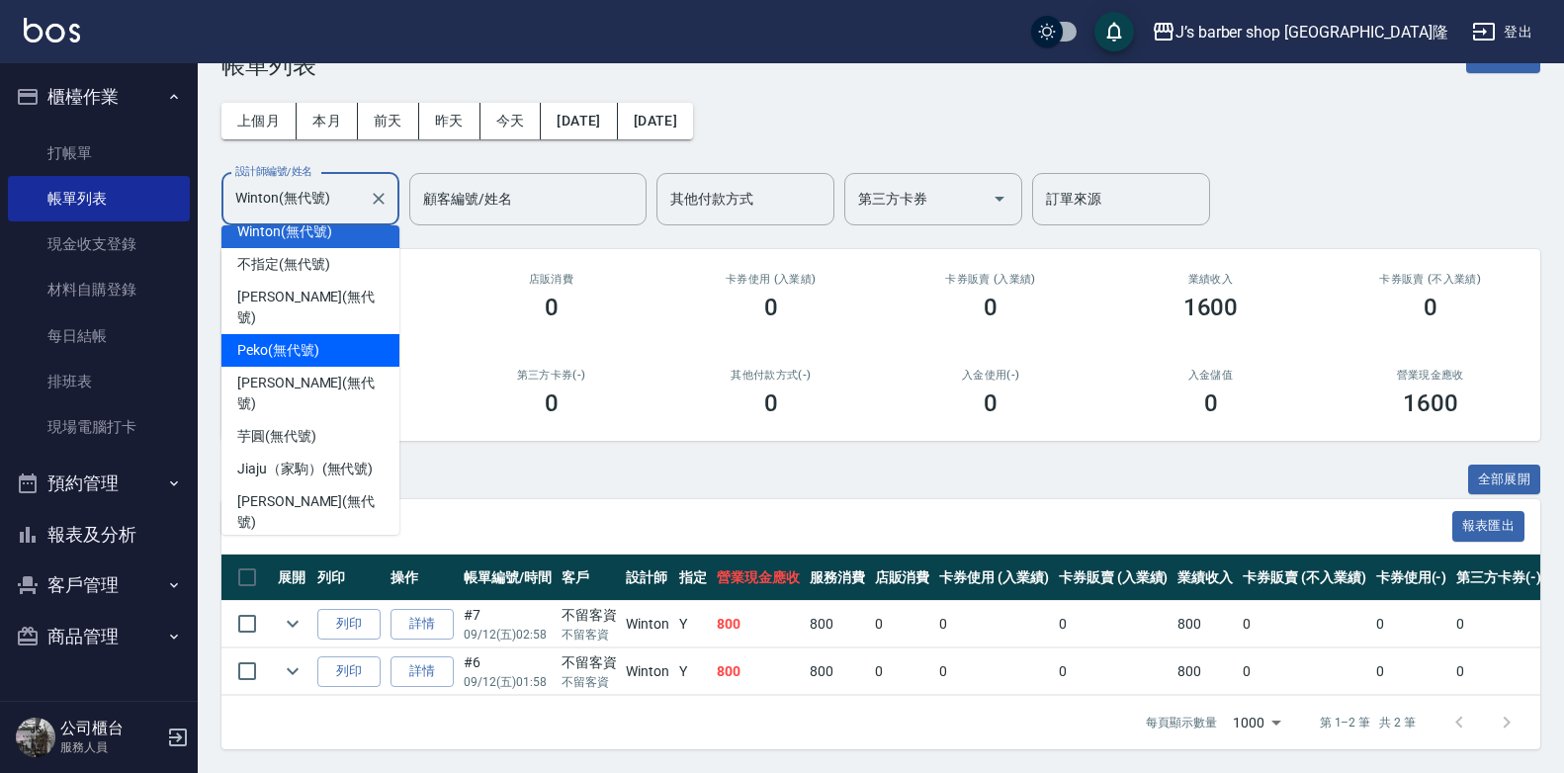
scroll to position [33, 0]
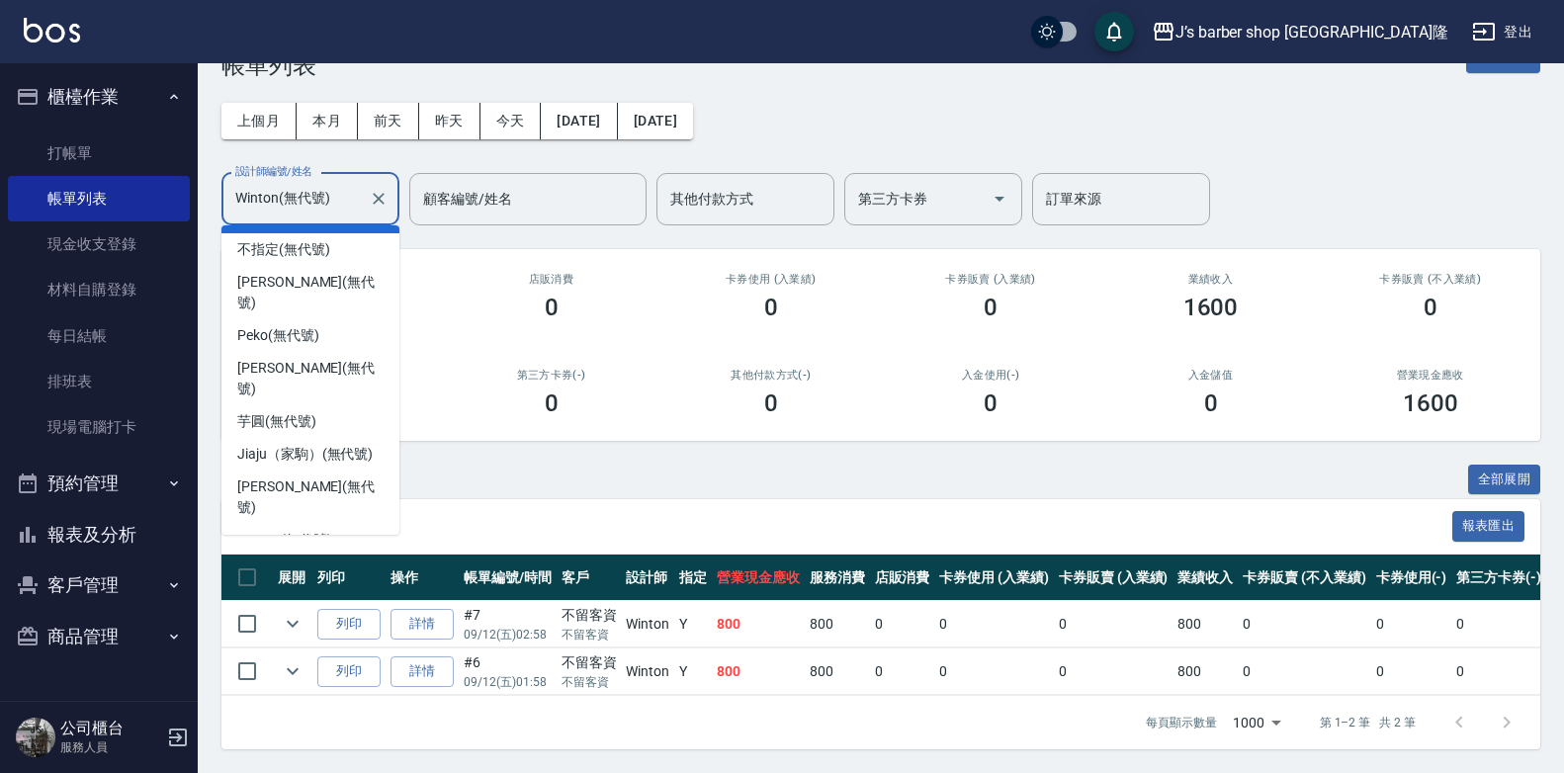
click at [274, 563] on span "Edison (無代號)" at bounding box center [283, 573] width 92 height 21
type input "Edison(無代號)"
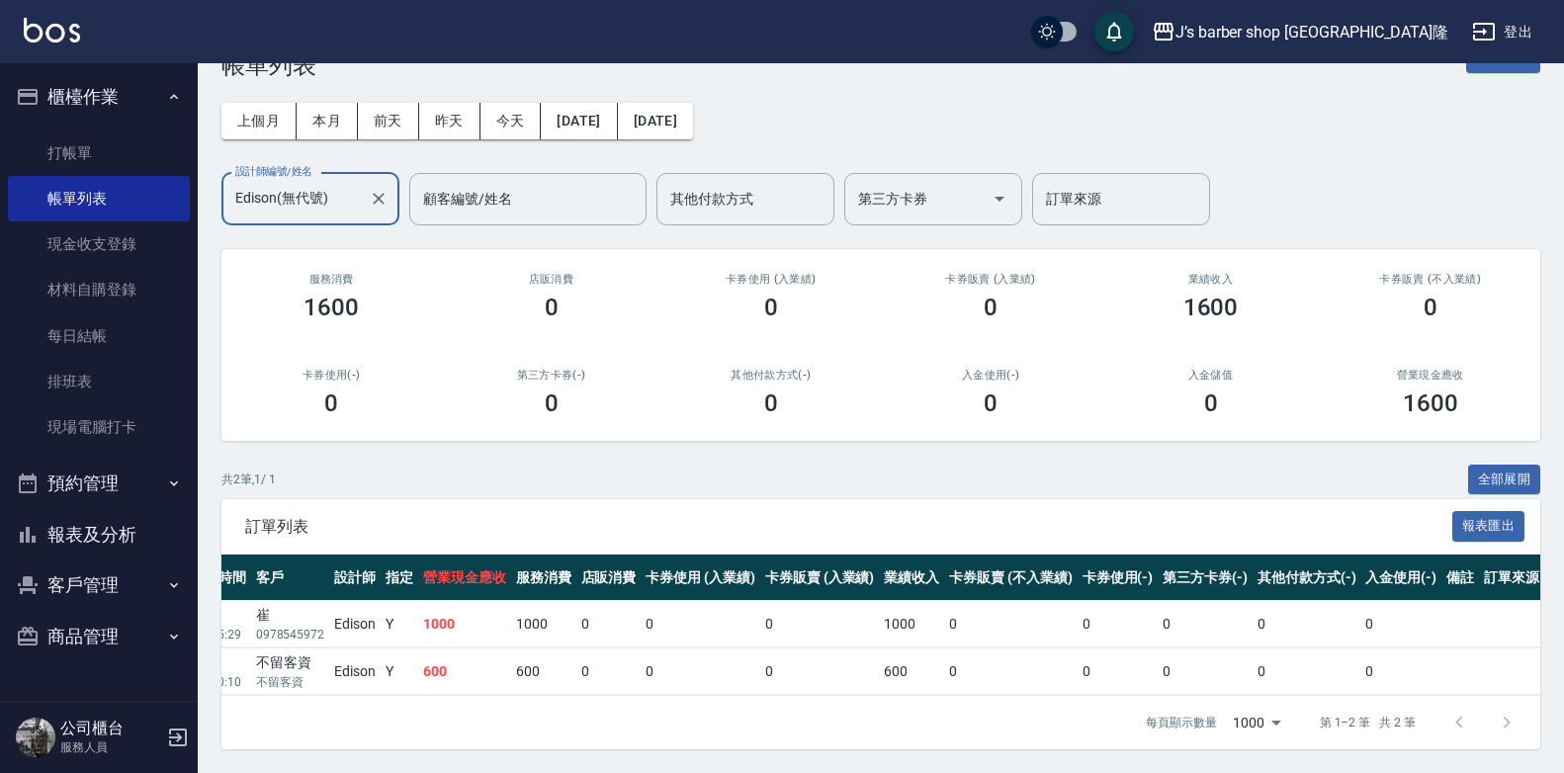
scroll to position [0, 0]
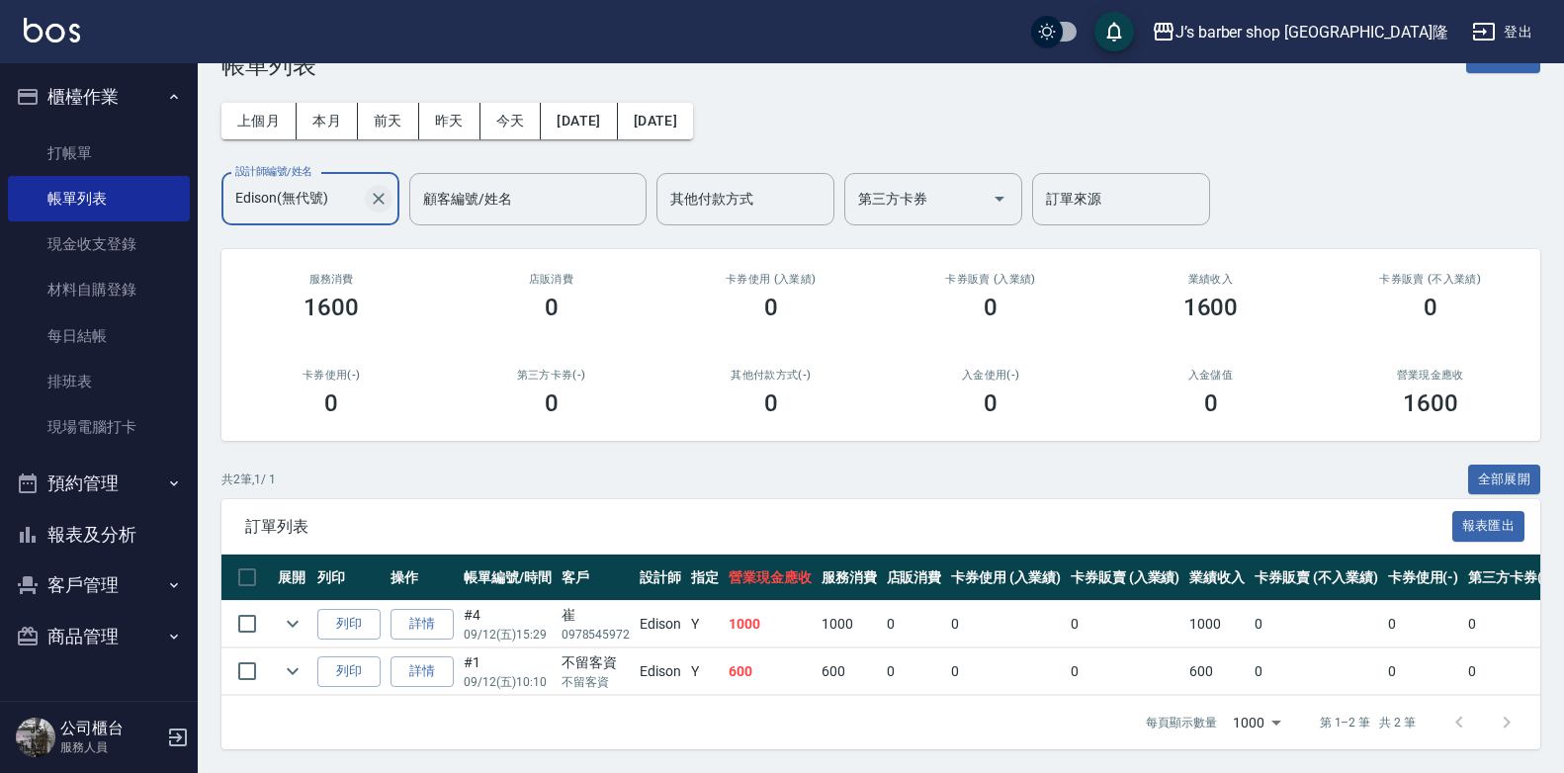
click at [379, 189] on icon "Clear" at bounding box center [379, 199] width 20 height 20
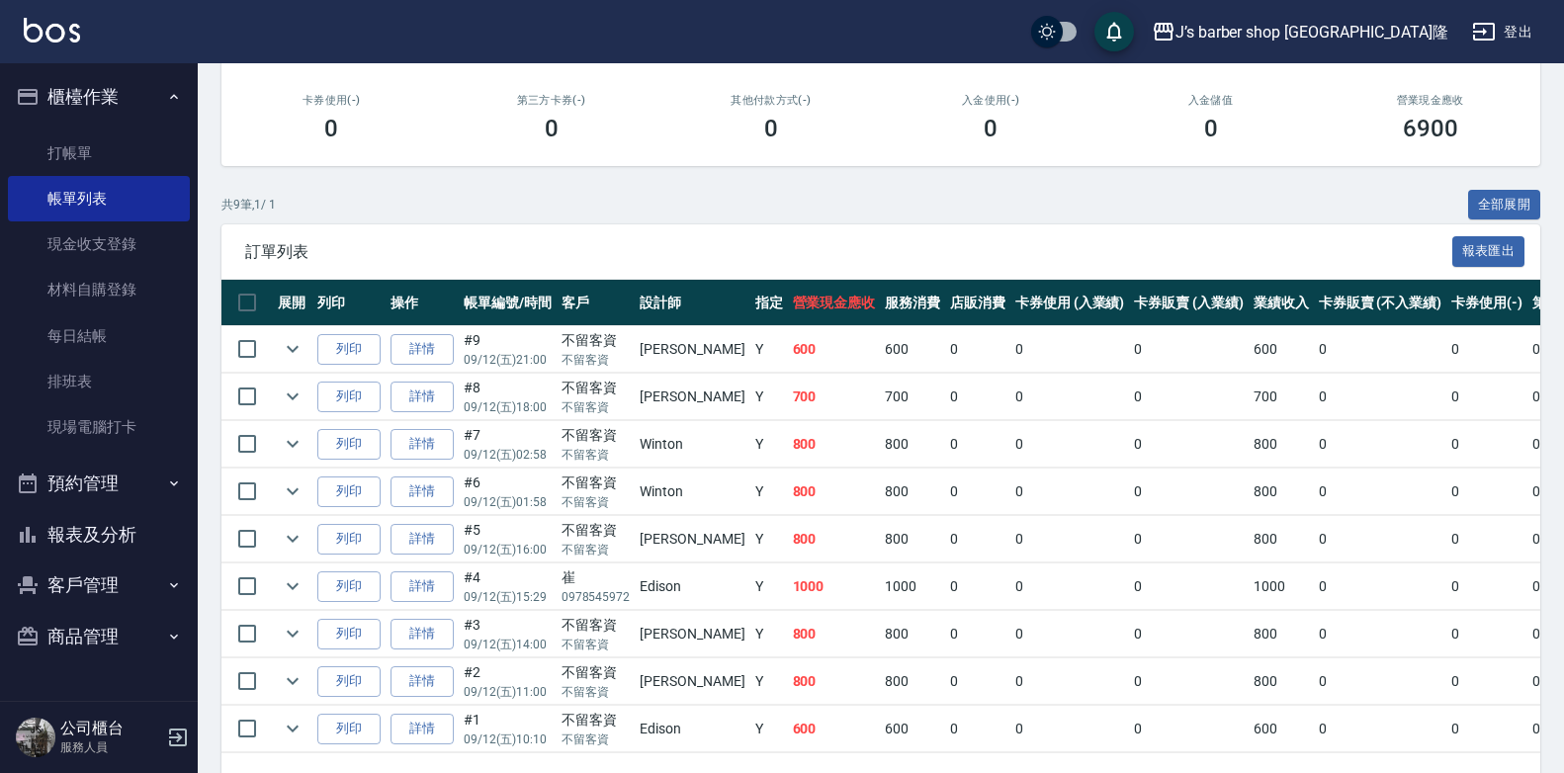
scroll to position [297, 0]
